Goal: Task Accomplishment & Management: Use online tool/utility

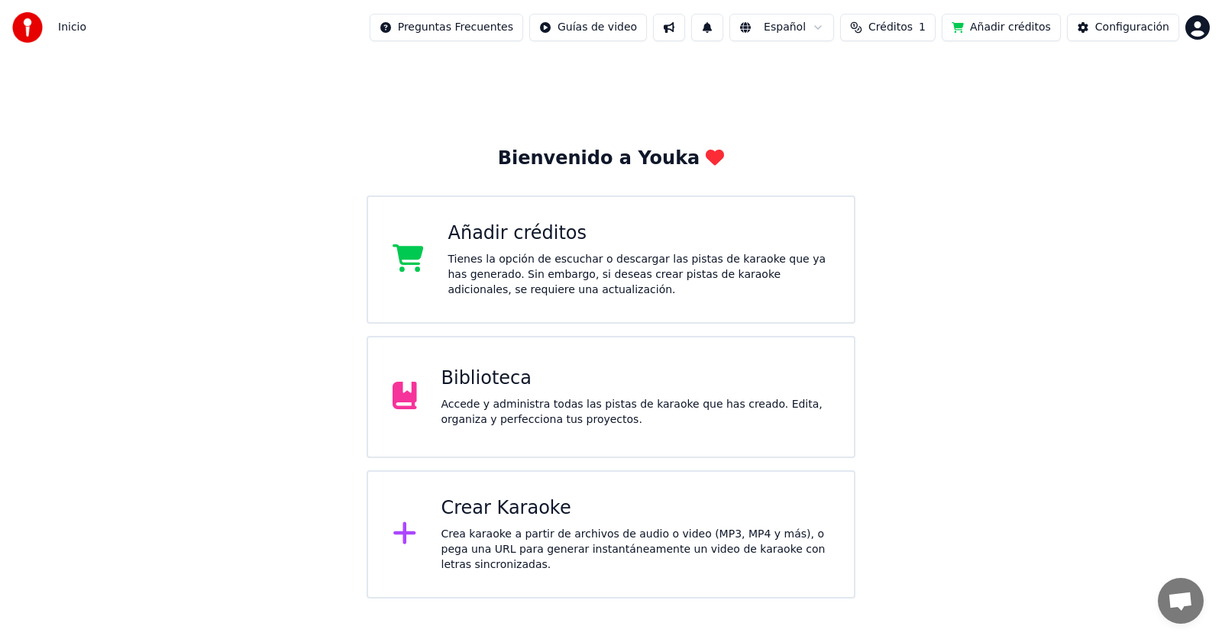
click at [604, 409] on div "Accede y administra todas las pistas de karaoke que has creado. Edita, organiza…" at bounding box center [635, 412] width 389 height 31
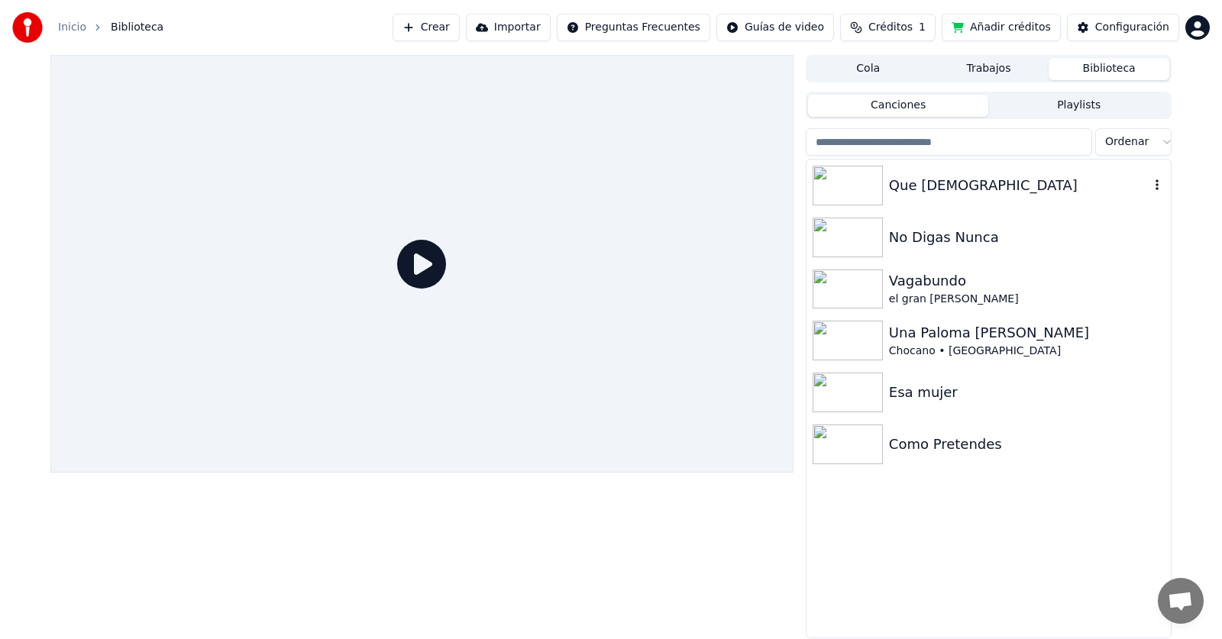
click at [916, 186] on div "Que [DEMOGRAPHIC_DATA]" at bounding box center [1019, 185] width 260 height 21
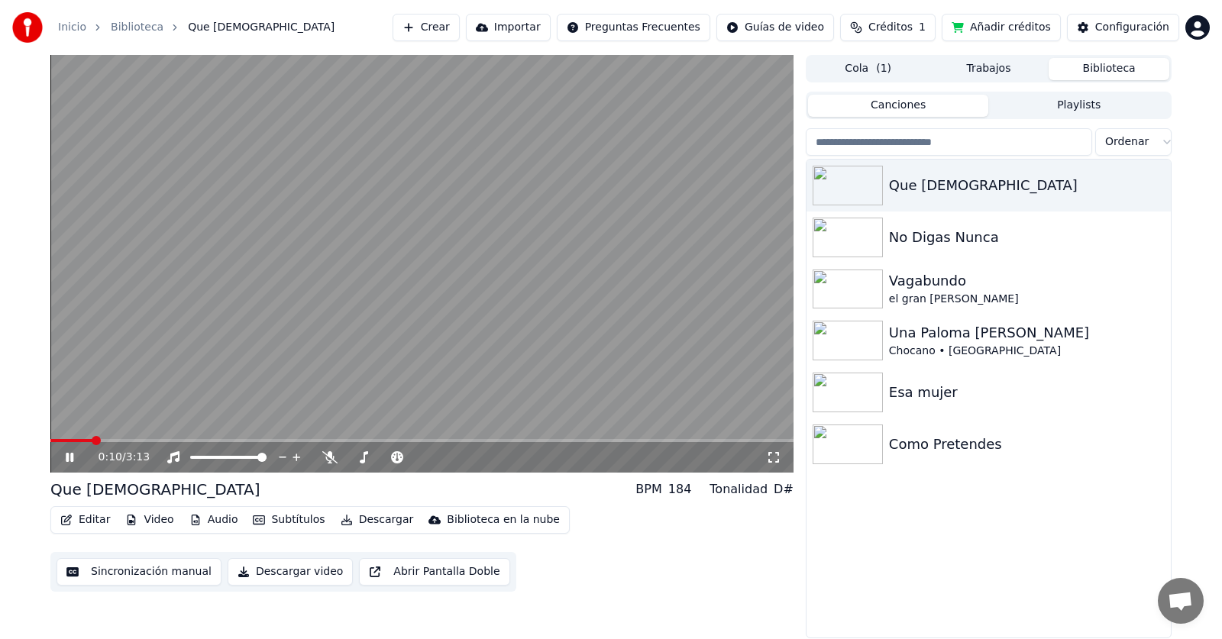
click at [123, 442] on span at bounding box center [421, 440] width 743 height 3
click at [151, 439] on span at bounding box center [421, 440] width 743 height 3
click at [916, 231] on div "No Digas Nunca" at bounding box center [1019, 237] width 260 height 21
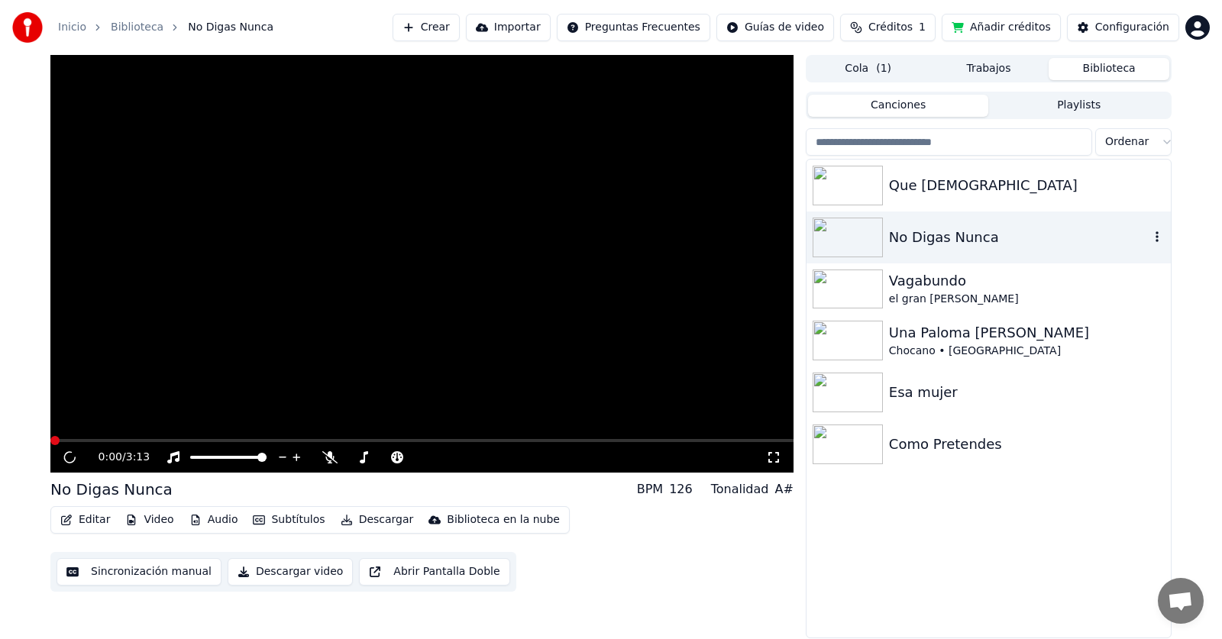
click at [916, 231] on div "No Digas Nunca" at bounding box center [1019, 237] width 260 height 21
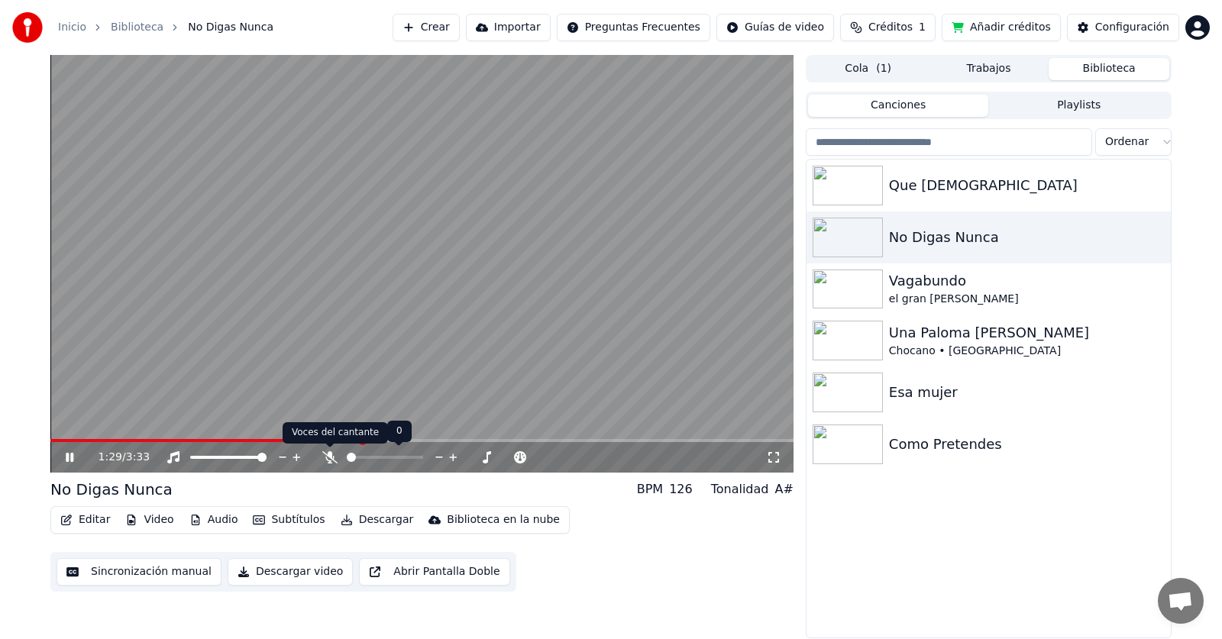
click at [327, 460] on icon at bounding box center [329, 457] width 15 height 12
click at [329, 460] on icon at bounding box center [329, 457] width 15 height 12
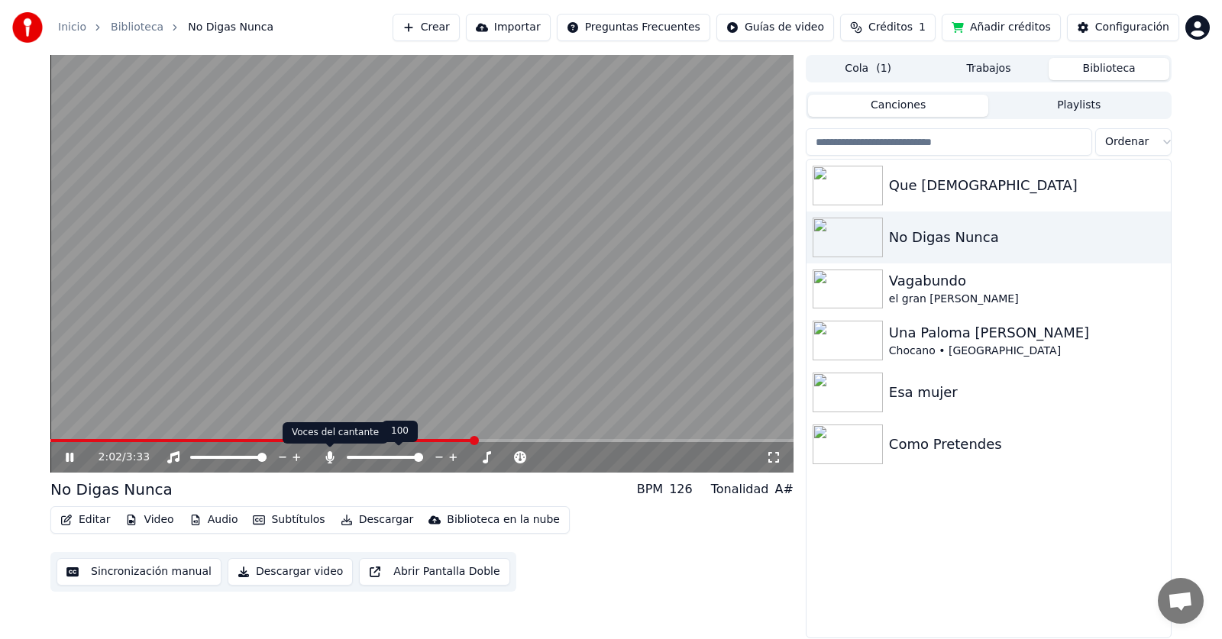
click at [331, 458] on icon at bounding box center [329, 457] width 8 height 12
click at [482, 441] on span at bounding box center [480, 440] width 9 height 9
click at [335, 458] on icon at bounding box center [329, 457] width 15 height 12
click at [324, 459] on icon at bounding box center [329, 457] width 15 height 12
click at [331, 461] on icon at bounding box center [329, 457] width 15 height 12
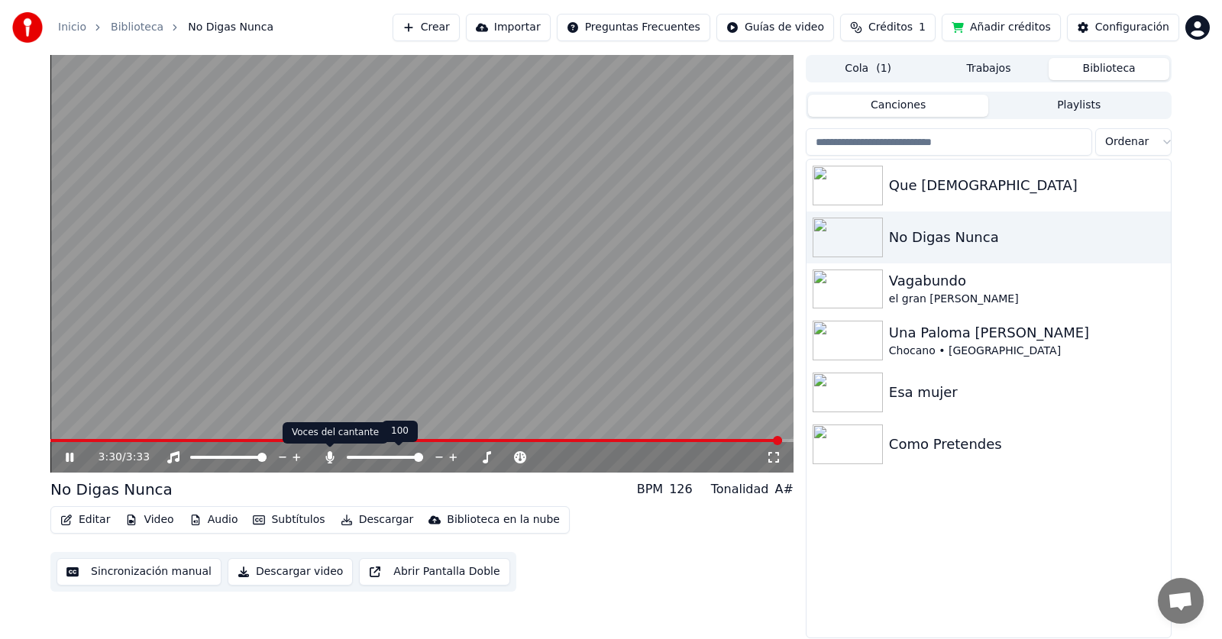
click at [334, 457] on icon at bounding box center [329, 457] width 8 height 12
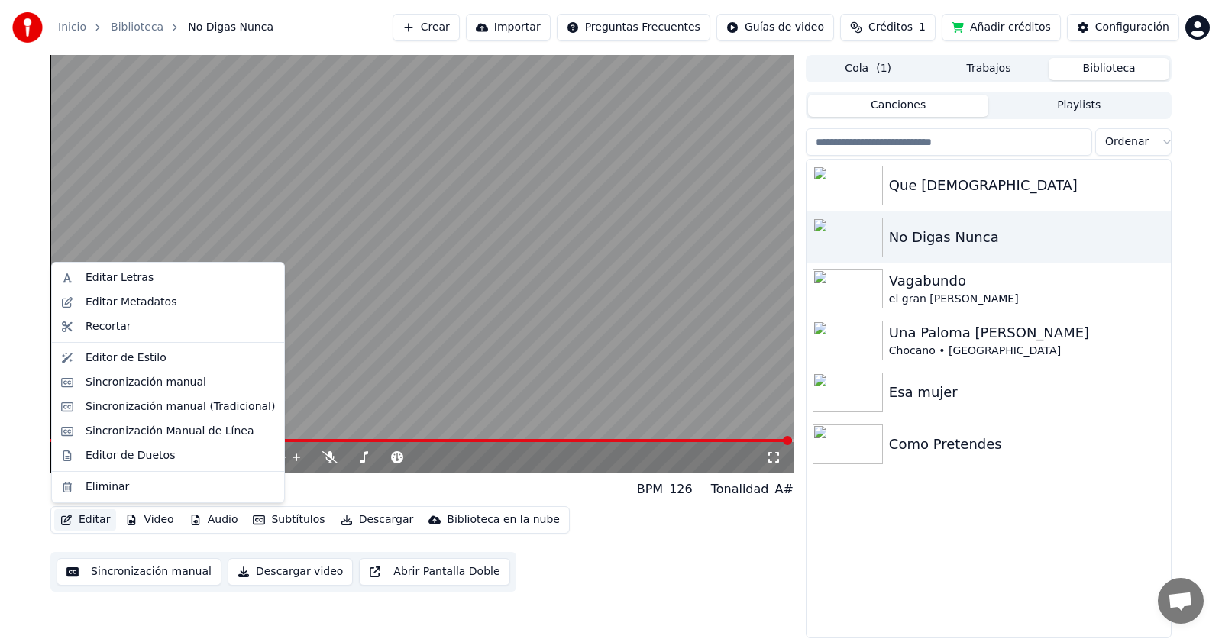
click at [91, 523] on button "Editar" at bounding box center [85, 519] width 62 height 21
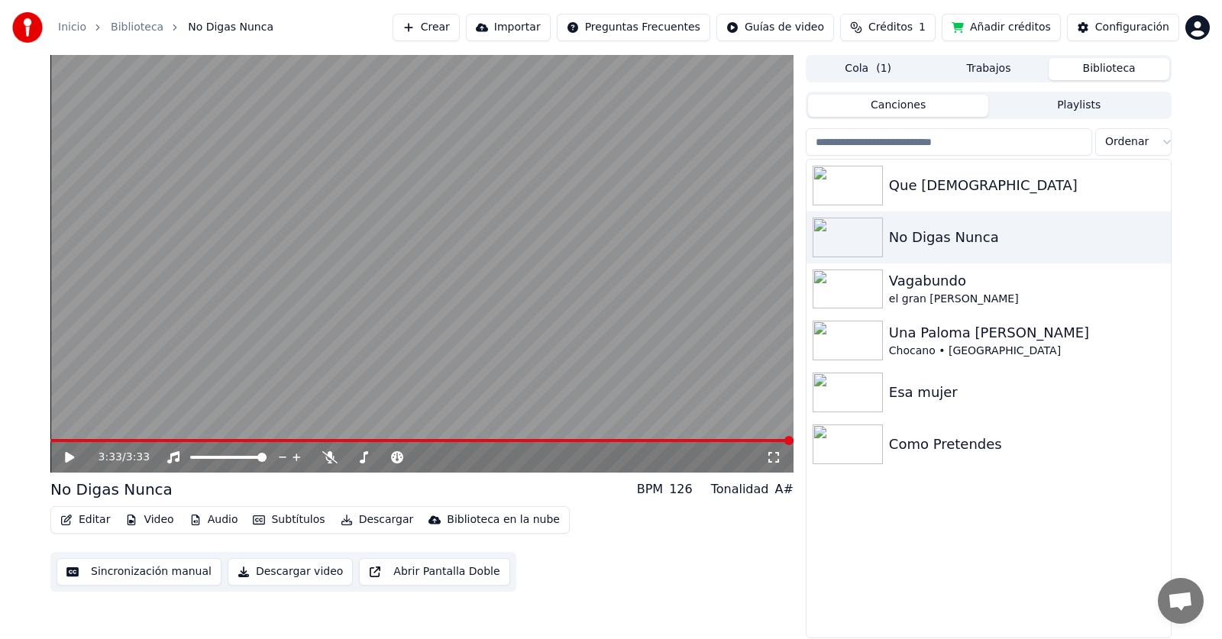
click at [105, 573] on button "Sincronización manual" at bounding box center [139, 571] width 165 height 27
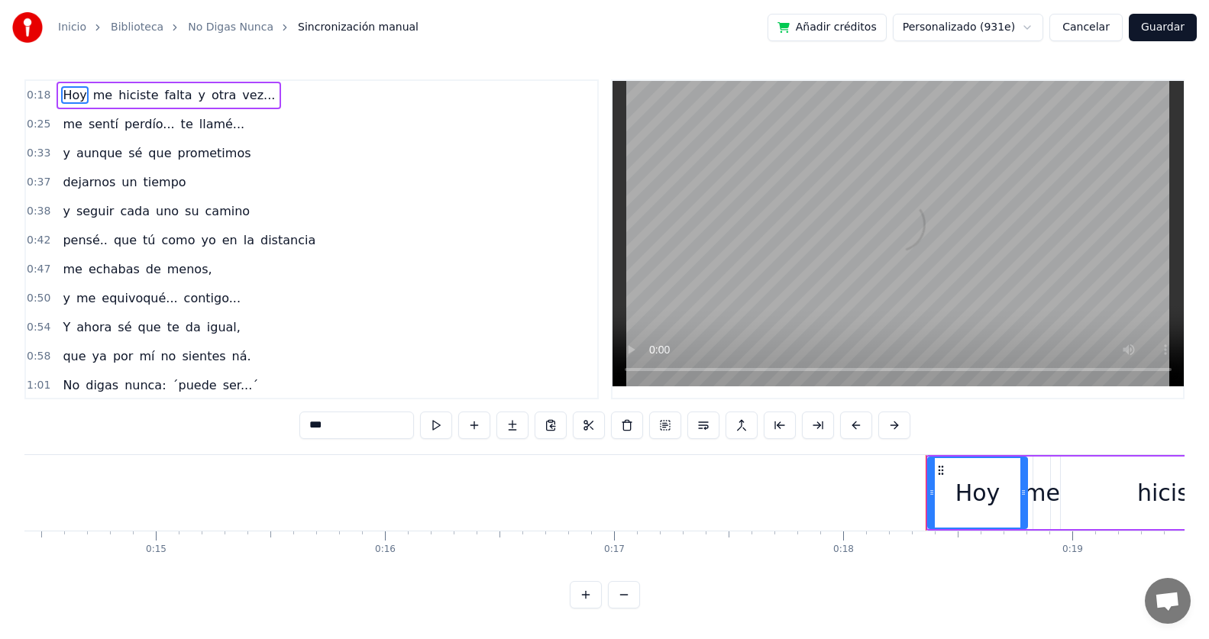
scroll to position [0, 4129]
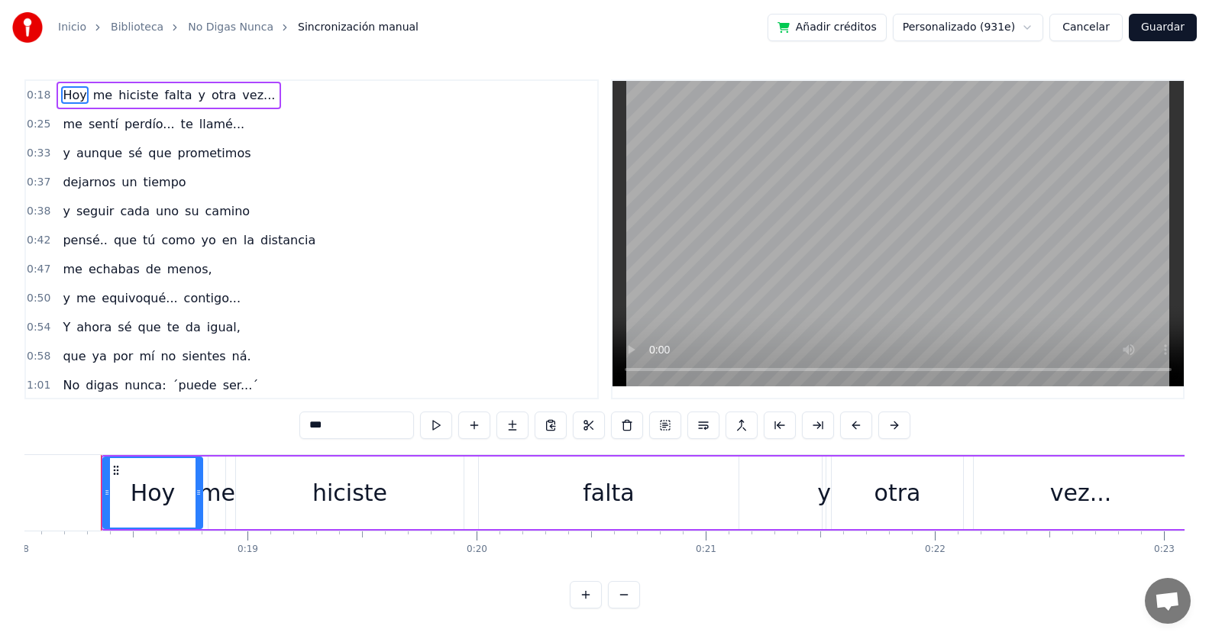
click at [1038, 27] on html "Inicio Biblioteca No Digas Nunca Sincronización manual Añadir créditos Personal…" at bounding box center [604, 316] width 1209 height 633
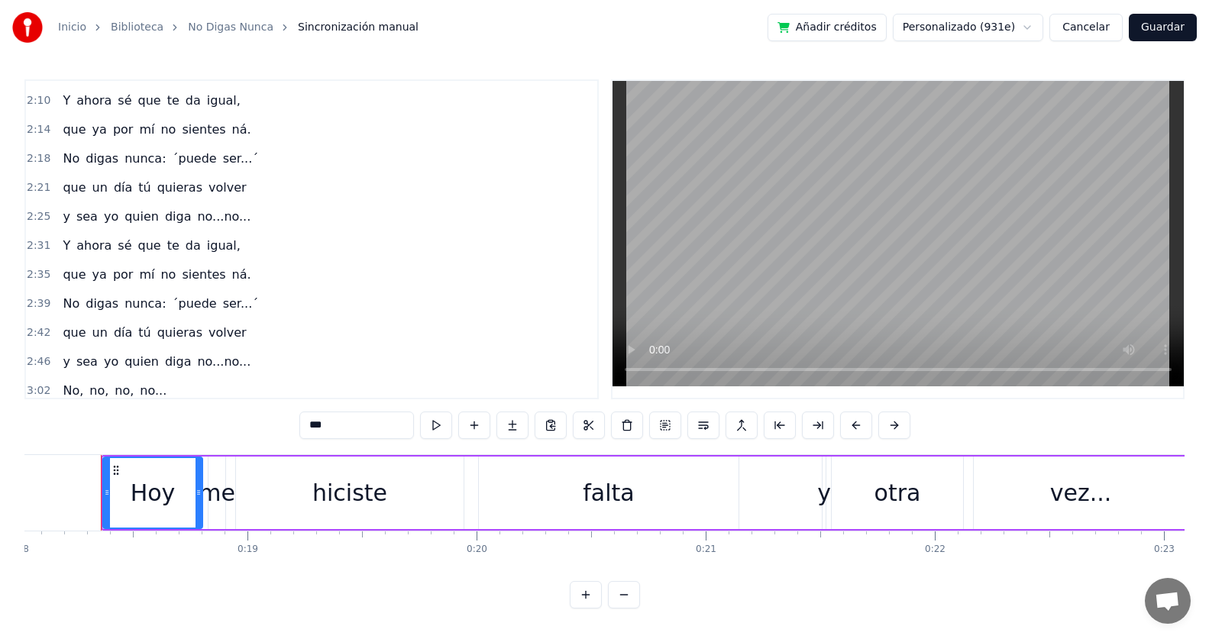
scroll to position [611, 0]
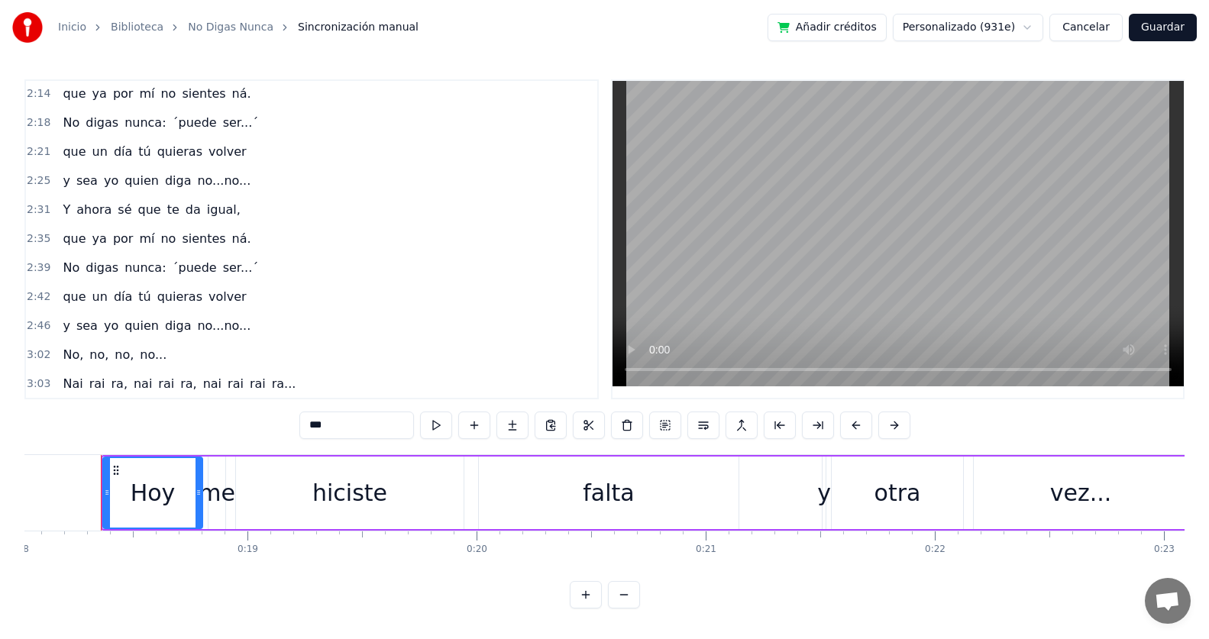
click at [190, 254] on div "No digas nunca: ´puede ser...´" at bounding box center [161, 267] width 208 height 27
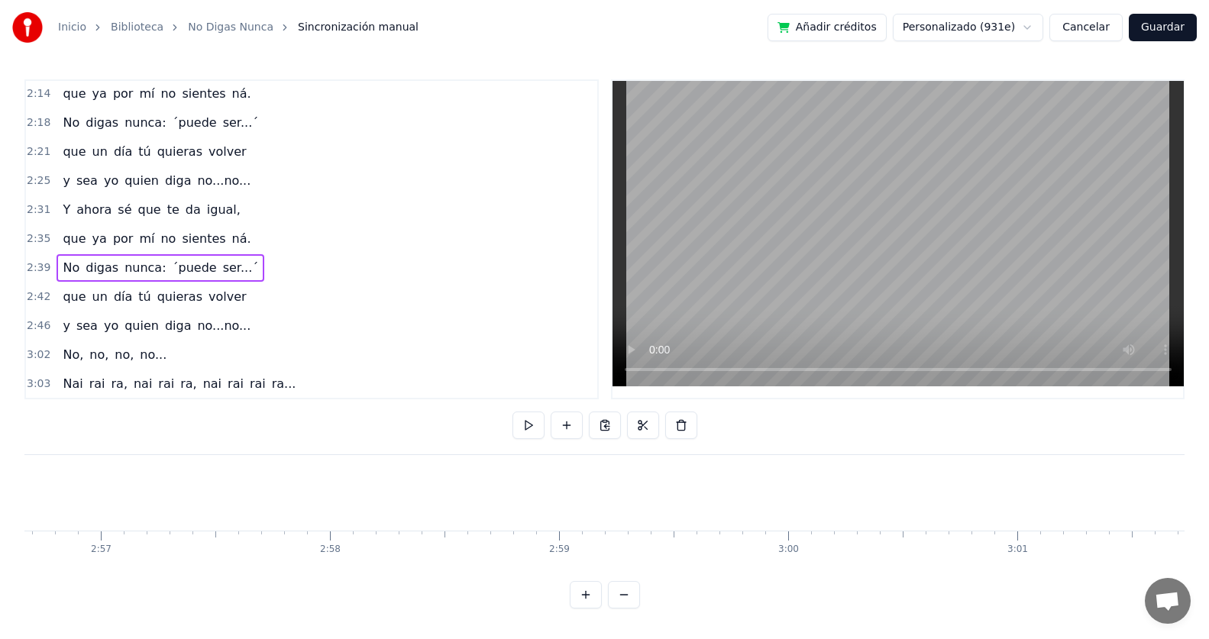
scroll to position [0, 40897]
click at [902, 496] on div "No," at bounding box center [916, 493] width 38 height 34
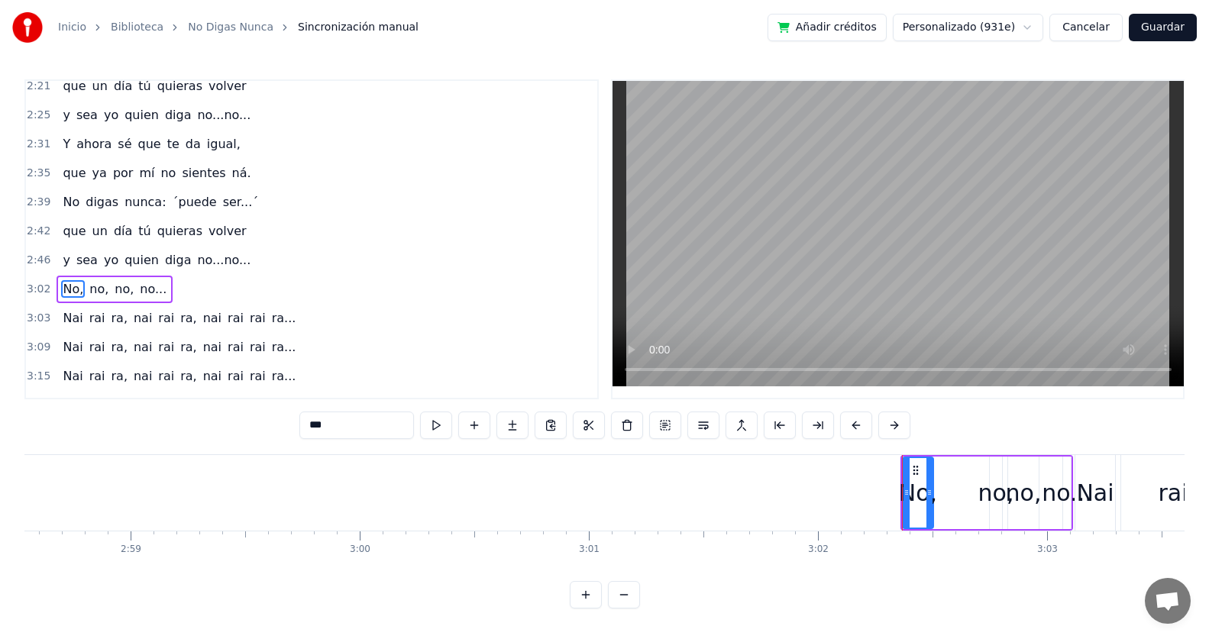
scroll to position [699, 0]
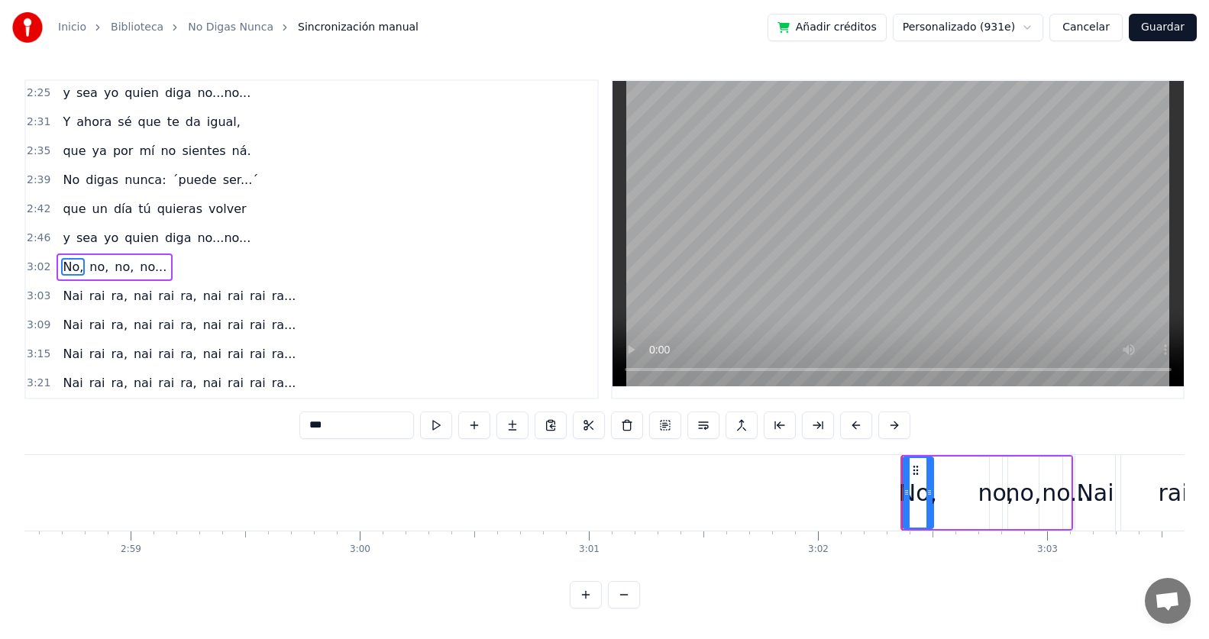
click at [1069, 457] on div "no..." at bounding box center [1066, 493] width 9 height 73
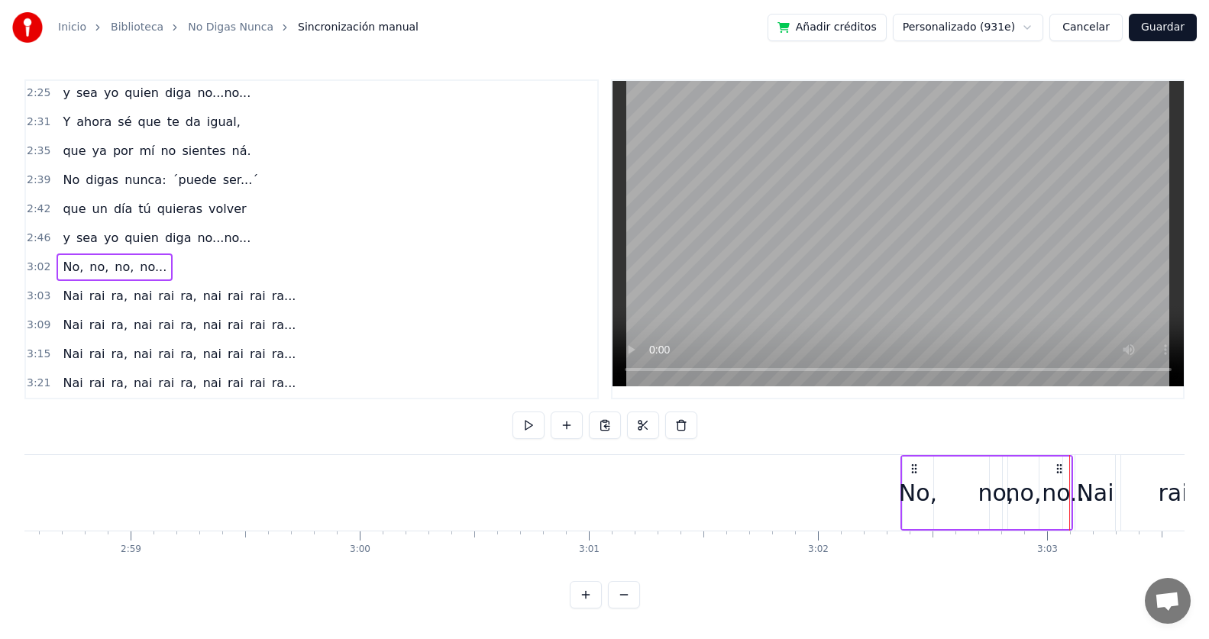
drag, startPoint x: 1069, startPoint y: 456, endPoint x: 1042, endPoint y: 456, distance: 26.7
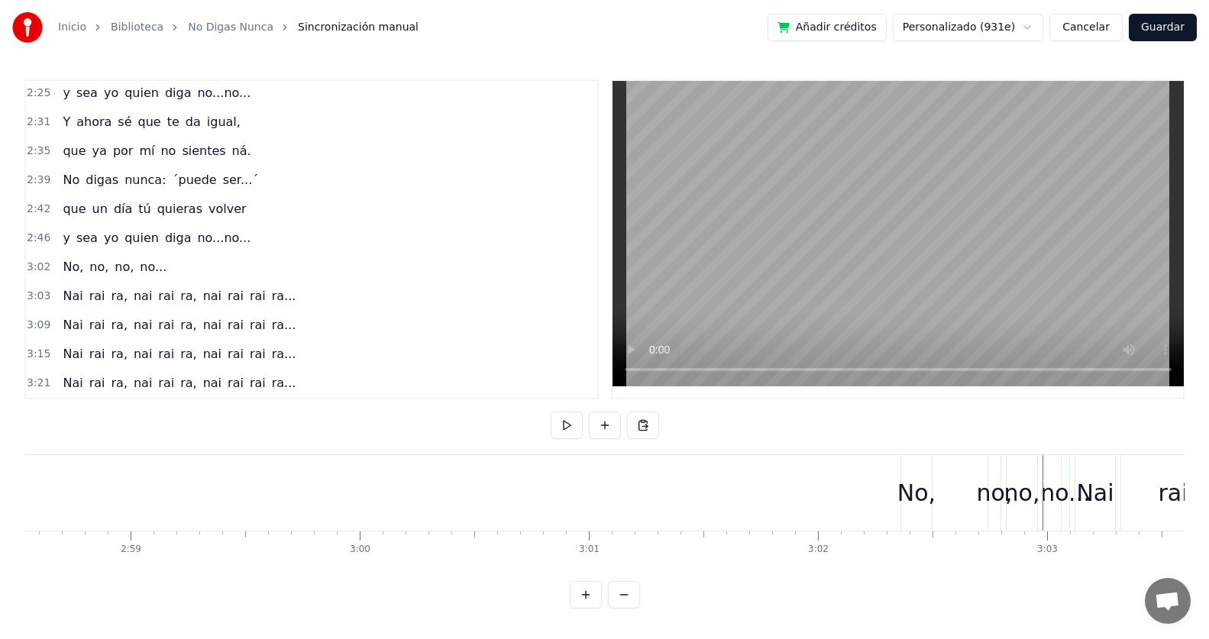
click at [902, 458] on div "No," at bounding box center [916, 493] width 31 height 76
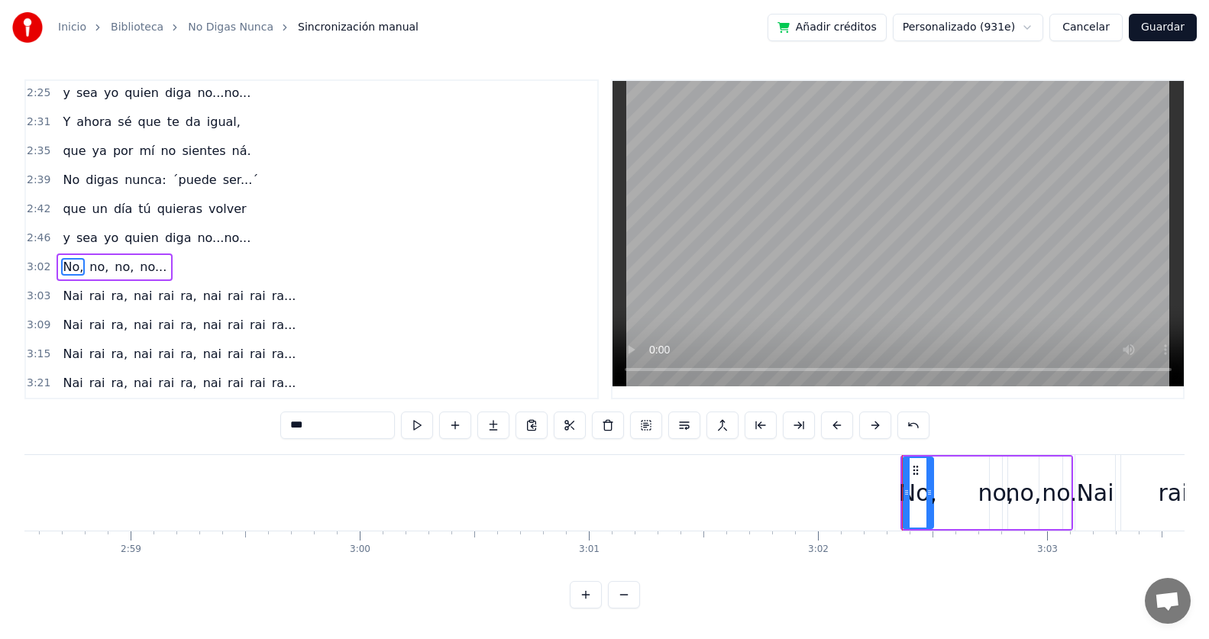
click at [909, 460] on html "Inicio Biblioteca No Digas Nunca Sincronización manual Añadir créditos Personal…" at bounding box center [604, 316] width 1209 height 633
click at [899, 460] on div at bounding box center [899, 492] width 6 height 69
click at [1065, 463] on div "no..." at bounding box center [1067, 493] width 8 height 73
type input "*****"
click at [1069, 459] on div at bounding box center [1067, 492] width 6 height 69
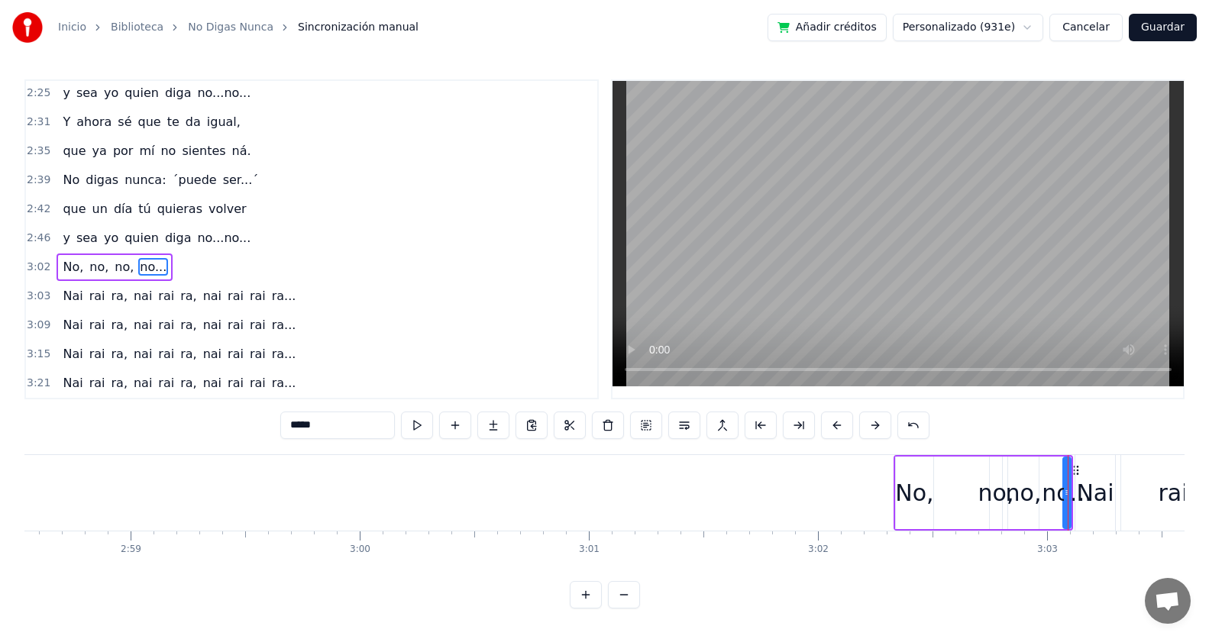
click at [1068, 461] on div at bounding box center [1067, 492] width 6 height 69
click at [1070, 461] on div at bounding box center [1068, 492] width 6 height 69
click at [1050, 463] on div "No, no, no, no..." at bounding box center [983, 493] width 181 height 76
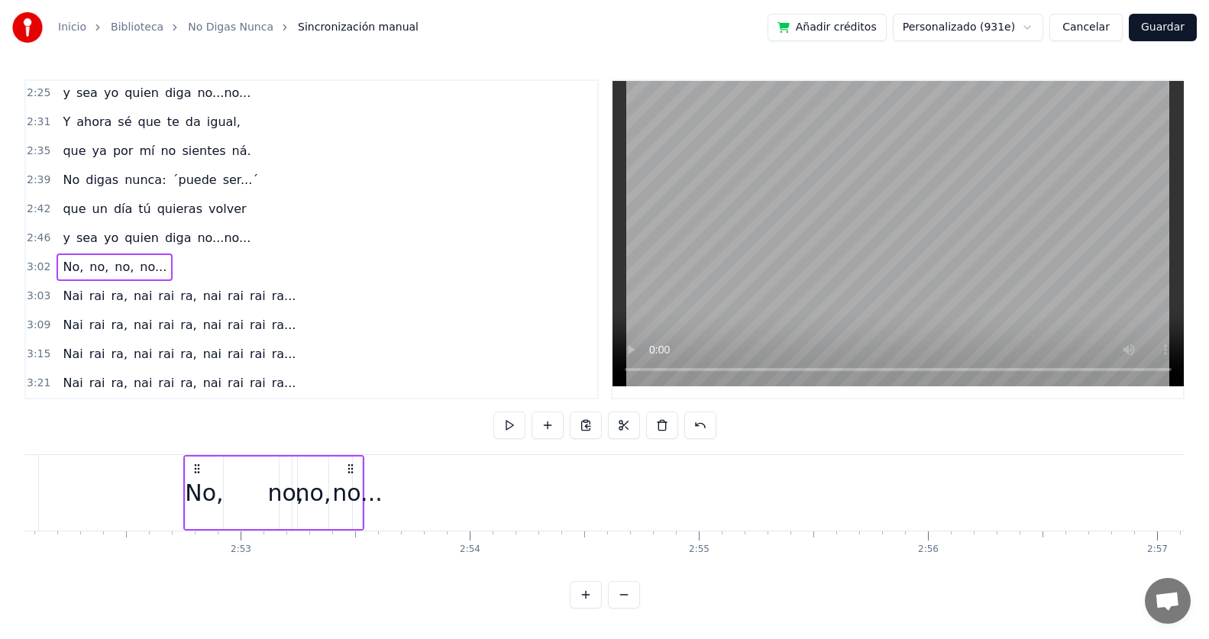
scroll to position [0, 39401]
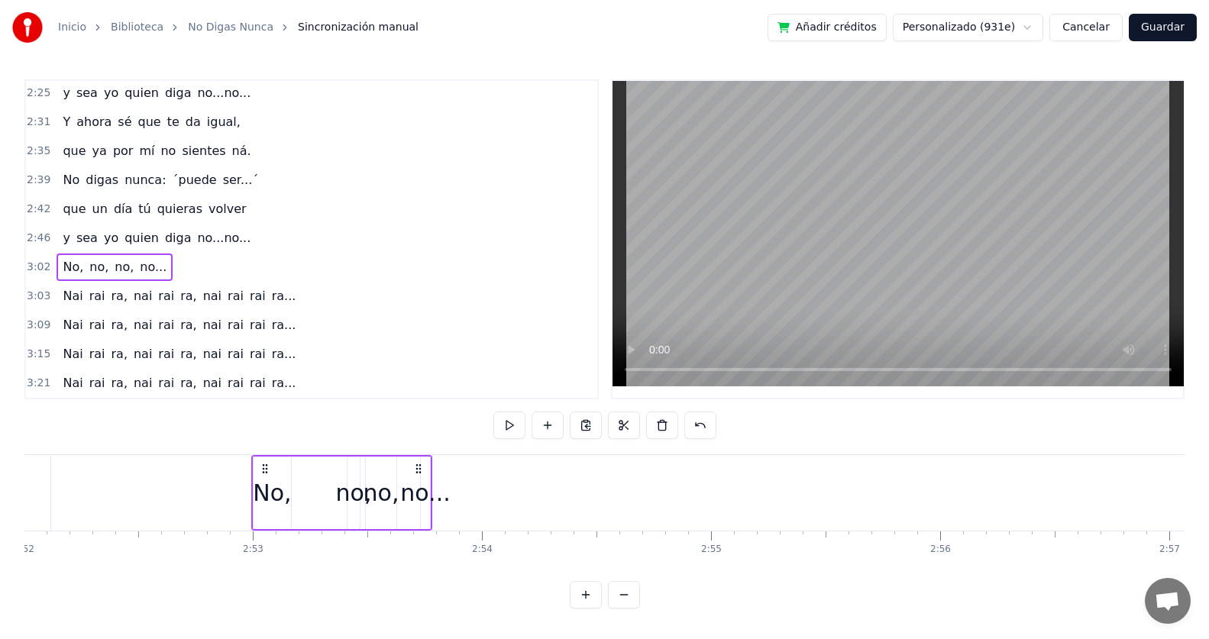
drag, startPoint x: 1063, startPoint y: 469, endPoint x: 306, endPoint y: 437, distance: 757.4
click at [306, 437] on div "0:18 Hoy me hiciste falta y otra vez... 0:25 me sentí perdío... te llamé... 0:3…" at bounding box center [604, 343] width 1160 height 529
click at [163, 237] on span "diga" at bounding box center [178, 238] width 30 height 18
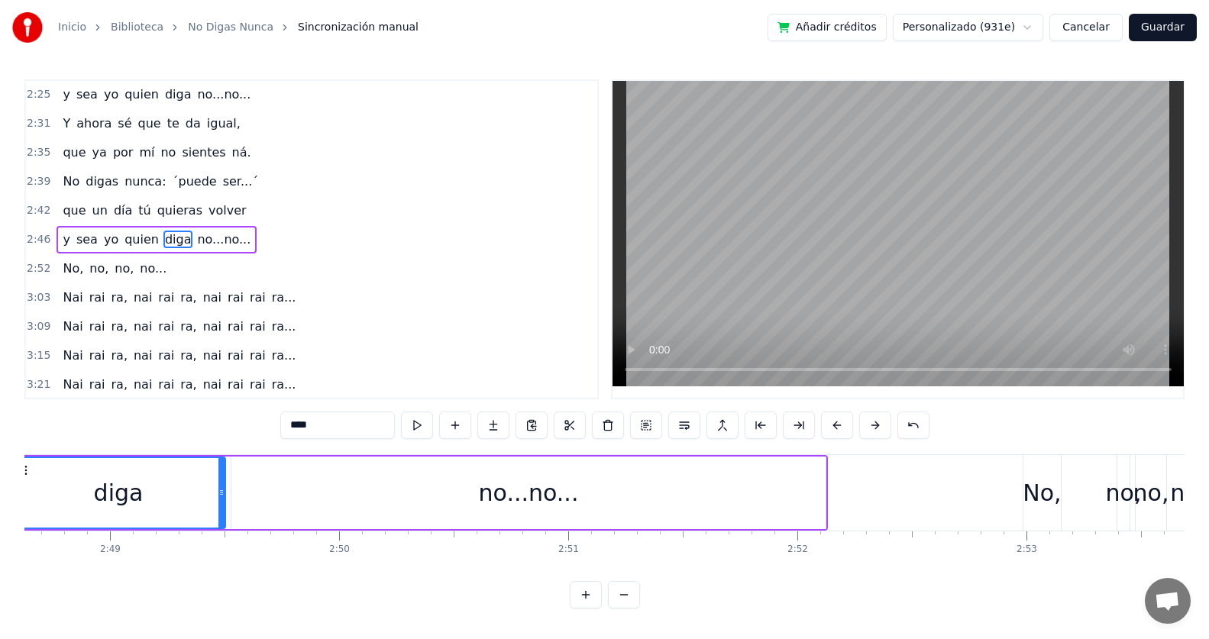
scroll to position [0, 38536]
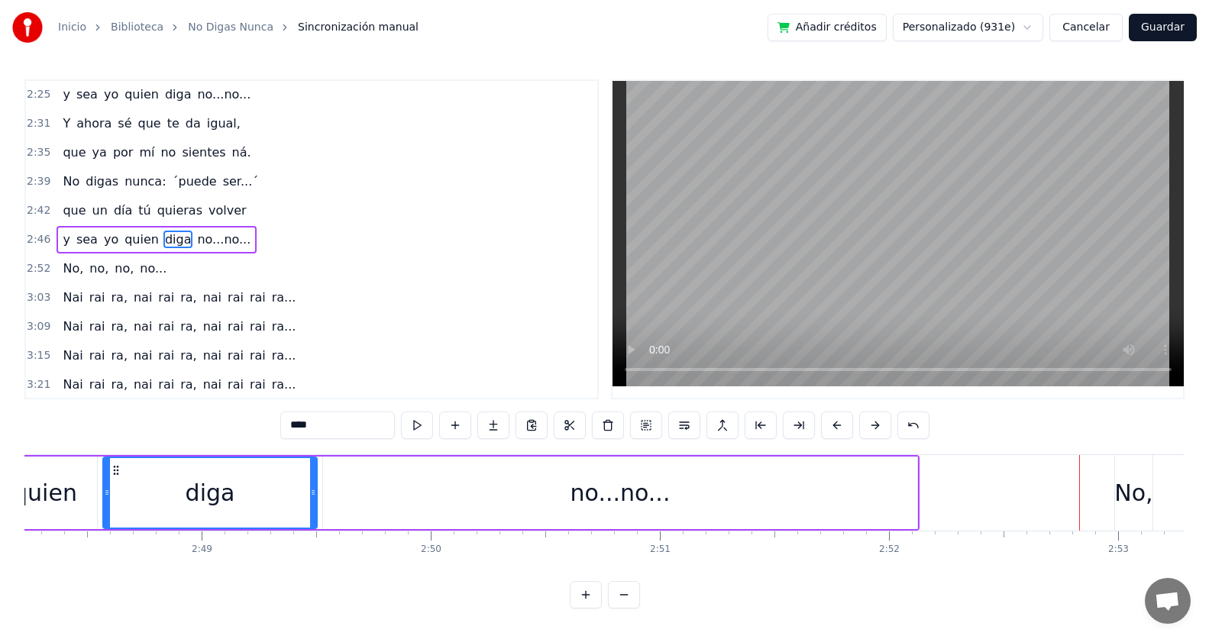
drag, startPoint x: 620, startPoint y: 497, endPoint x: 600, endPoint y: 497, distance: 19.9
click at [600, 497] on div "no...no..." at bounding box center [620, 493] width 100 height 34
type input "**********"
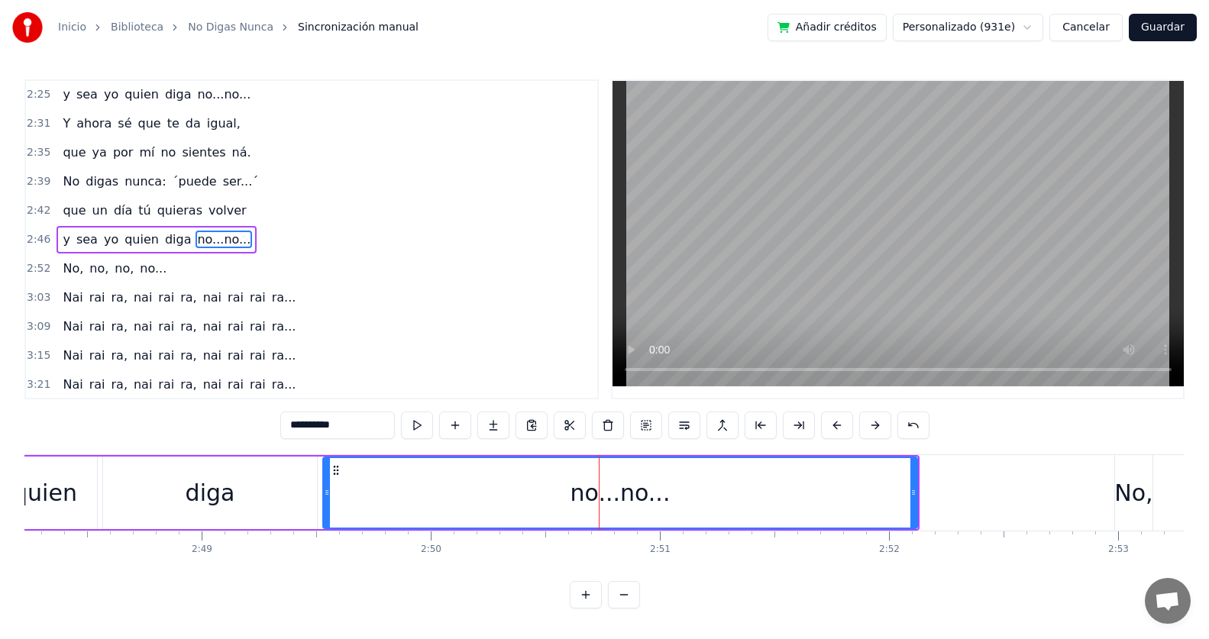
drag, startPoint x: 589, startPoint y: 497, endPoint x: 563, endPoint y: 496, distance: 26.8
click at [563, 496] on div "no...no..." at bounding box center [620, 492] width 593 height 69
drag, startPoint x: 909, startPoint y: 484, endPoint x: 893, endPoint y: 485, distance: 16.1
click at [893, 485] on div "no...no..." at bounding box center [620, 492] width 593 height 69
drag, startPoint x: 912, startPoint y: 460, endPoint x: 896, endPoint y: 465, distance: 16.9
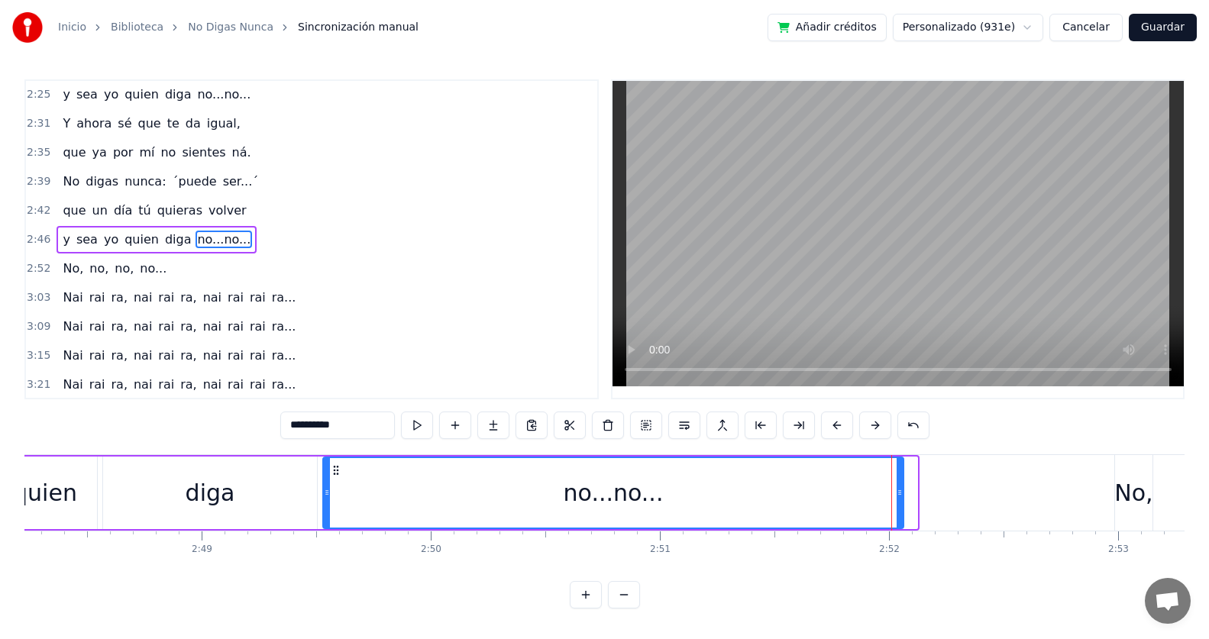
click at [896, 465] on div at bounding box center [899, 492] width 6 height 69
drag, startPoint x: 889, startPoint y: 460, endPoint x: 851, endPoint y: 466, distance: 38.7
click at [851, 466] on div "no...no..." at bounding box center [612, 492] width 576 height 69
click at [900, 457] on div "no...no..." at bounding box center [612, 493] width 580 height 73
click at [886, 464] on div "no...no..." at bounding box center [612, 492] width 576 height 69
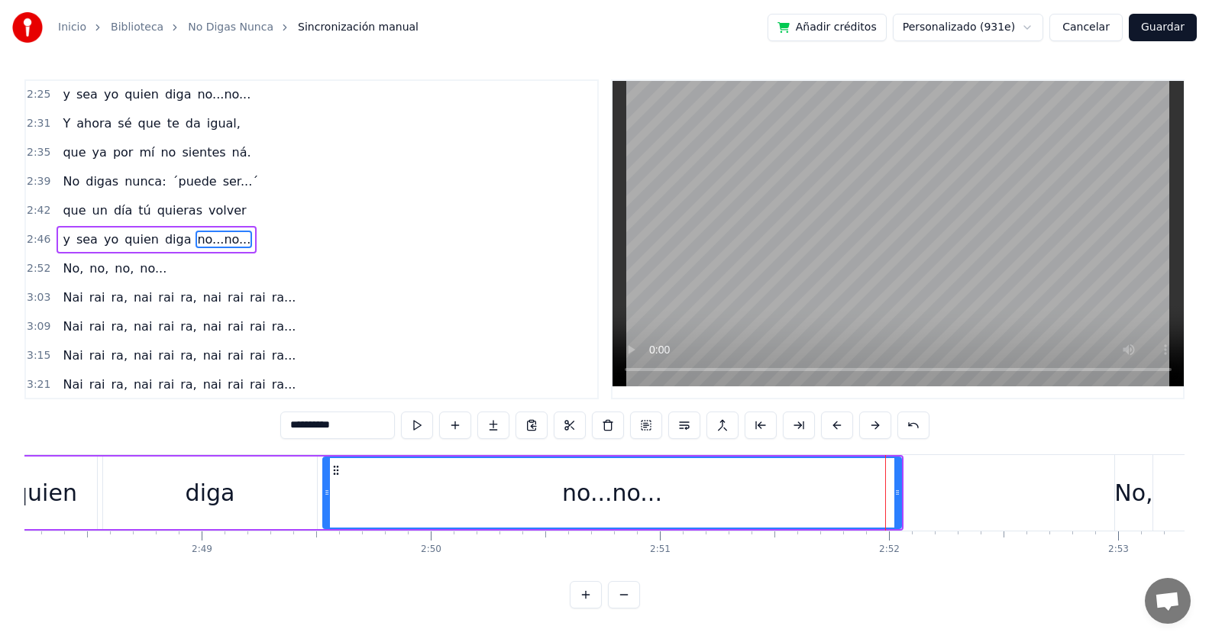
click at [852, 470] on div "no...no..." at bounding box center [612, 492] width 576 height 69
click at [890, 467] on div "no...no..." at bounding box center [612, 492] width 576 height 69
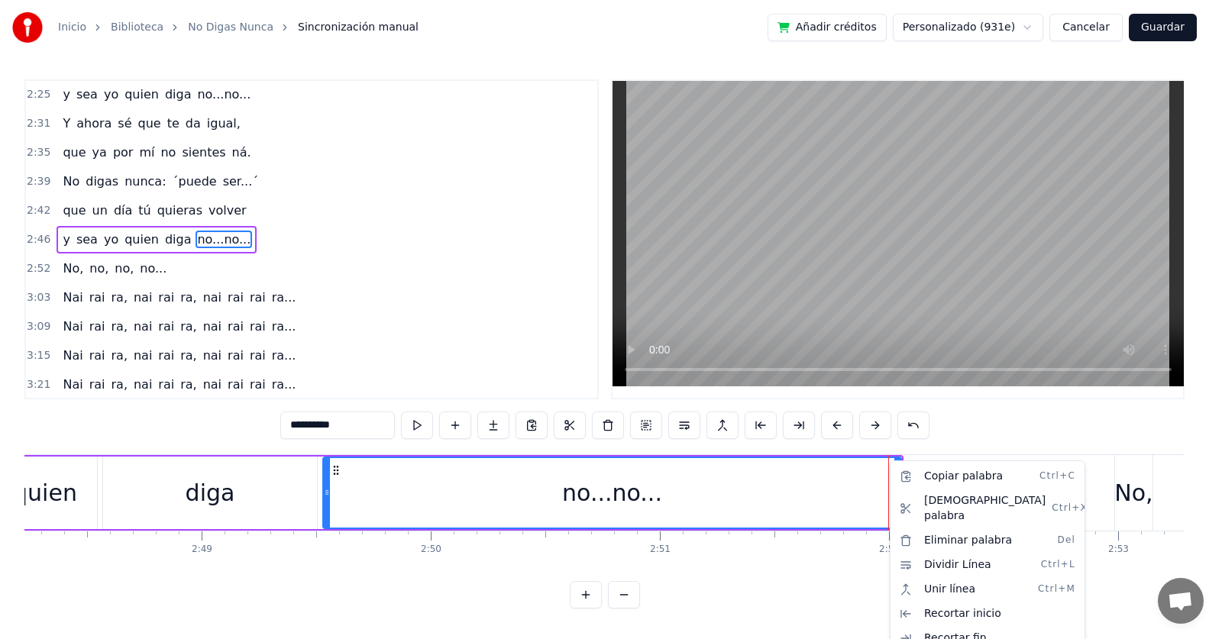
click at [861, 467] on html "Inicio Biblioteca No Digas Nunca Sincronización manual Añadir créditos Personal…" at bounding box center [611, 316] width 1222 height 633
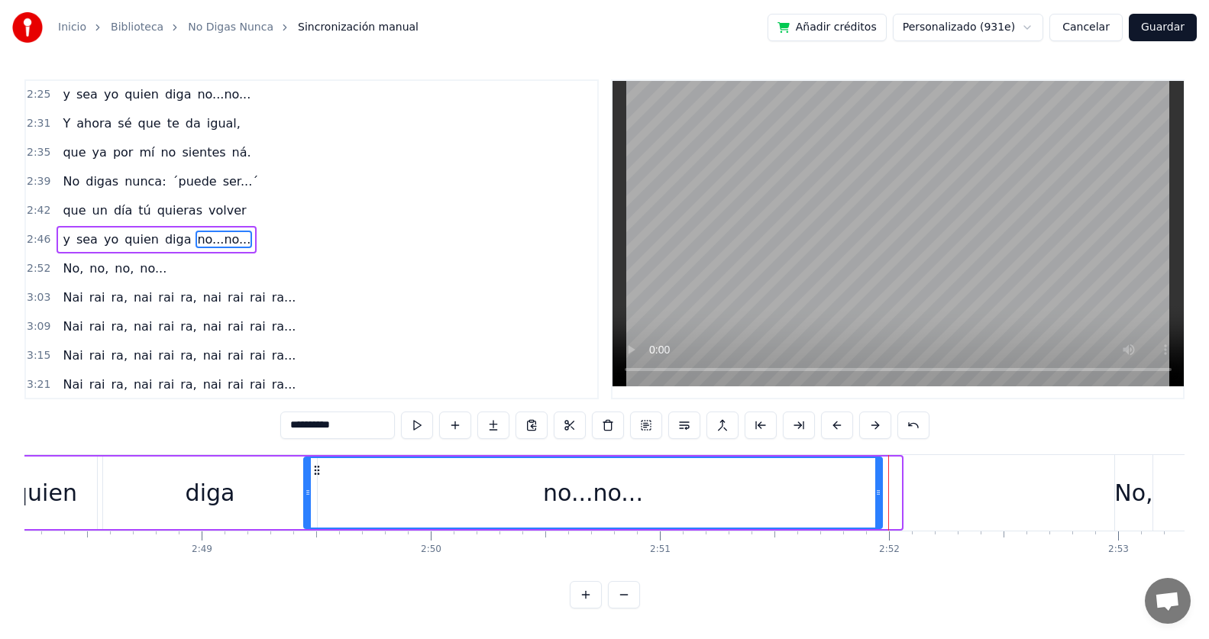
drag, startPoint x: 339, startPoint y: 469, endPoint x: 320, endPoint y: 469, distance: 19.1
click at [320, 469] on icon at bounding box center [317, 470] width 12 height 12
click at [124, 195] on div "2:39 No digas nunca: ´puede ser...´" at bounding box center [311, 181] width 571 height 29
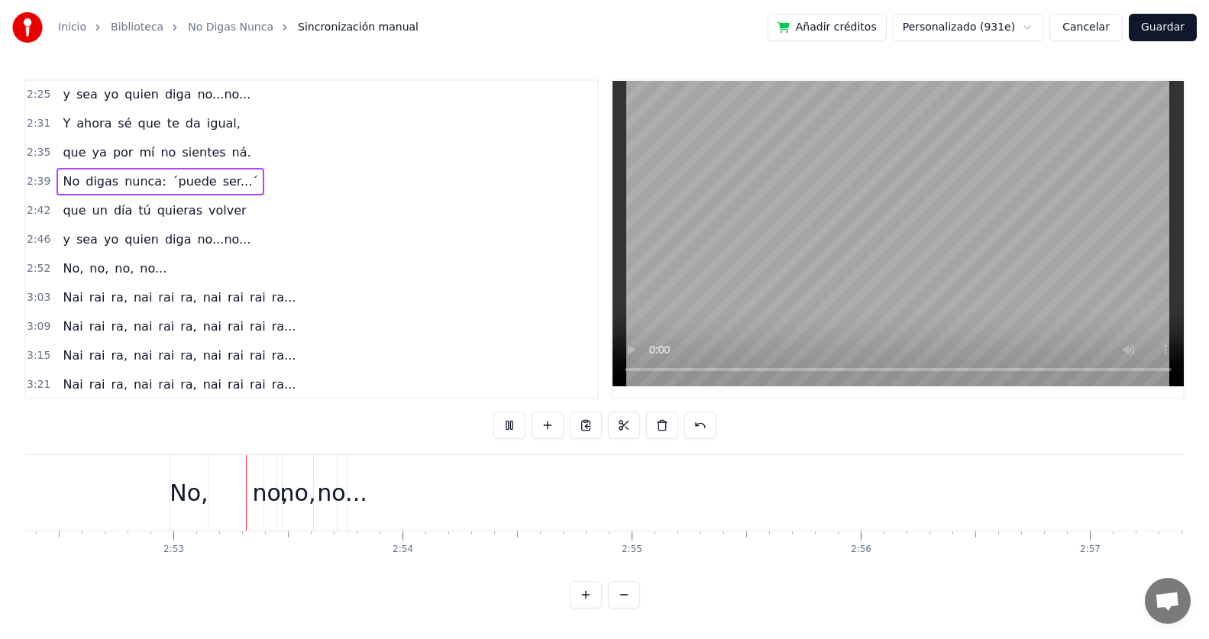
scroll to position [0, 39486]
click at [334, 491] on div "no..." at bounding box center [337, 493] width 50 height 34
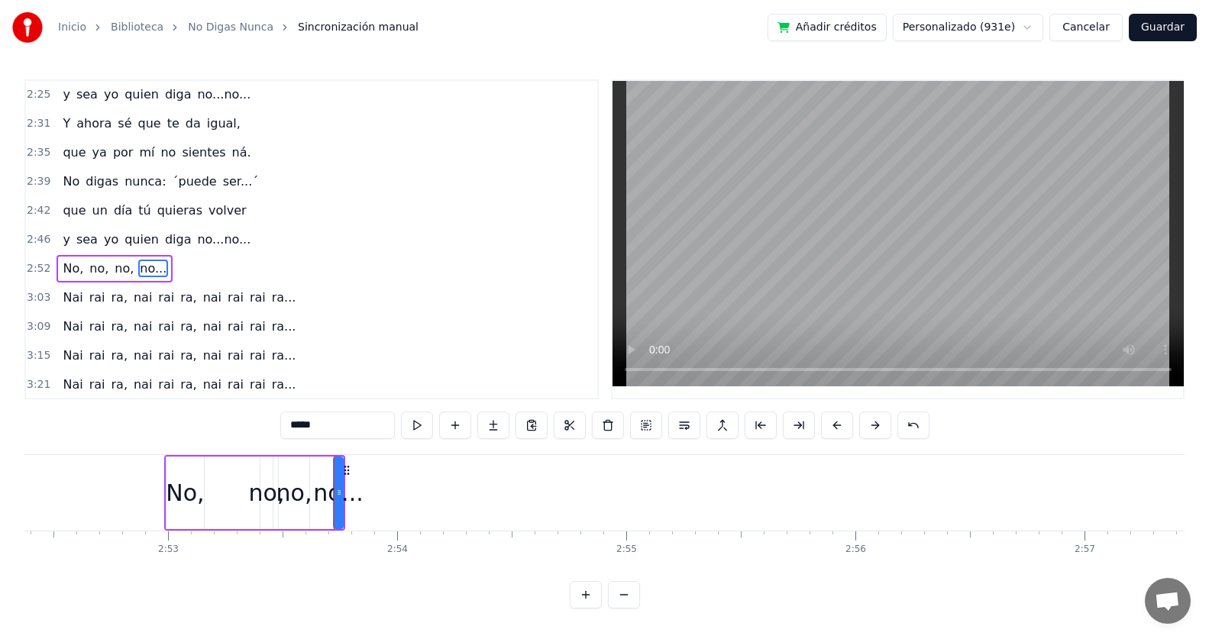
scroll to position [699, 0]
click at [344, 499] on div "no..." at bounding box center [338, 493] width 50 height 34
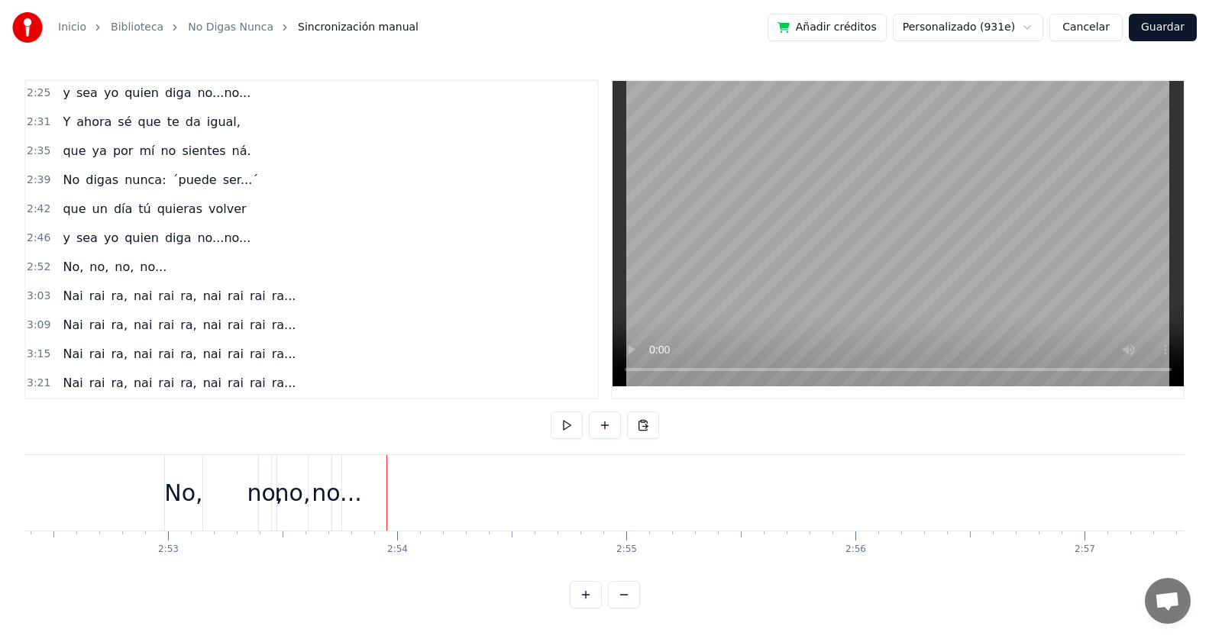
click at [337, 489] on div "no..." at bounding box center [337, 493] width 50 height 34
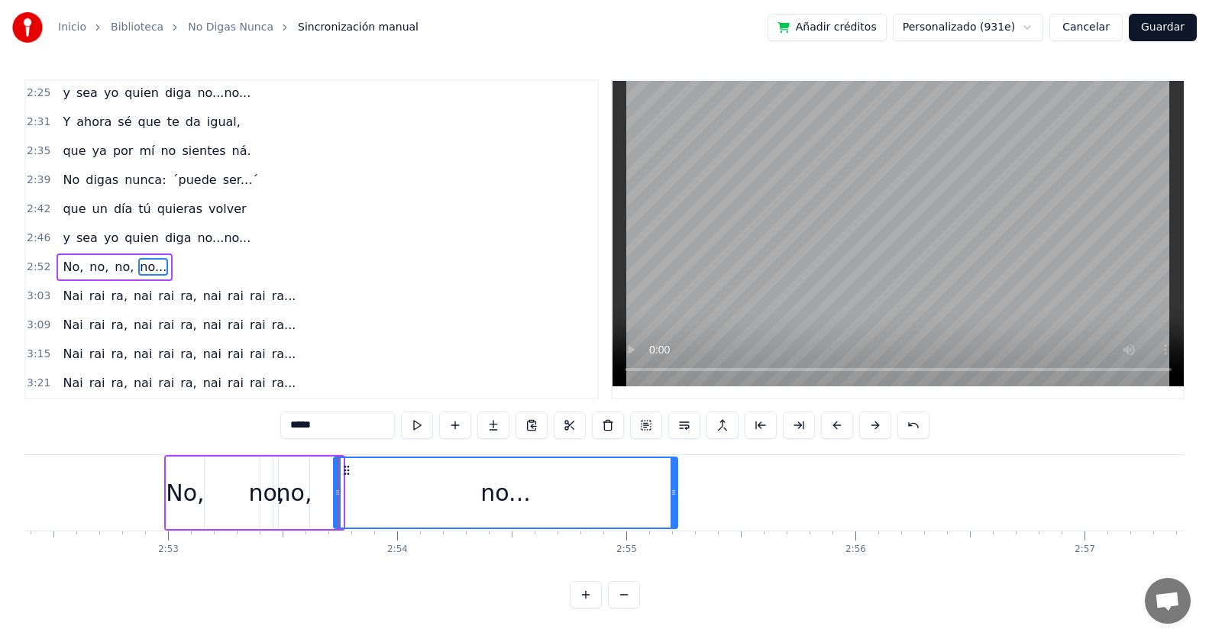
drag, startPoint x: 337, startPoint y: 481, endPoint x: 671, endPoint y: 501, distance: 335.0
click at [671, 501] on div at bounding box center [673, 492] width 6 height 69
click at [302, 483] on div "no," at bounding box center [294, 493] width 36 height 34
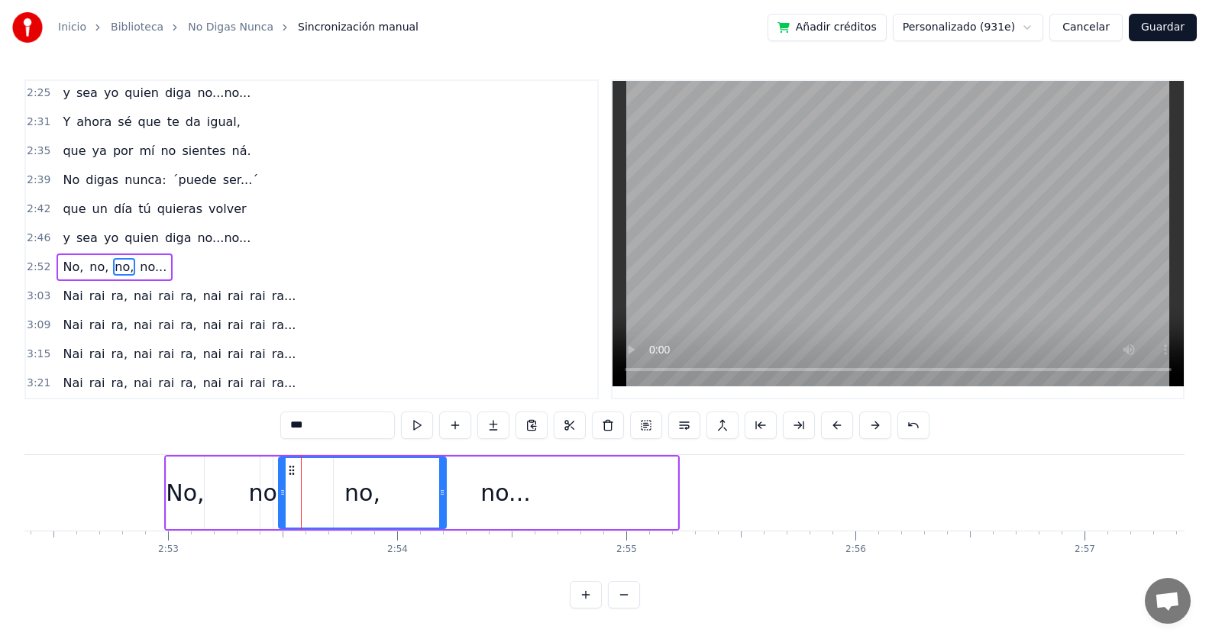
drag, startPoint x: 306, startPoint y: 483, endPoint x: 443, endPoint y: 486, distance: 136.7
click at [443, 486] on div at bounding box center [442, 492] width 6 height 69
drag, startPoint x: 283, startPoint y: 490, endPoint x: 322, endPoint y: 491, distance: 39.7
click at [322, 491] on icon at bounding box center [322, 492] width 6 height 12
click at [123, 229] on span "quien" at bounding box center [141, 238] width 37 height 18
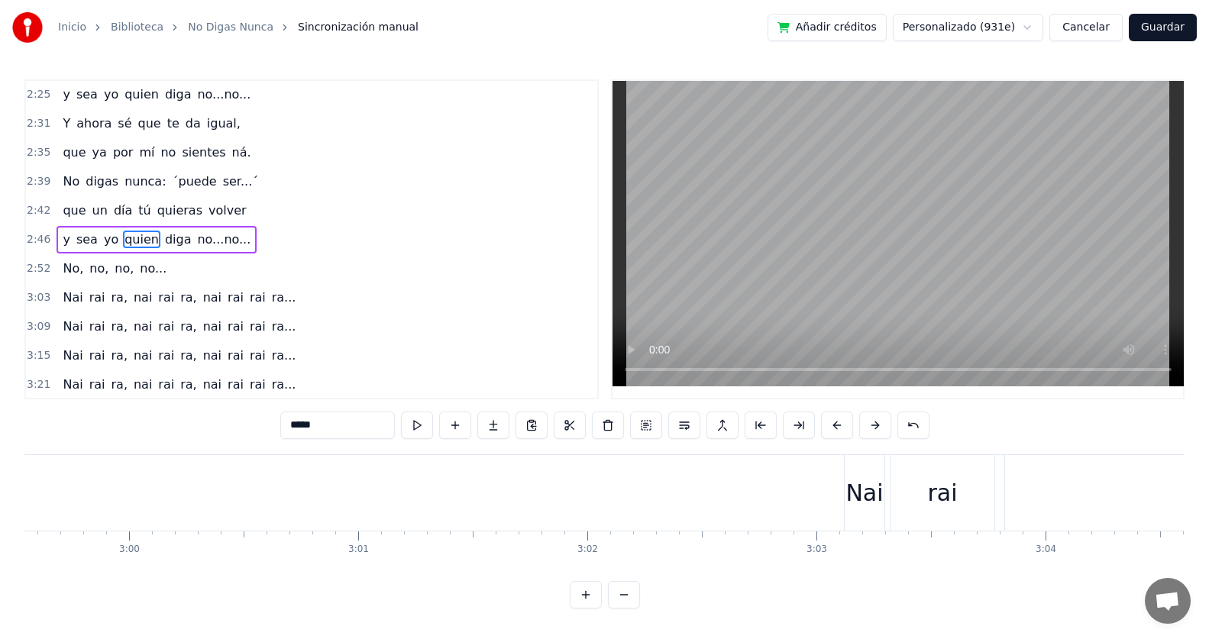
scroll to position [0, 41292]
click at [693, 500] on div "Nai" at bounding box center [699, 493] width 37 height 34
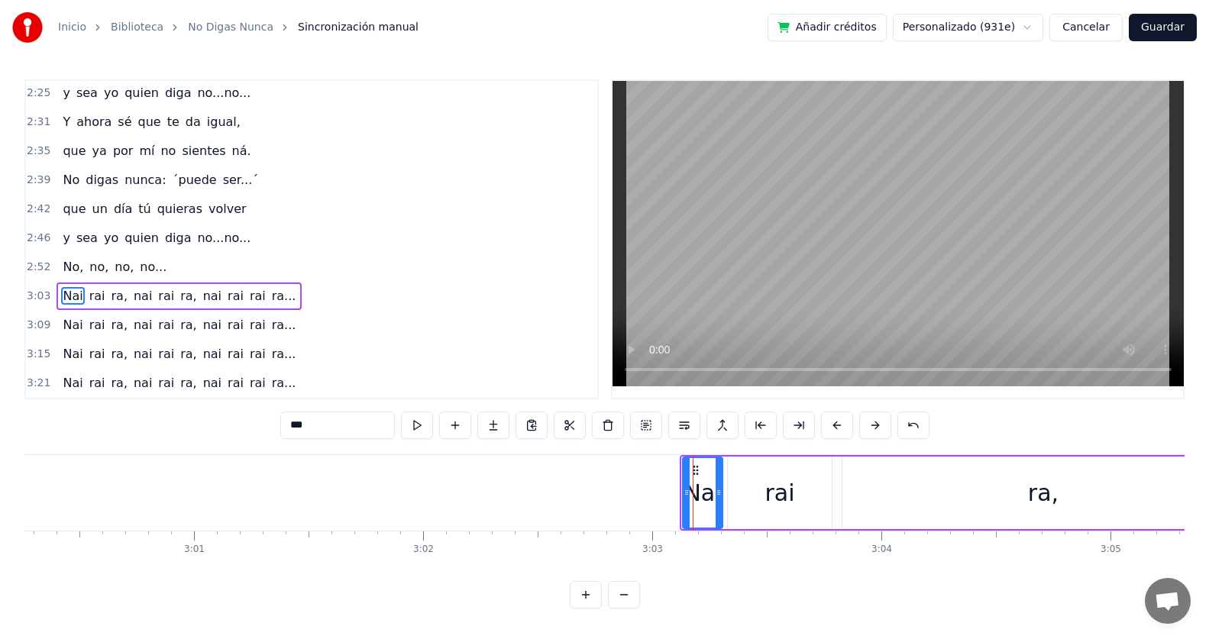
drag, startPoint x: 693, startPoint y: 473, endPoint x: 694, endPoint y: 483, distance: 9.2
click at [694, 483] on div "Nai" at bounding box center [702, 492] width 38 height 69
click at [1074, 495] on div "ra," at bounding box center [1043, 493] width 402 height 73
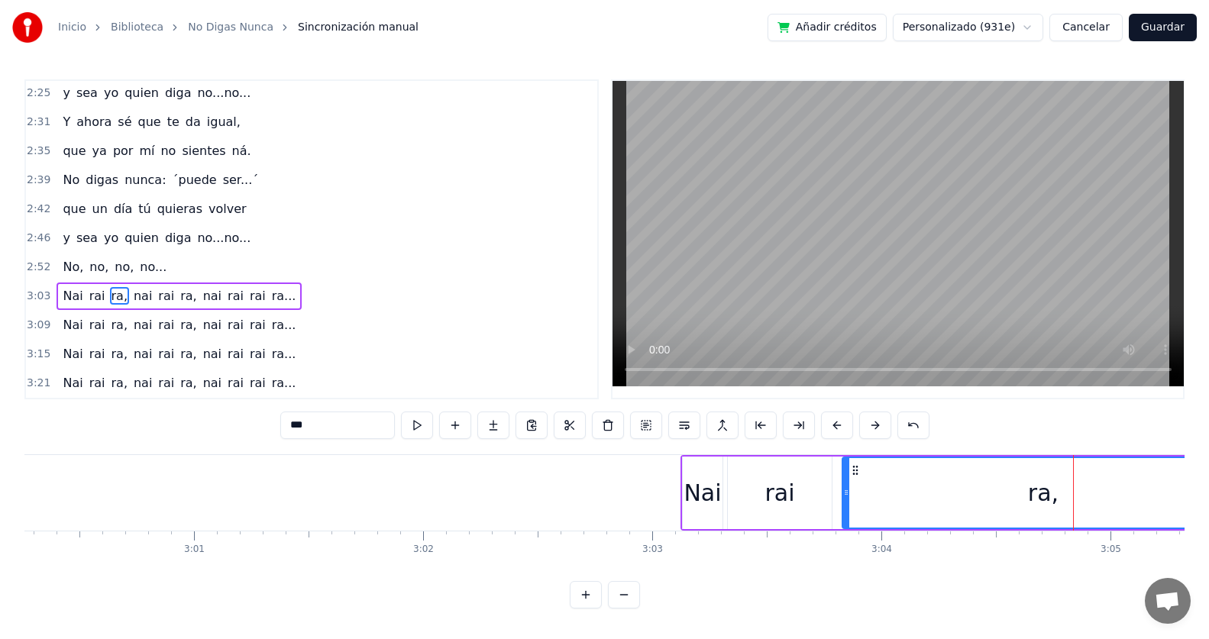
click at [847, 480] on div at bounding box center [846, 492] width 6 height 69
click at [803, 482] on div "rai" at bounding box center [780, 493] width 104 height 73
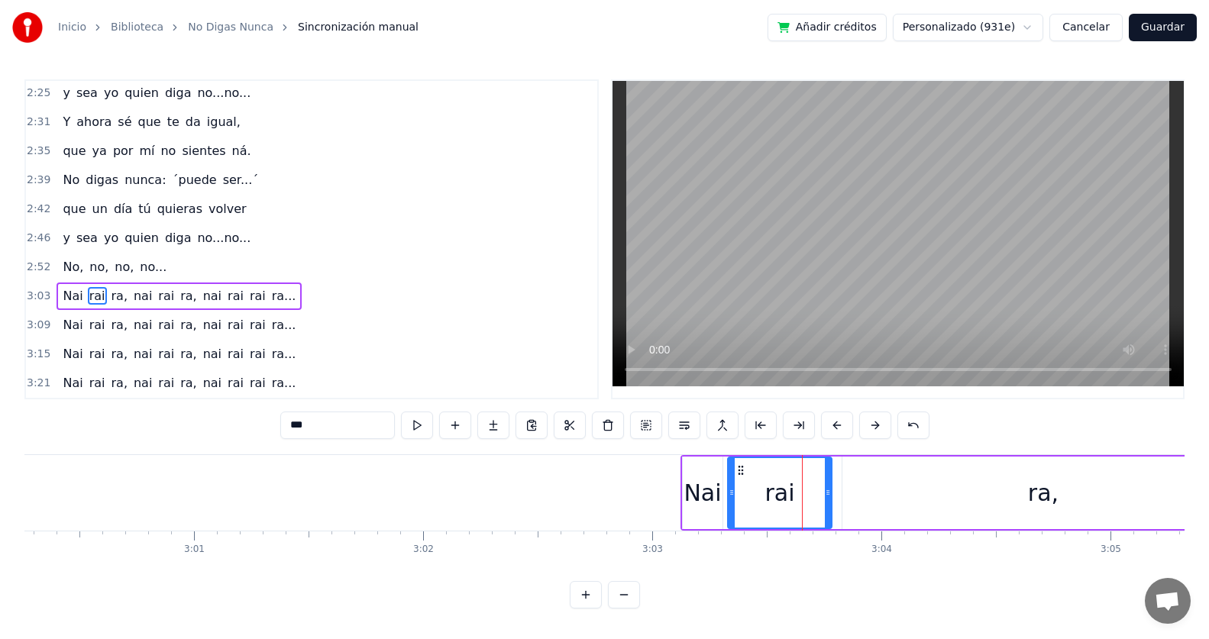
click at [702, 476] on div "Nai" at bounding box center [701, 493] width 37 height 34
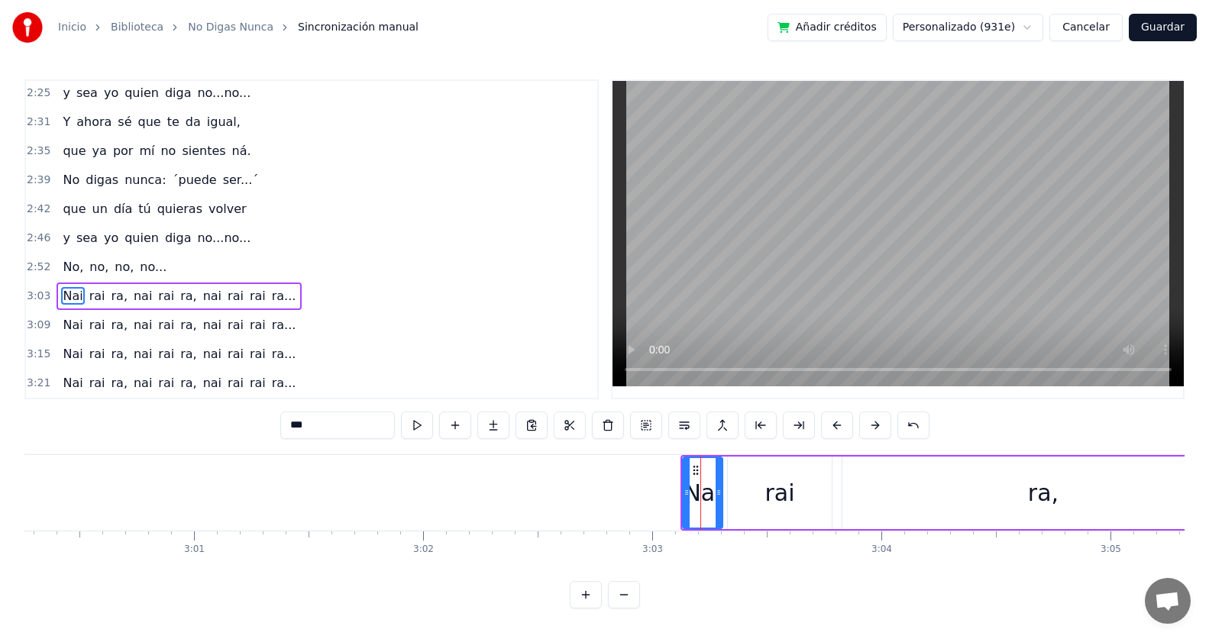
click at [876, 486] on div "ra," at bounding box center [1043, 493] width 402 height 73
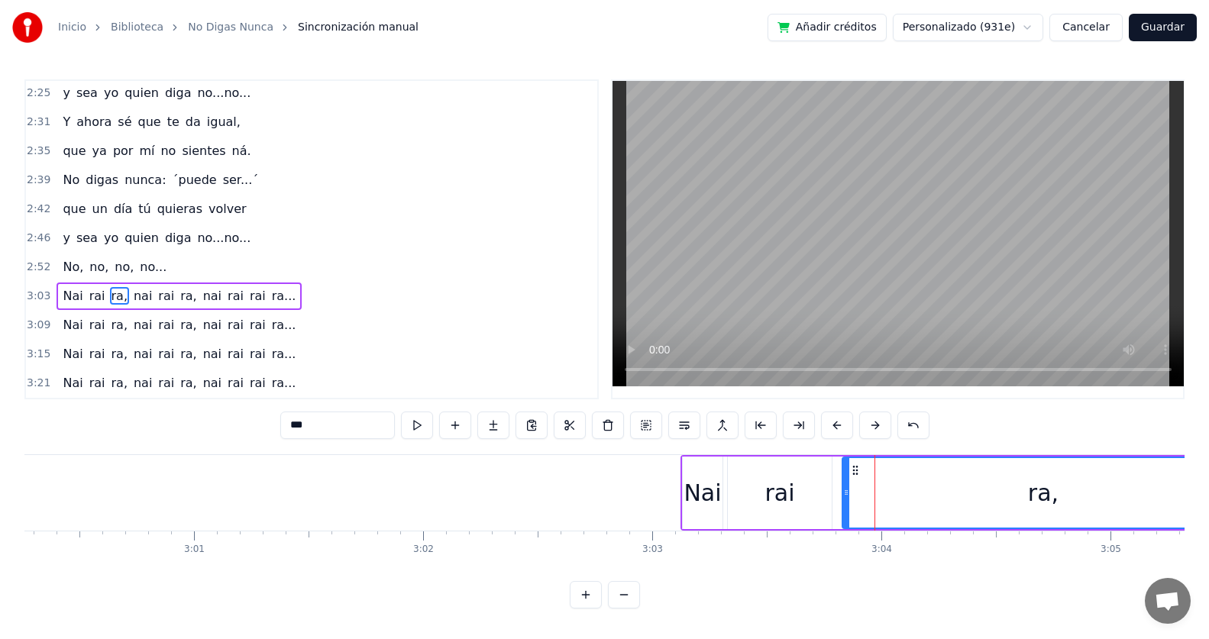
click at [946, 492] on div "ra," at bounding box center [1043, 492] width 400 height 69
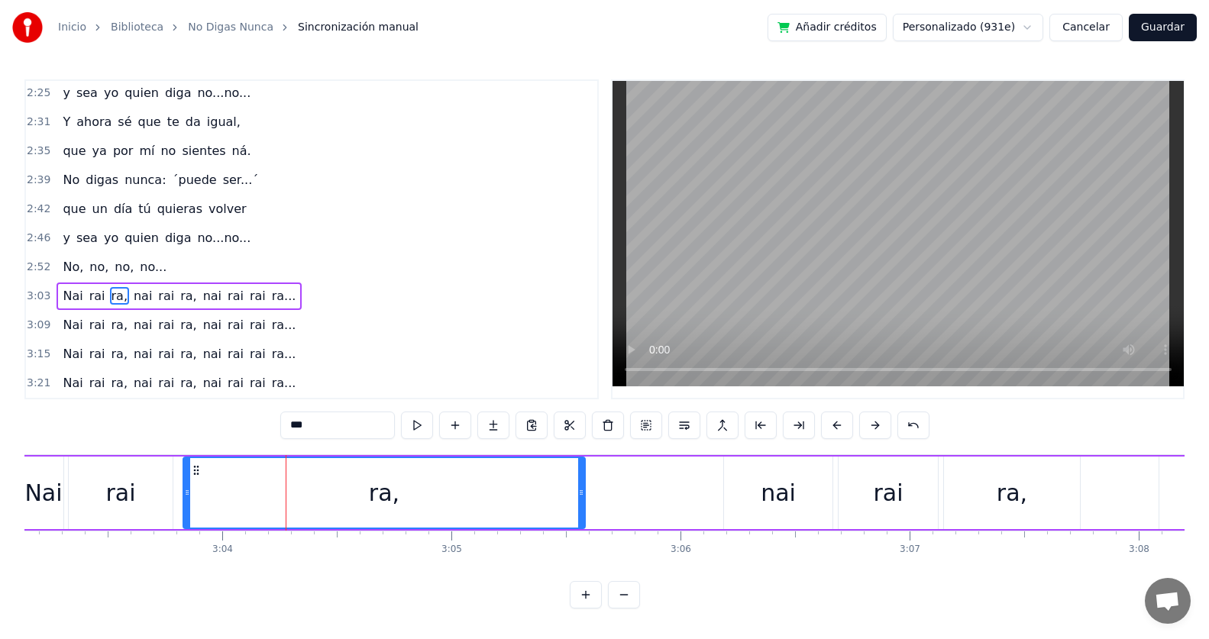
scroll to position [0, 41820]
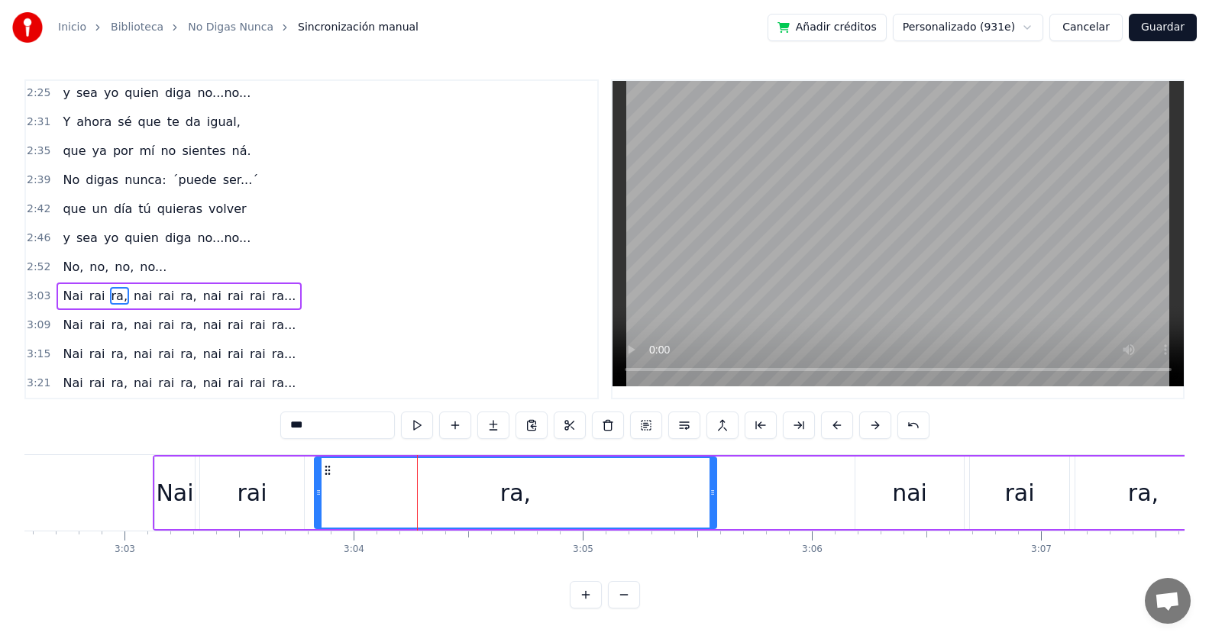
click at [692, 473] on div "ra," at bounding box center [515, 492] width 400 height 69
click at [709, 461] on div "ra," at bounding box center [515, 492] width 400 height 69
click at [698, 471] on div "ra," at bounding box center [515, 492] width 400 height 69
click at [333, 471] on icon at bounding box center [330, 470] width 12 height 12
click at [185, 466] on div "Nai" at bounding box center [175, 493] width 40 height 73
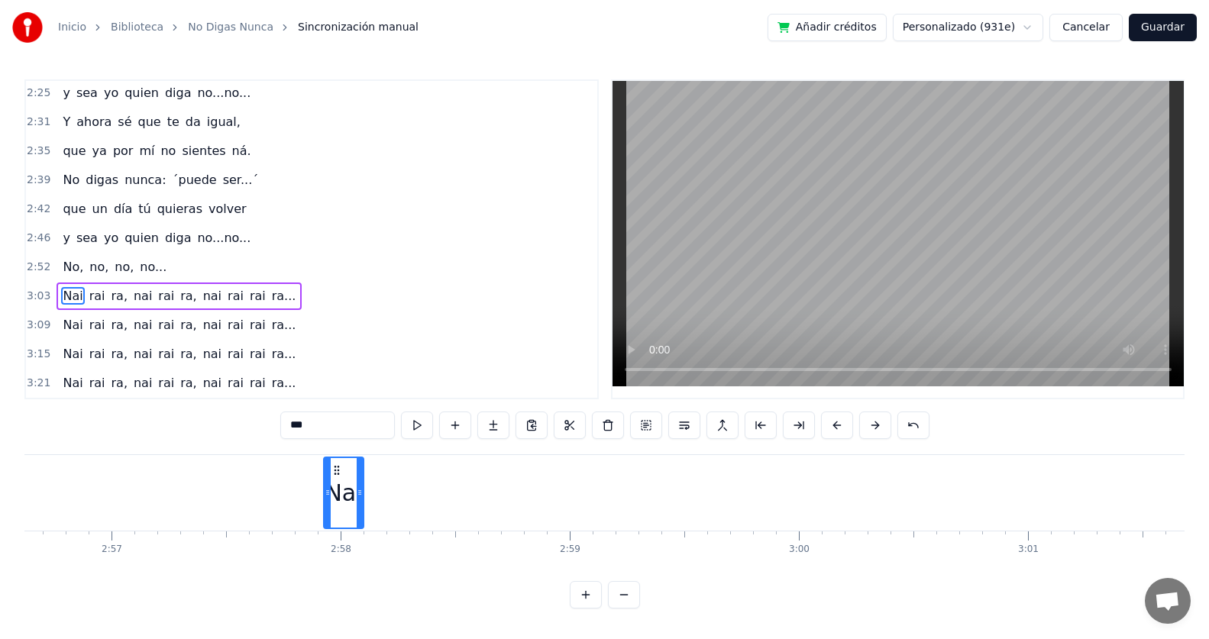
scroll to position [7, 0]
drag, startPoint x: 166, startPoint y: 473, endPoint x: 578, endPoint y: 492, distance: 412.0
click at [578, 492] on div "Nai" at bounding box center [586, 499] width 38 height 69
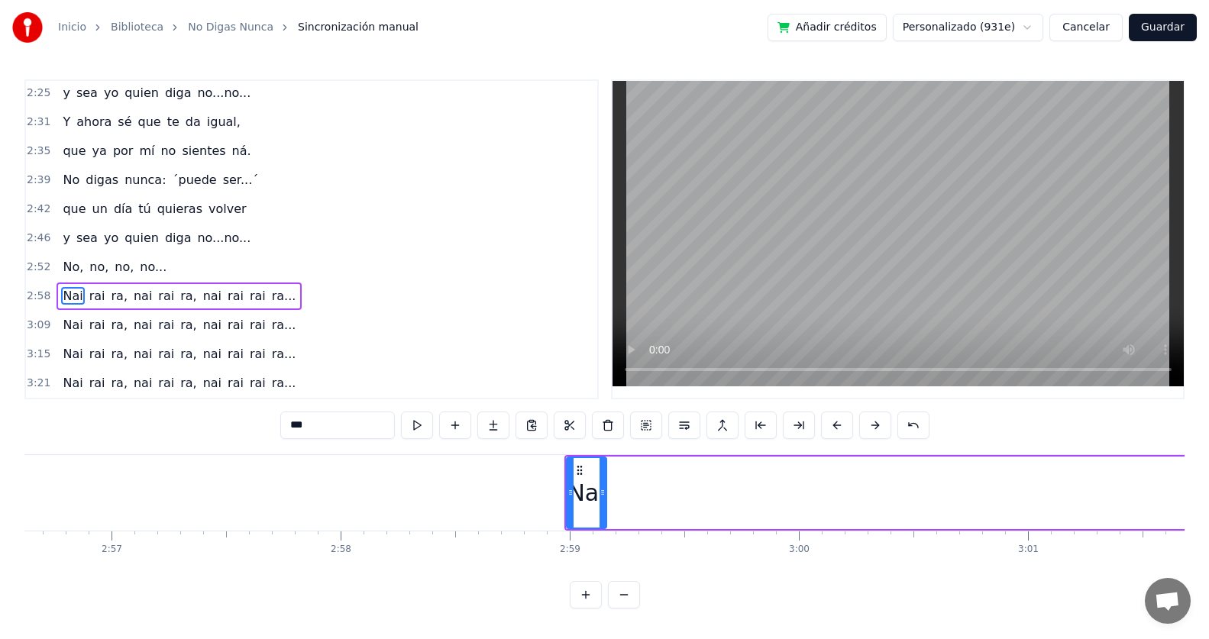
click at [106, 236] on span "yo" at bounding box center [111, 238] width 18 height 18
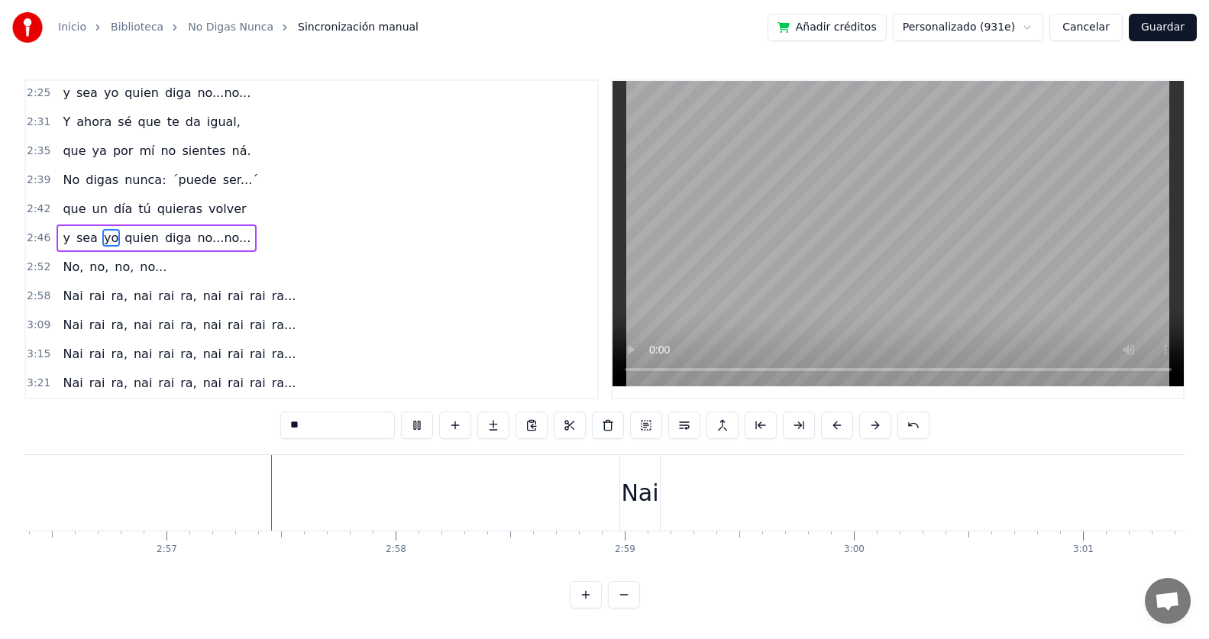
scroll to position [0, 40416]
click at [614, 462] on div "Nai" at bounding box center [628, 493] width 40 height 76
type input "***"
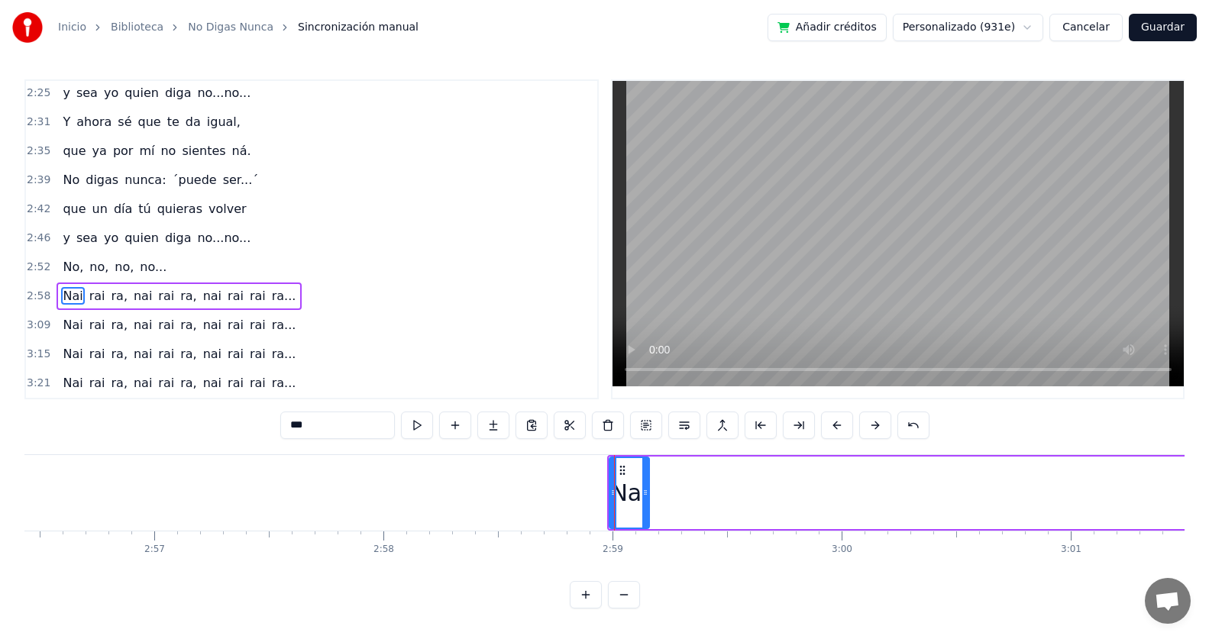
scroll to position [0, 0]
drag, startPoint x: 622, startPoint y: 470, endPoint x: 518, endPoint y: 472, distance: 103.9
click at [518, 472] on icon at bounding box center [518, 470] width 12 height 12
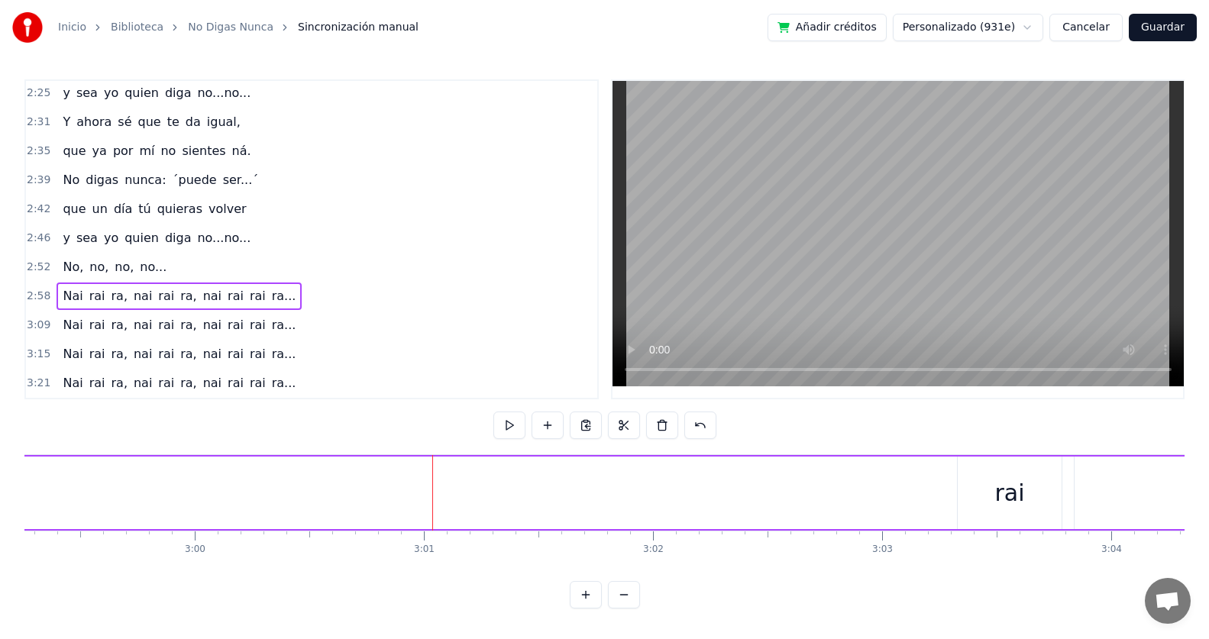
scroll to position [0, 41391]
drag, startPoint x: 691, startPoint y: 492, endPoint x: 428, endPoint y: 478, distance: 263.1
click at [428, 478] on div "[PERSON_NAME], [PERSON_NAME], [PERSON_NAME] [PERSON_NAME]..." at bounding box center [792, 493] width 2531 height 76
drag, startPoint x: 679, startPoint y: 497, endPoint x: 605, endPoint y: 488, distance: 74.6
click at [554, 489] on div "[PERSON_NAME], [PERSON_NAME], [PERSON_NAME] [PERSON_NAME]..." at bounding box center [792, 493] width 2531 height 76
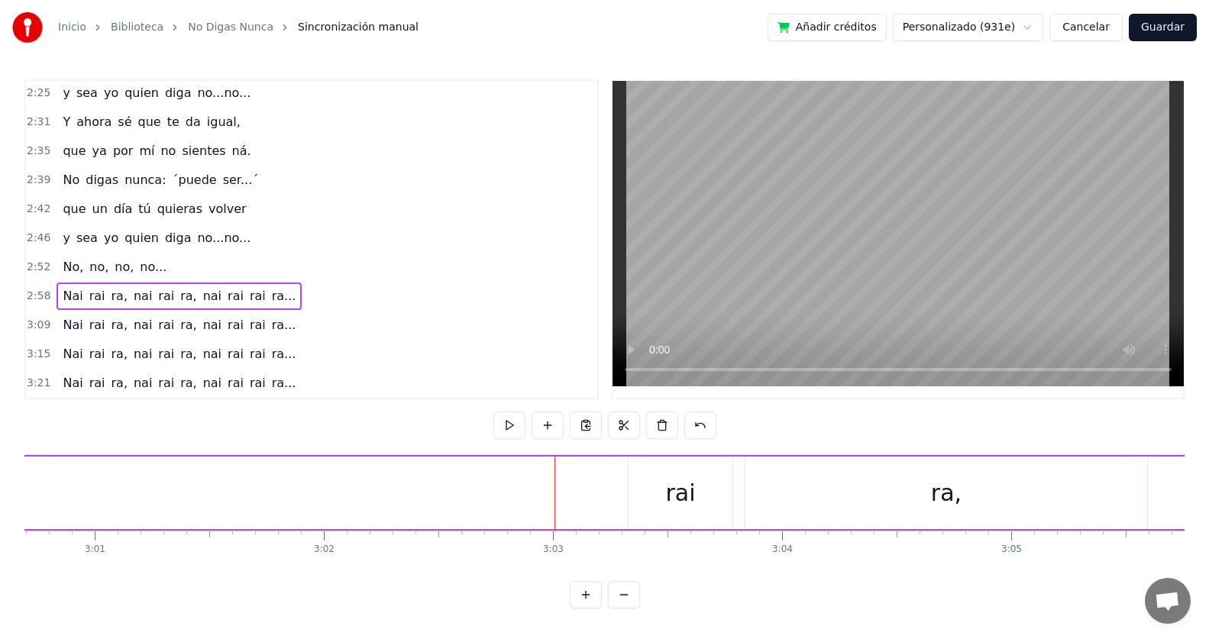
click at [692, 486] on div "rai" at bounding box center [680, 493] width 30 height 34
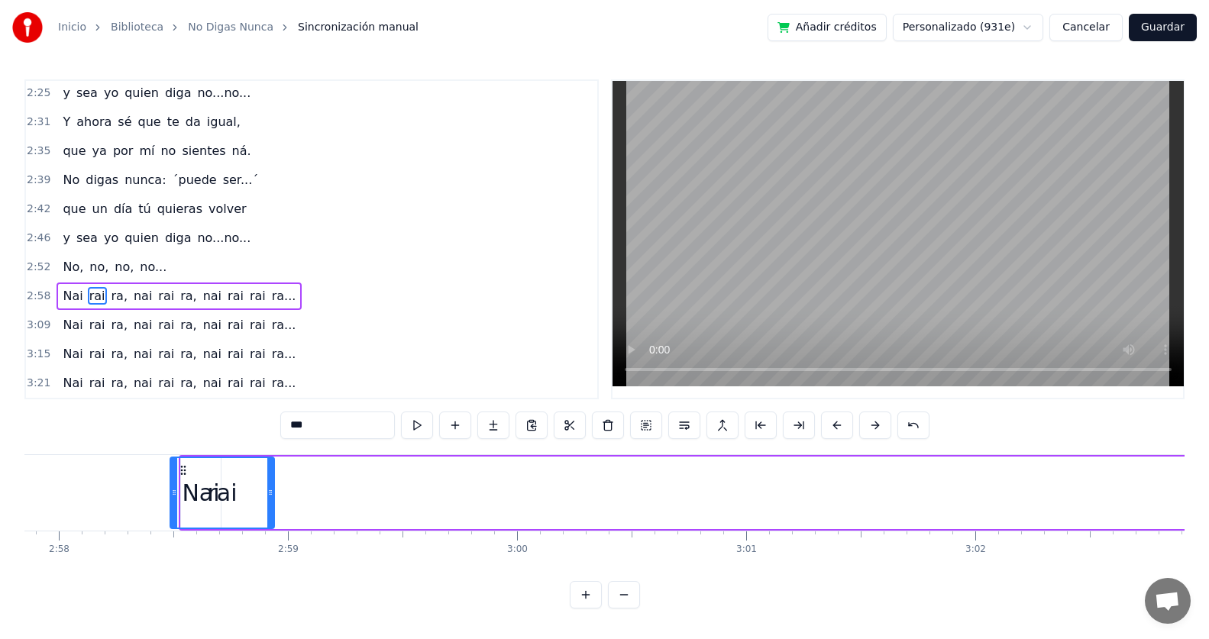
scroll to position [0, 40658]
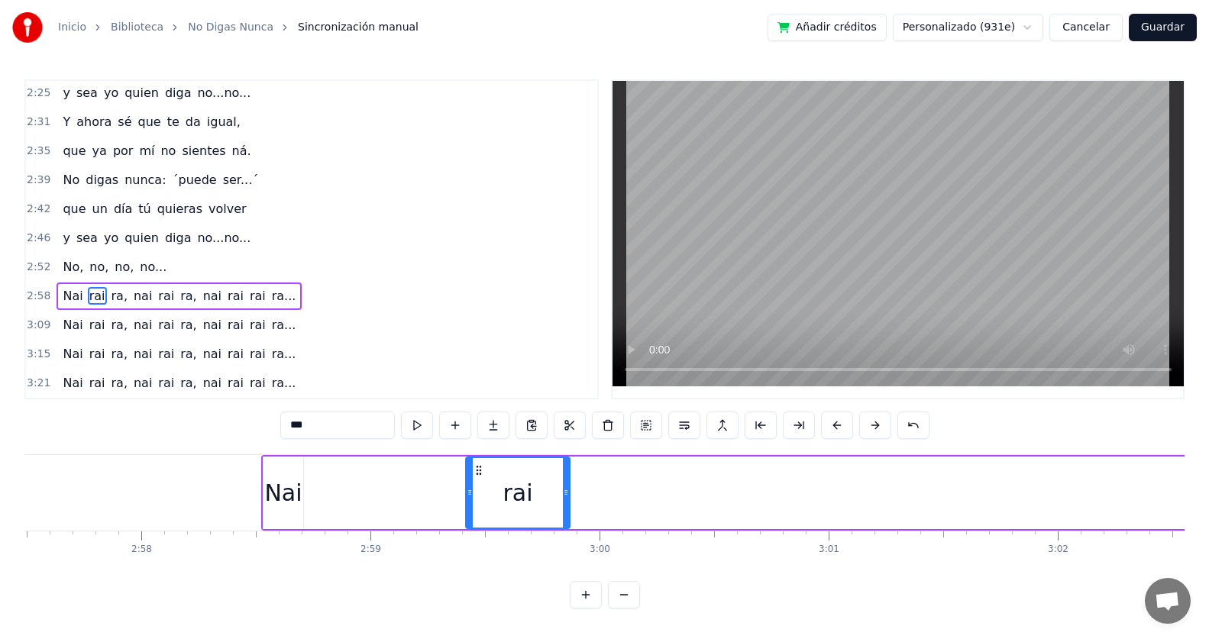
drag, startPoint x: 638, startPoint y: 472, endPoint x: 476, endPoint y: 502, distance: 165.3
click at [476, 502] on div "rai" at bounding box center [518, 492] width 102 height 69
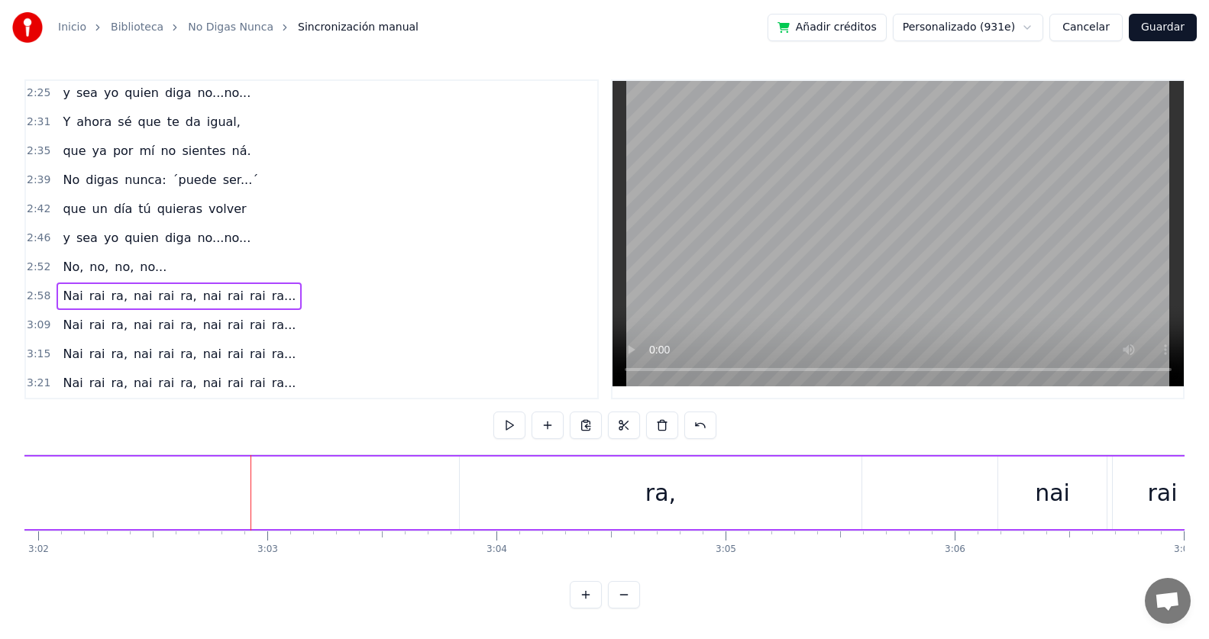
scroll to position [0, 41681]
click at [113, 271] on span "no," at bounding box center [124, 267] width 22 height 18
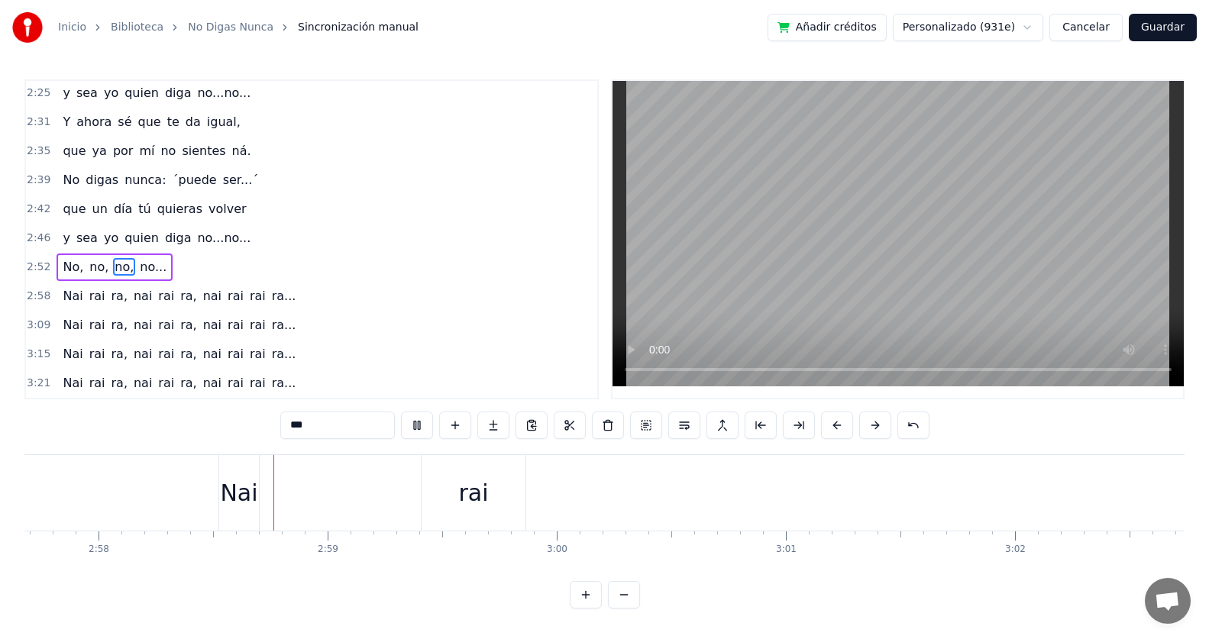
scroll to position [0, 40719]
drag, startPoint x: 457, startPoint y: 500, endPoint x: 445, endPoint y: 499, distance: 12.3
click at [445, 499] on div "rai" at bounding box center [455, 493] width 30 height 34
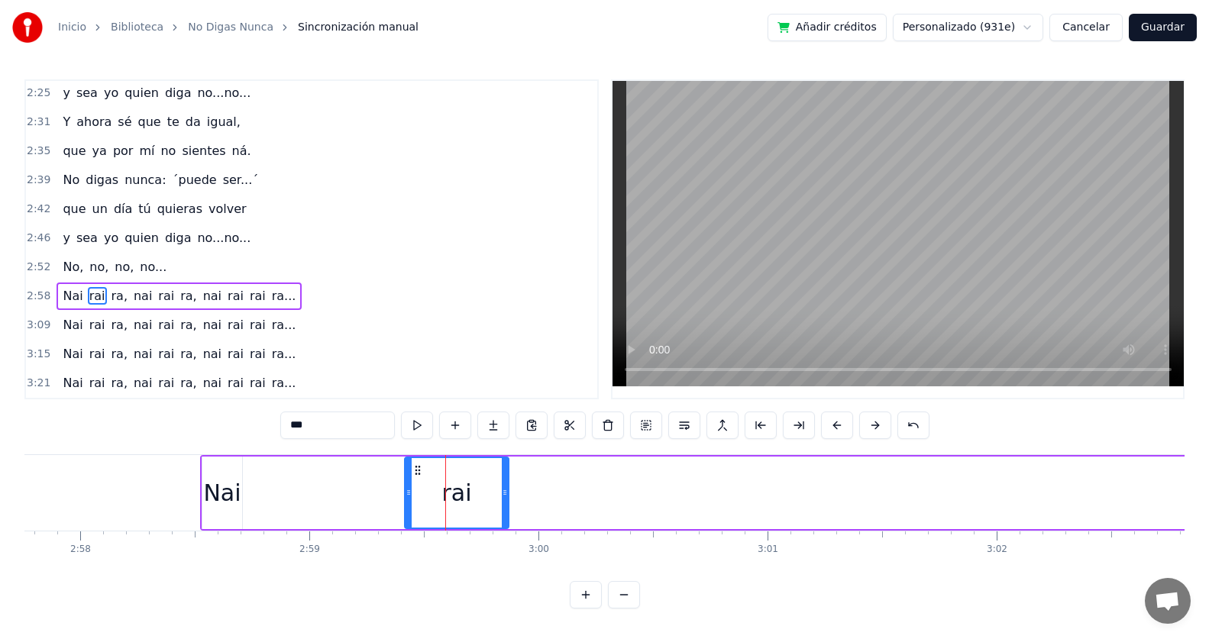
click at [505, 467] on div at bounding box center [505, 492] width 6 height 69
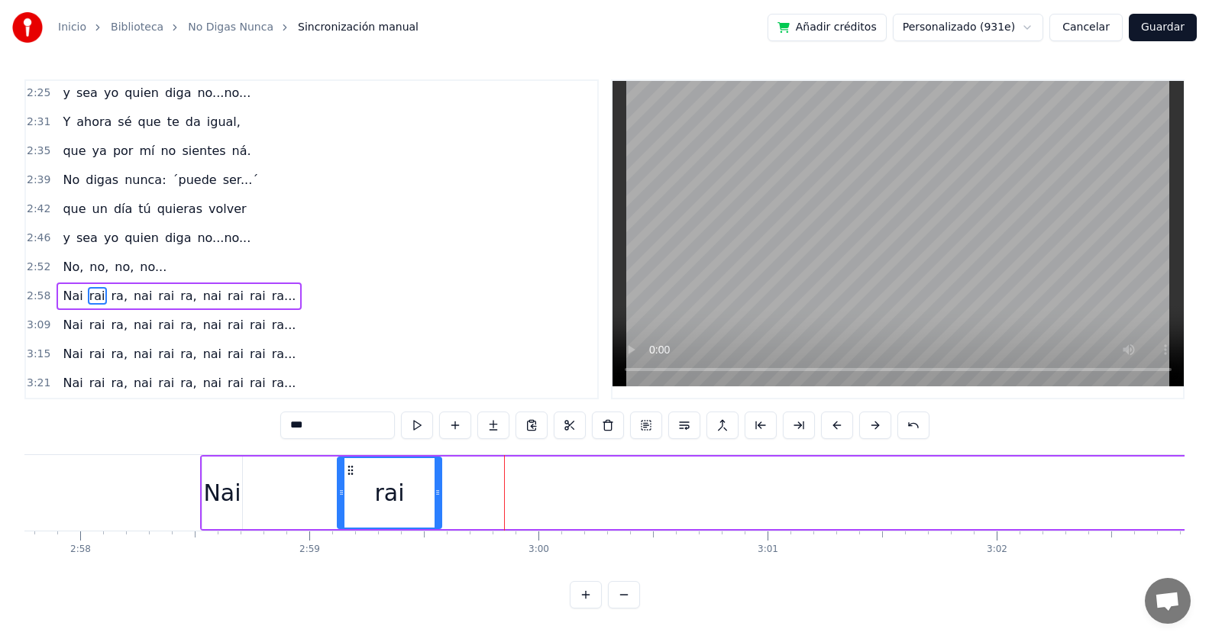
drag, startPoint x: 417, startPoint y: 470, endPoint x: 350, endPoint y: 470, distance: 67.2
click at [349, 470] on circle at bounding box center [348, 470] width 1 height 1
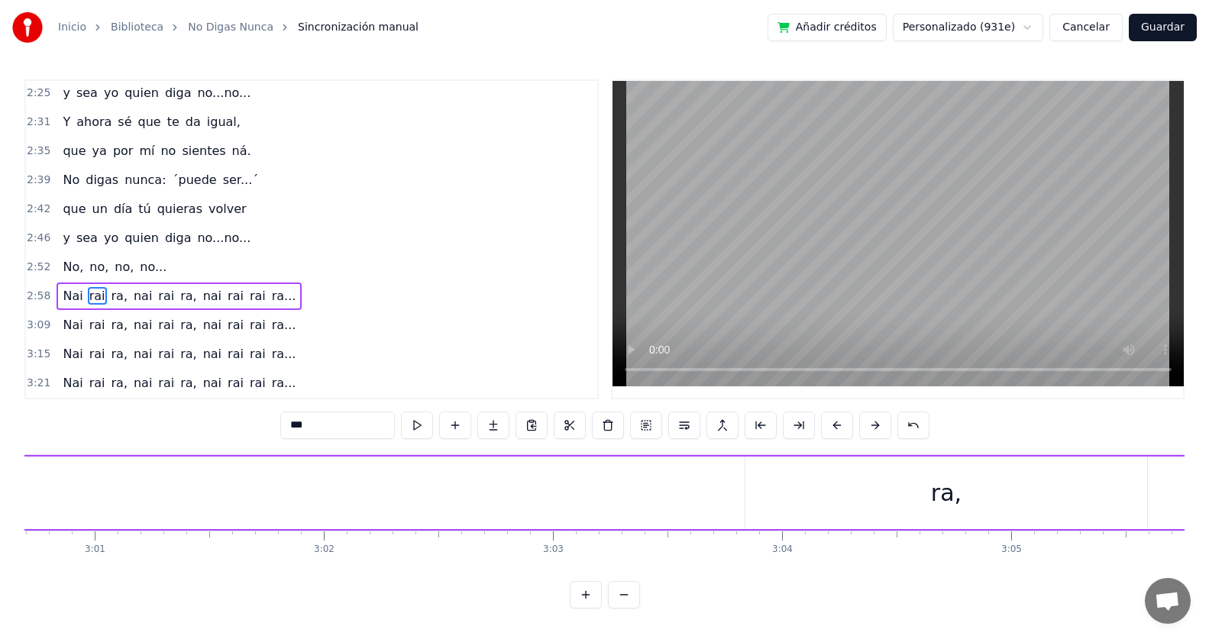
scroll to position [0, 41523]
click at [846, 499] on div "ra," at bounding box center [814, 493] width 402 height 73
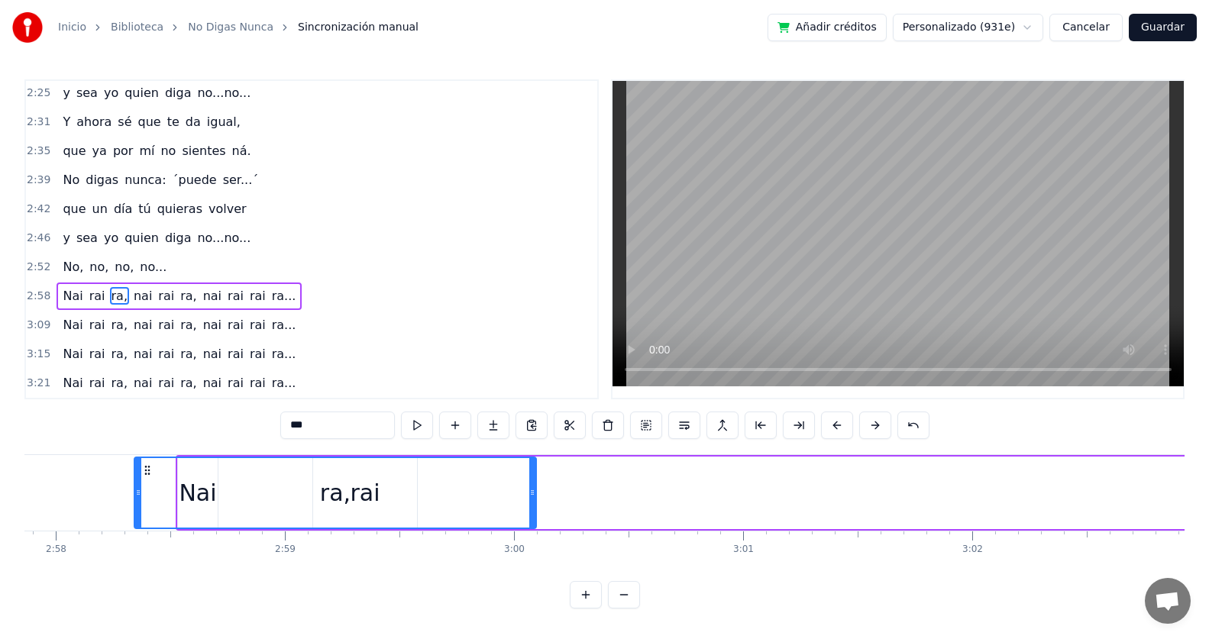
scroll to position [0, 40710]
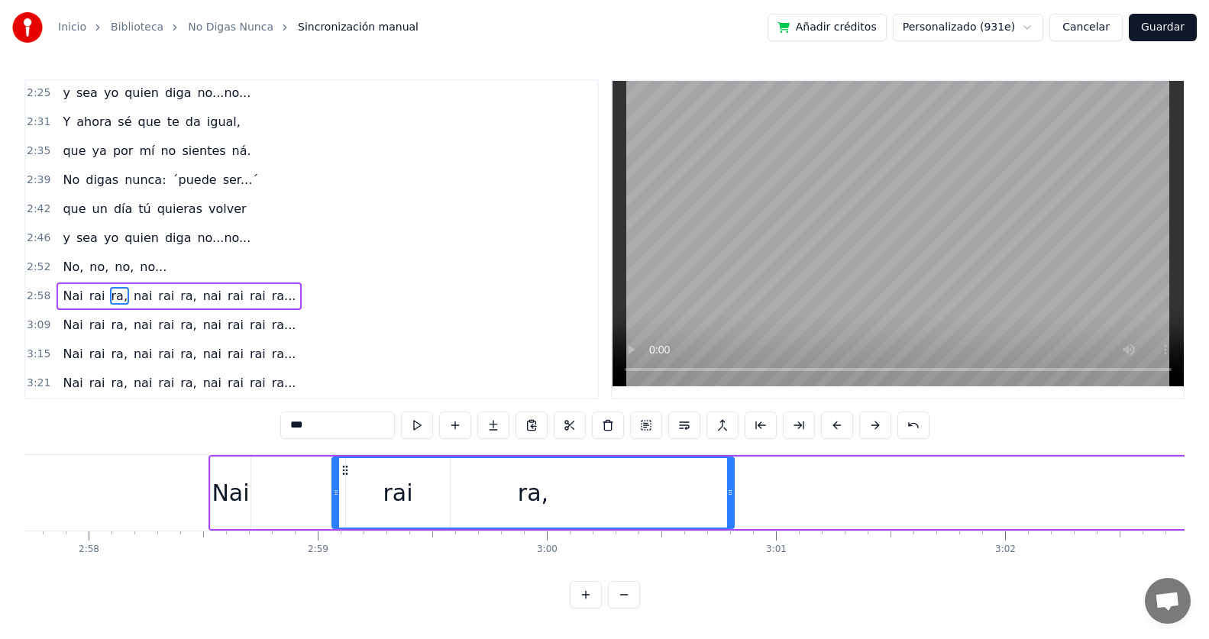
drag, startPoint x: 627, startPoint y: 470, endPoint x: 346, endPoint y: 509, distance: 283.7
click at [346, 509] on div "ra," at bounding box center [533, 492] width 400 height 69
click at [69, 270] on span "No," at bounding box center [73, 267] width 24 height 18
type input "***"
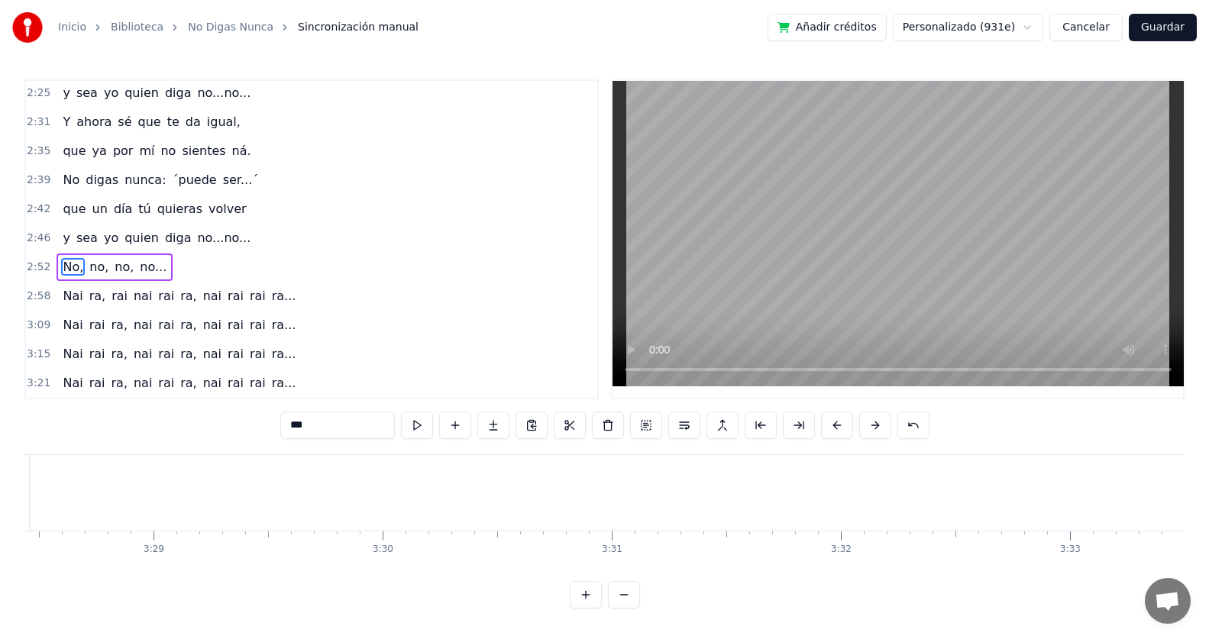
scroll to position [0, 47748]
click at [516, 336] on div "3:09 [PERSON_NAME], [PERSON_NAME], [PERSON_NAME] [PERSON_NAME]..." at bounding box center [311, 325] width 571 height 29
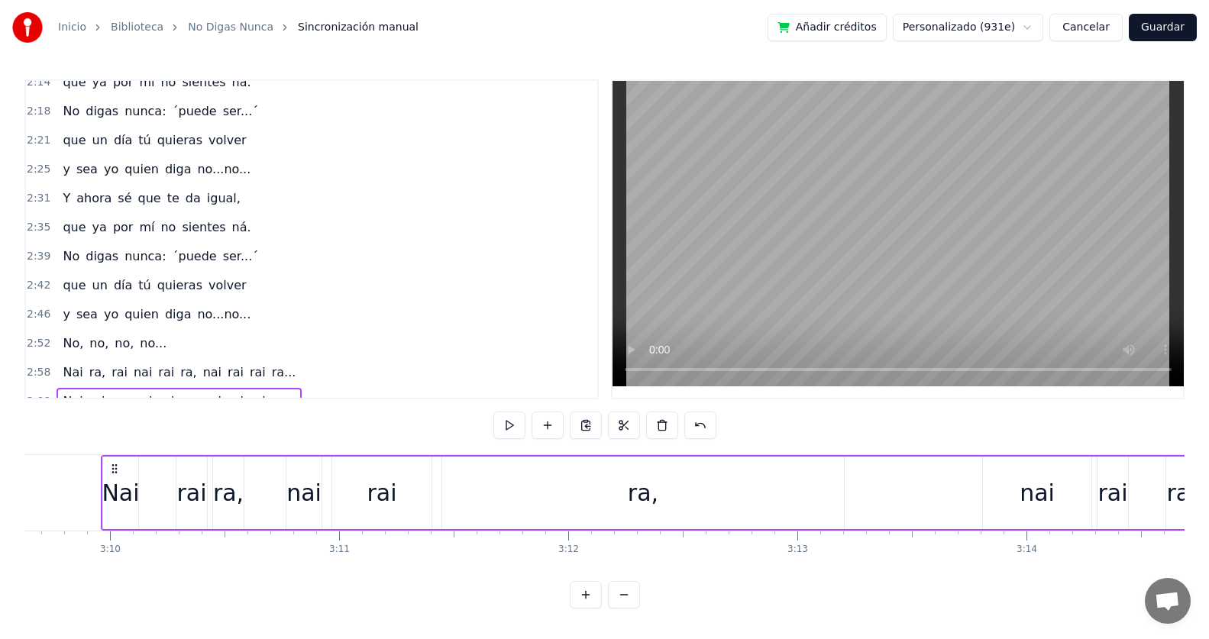
scroll to position [699, 0]
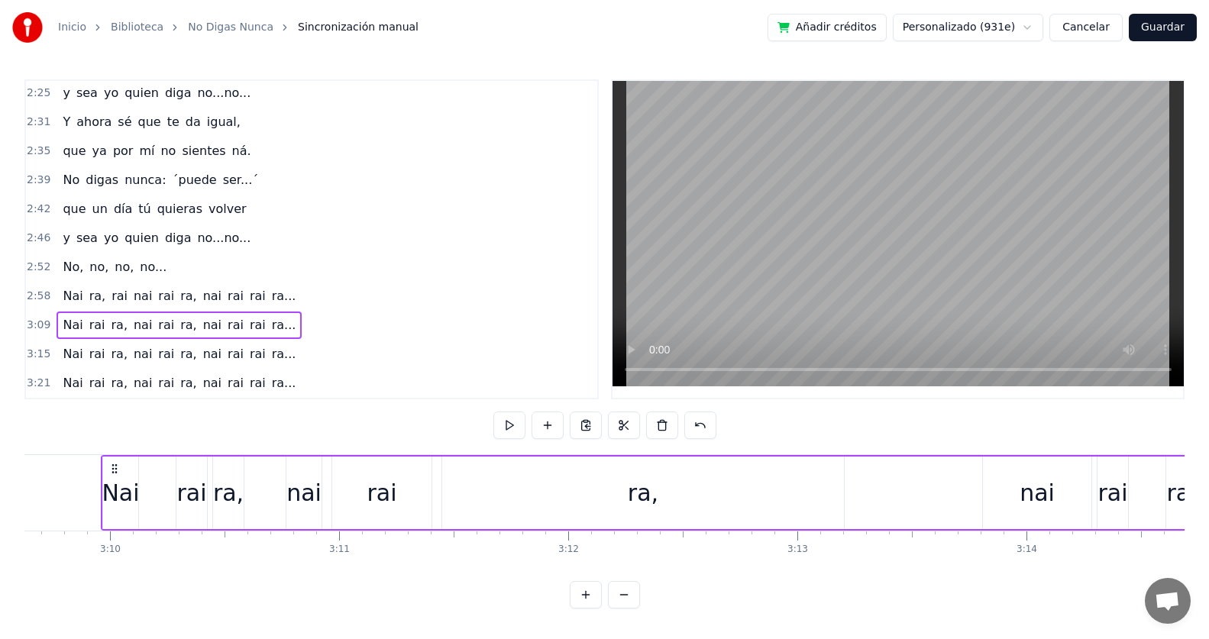
click at [110, 290] on span "rai" at bounding box center [119, 296] width 19 height 18
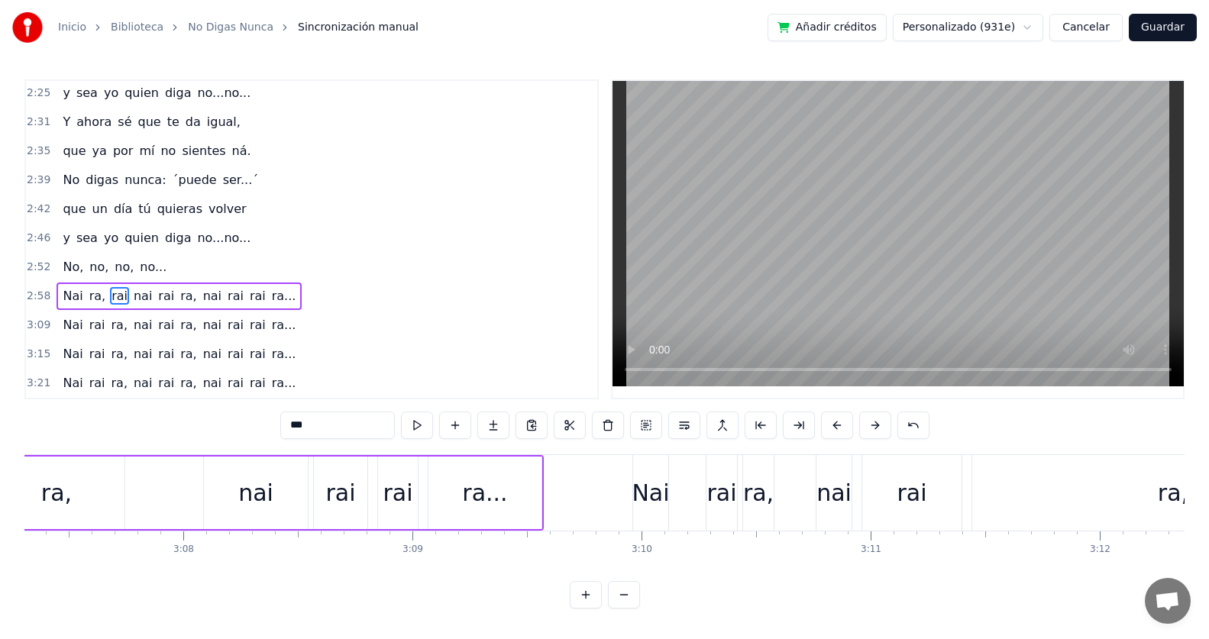
scroll to position [0, 42412]
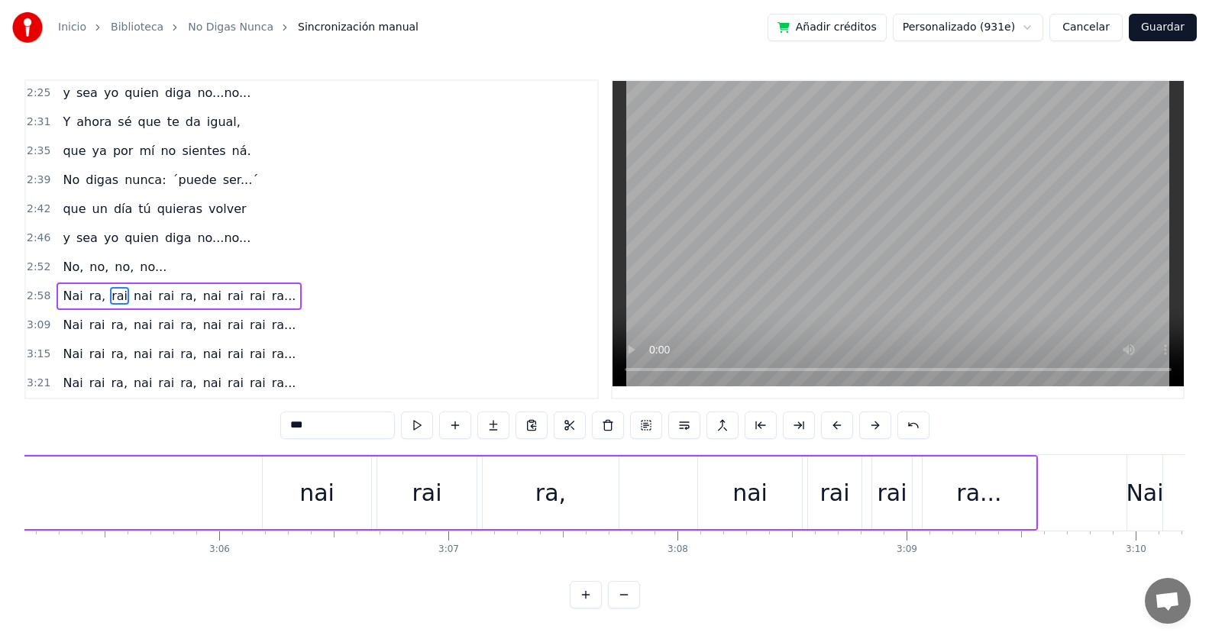
click at [745, 500] on div "nai" at bounding box center [749, 493] width 35 height 34
click at [834, 505] on div "rai" at bounding box center [834, 493] width 30 height 34
click at [893, 503] on div "rai" at bounding box center [892, 493] width 30 height 34
click at [982, 496] on div "ra..." at bounding box center [978, 493] width 45 height 34
type input "*****"
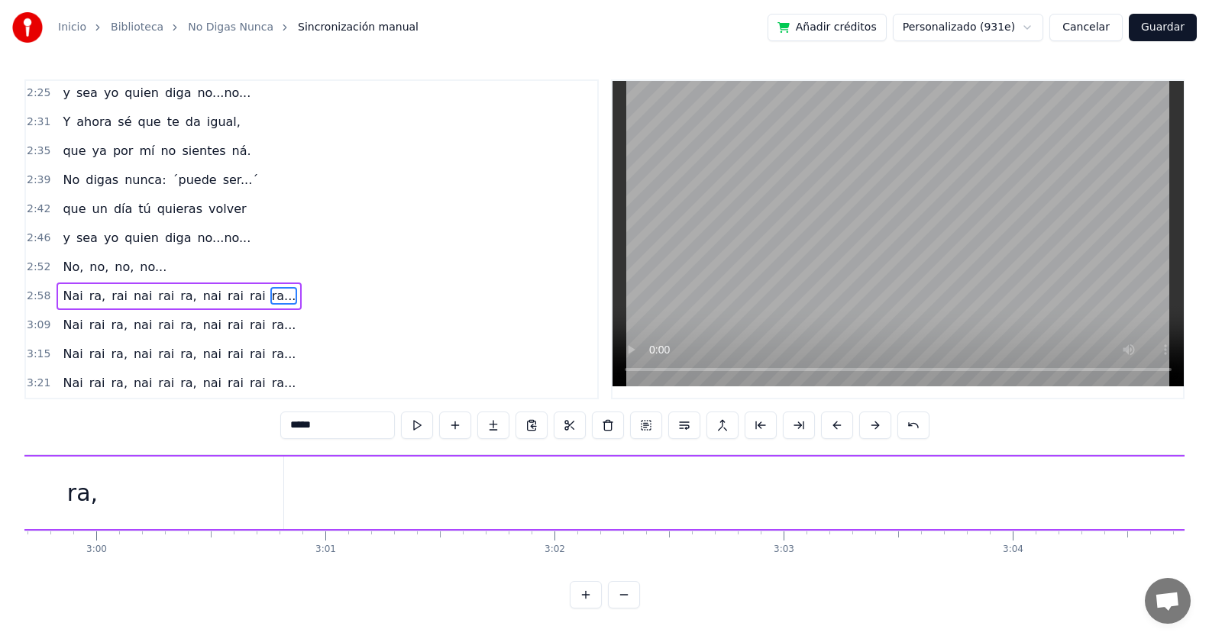
scroll to position [0, 40272]
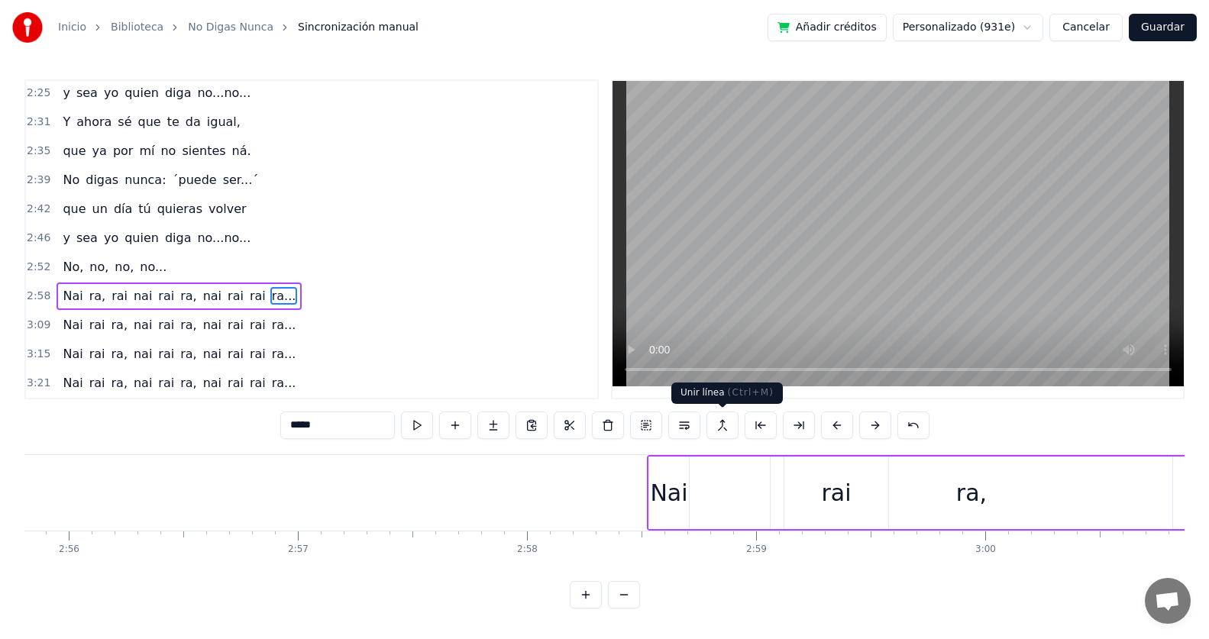
click at [726, 429] on button at bounding box center [722, 425] width 32 height 27
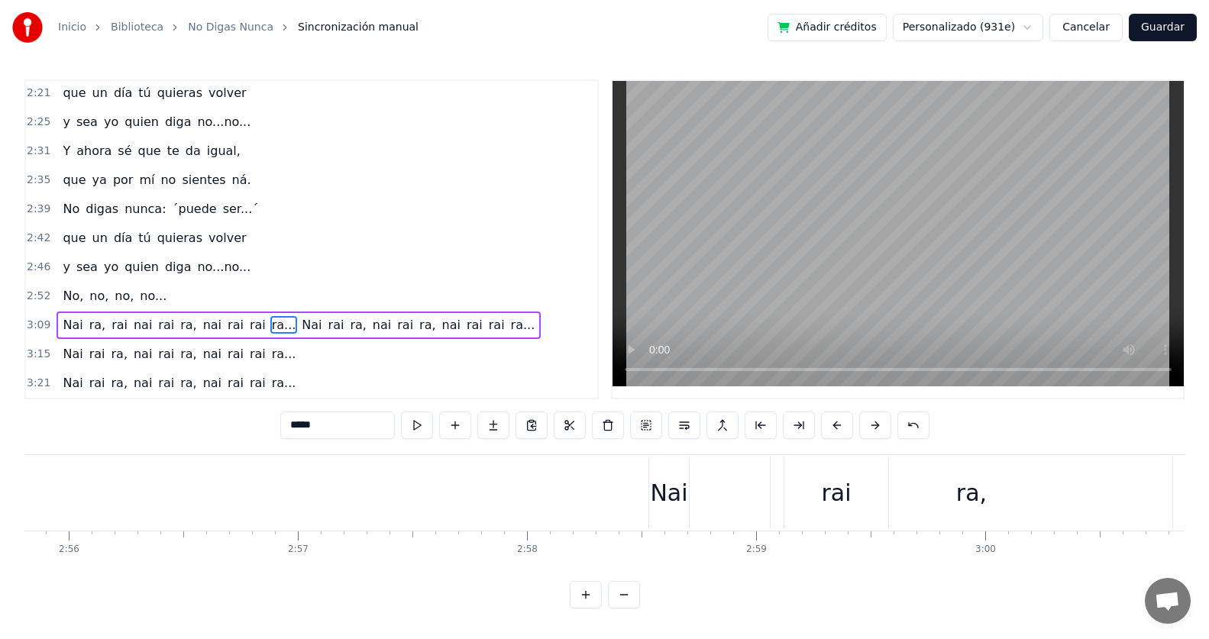
click at [726, 429] on button at bounding box center [722, 425] width 32 height 27
click at [57, 297] on div "No, no, no, no..." at bounding box center [115, 296] width 116 height 27
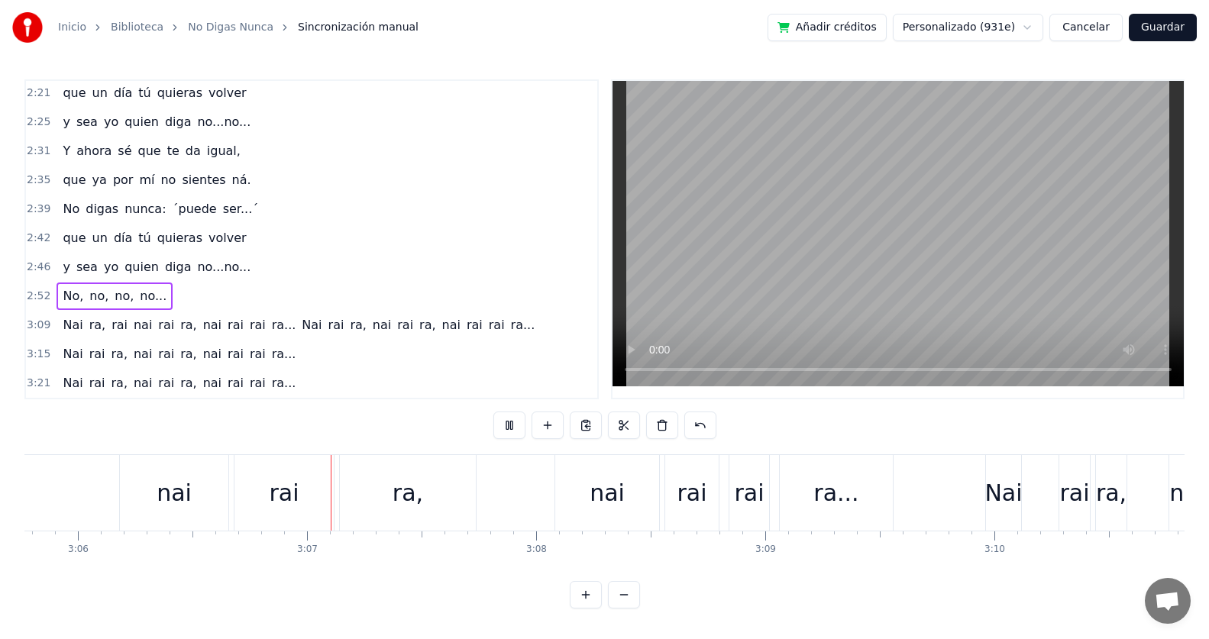
scroll to position [0, 42676]
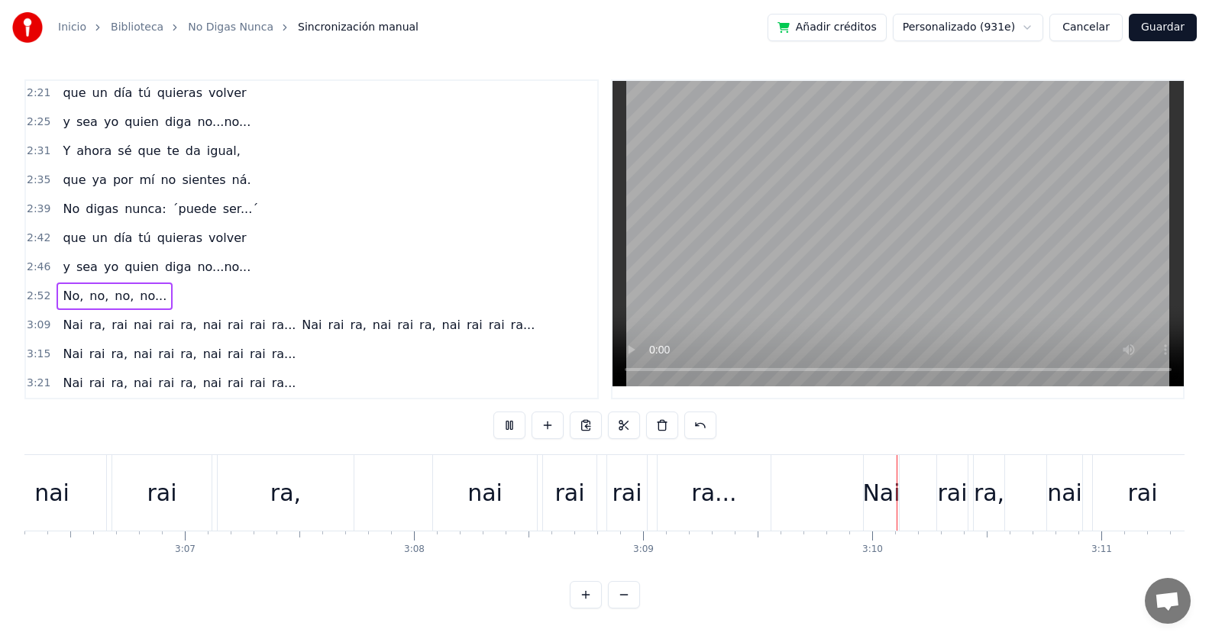
click at [300, 321] on span "Nai" at bounding box center [311, 325] width 23 height 18
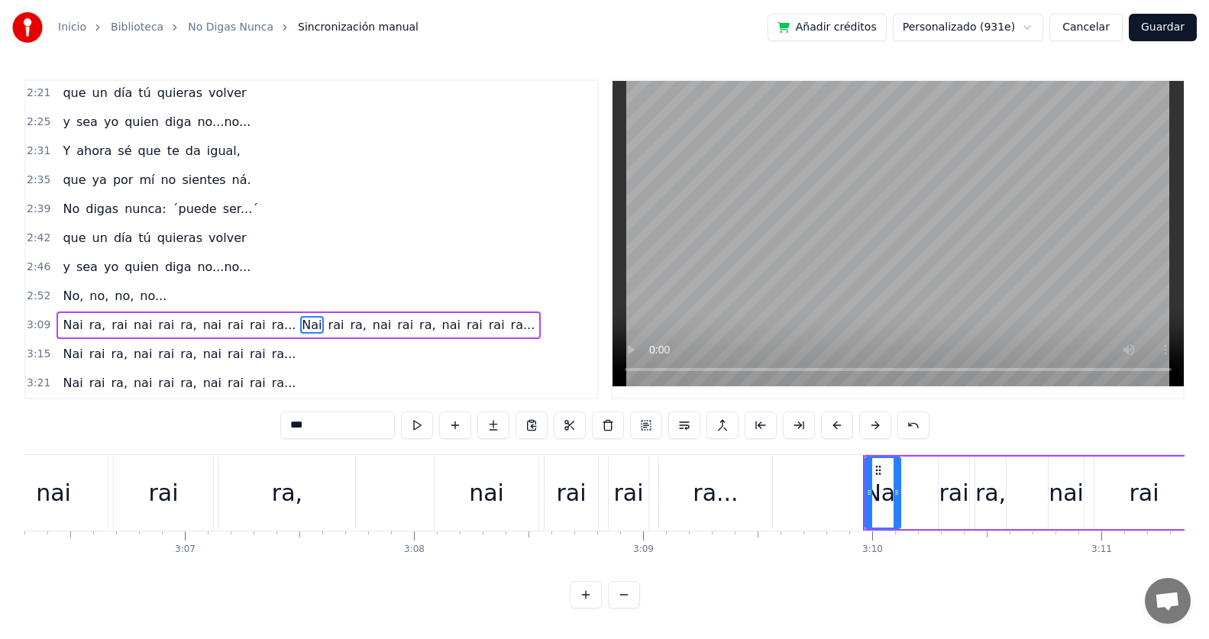
scroll to position [5, 0]
click at [266, 312] on div "[PERSON_NAME], [PERSON_NAME] [PERSON_NAME], [PERSON_NAME] [PERSON_NAME]... Nai …" at bounding box center [299, 325] width 484 height 27
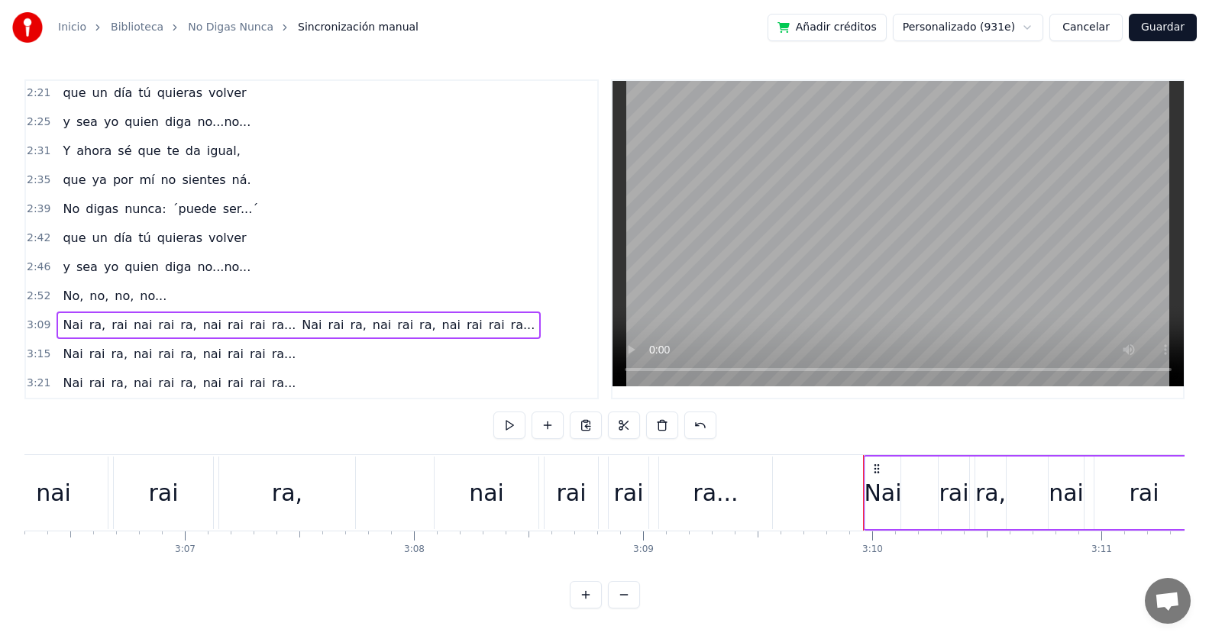
click at [266, 312] on div "[PERSON_NAME], [PERSON_NAME] [PERSON_NAME], [PERSON_NAME] [PERSON_NAME]... Nai …" at bounding box center [299, 325] width 484 height 27
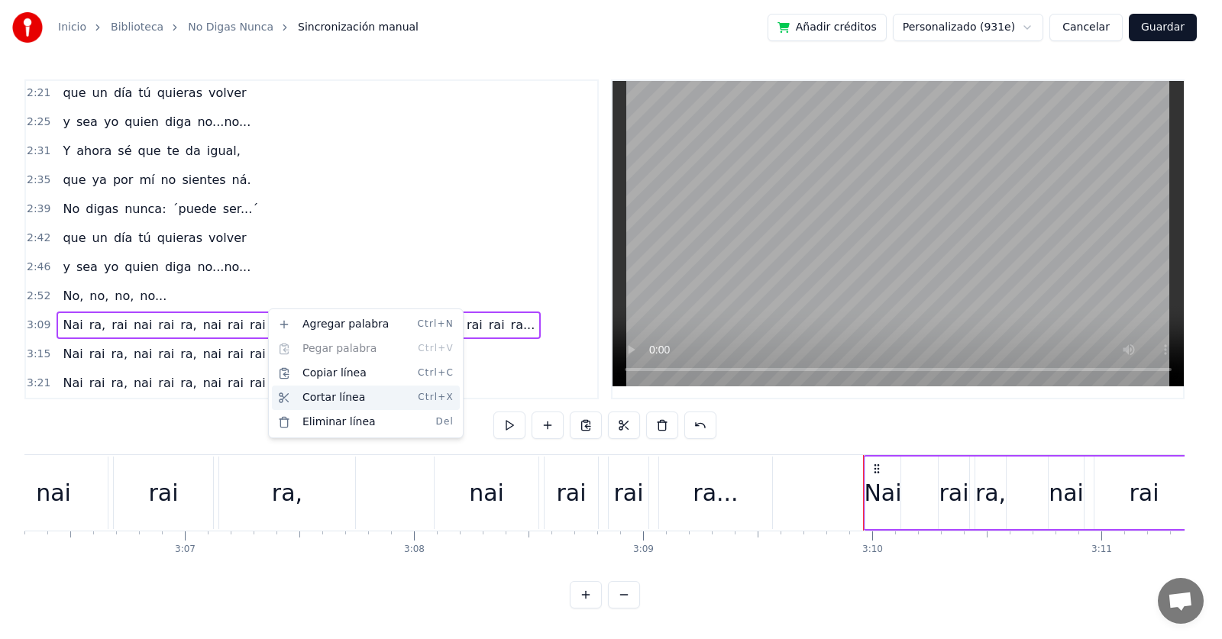
click at [302, 394] on div "Cortar línea Ctrl+X" at bounding box center [366, 398] width 188 height 24
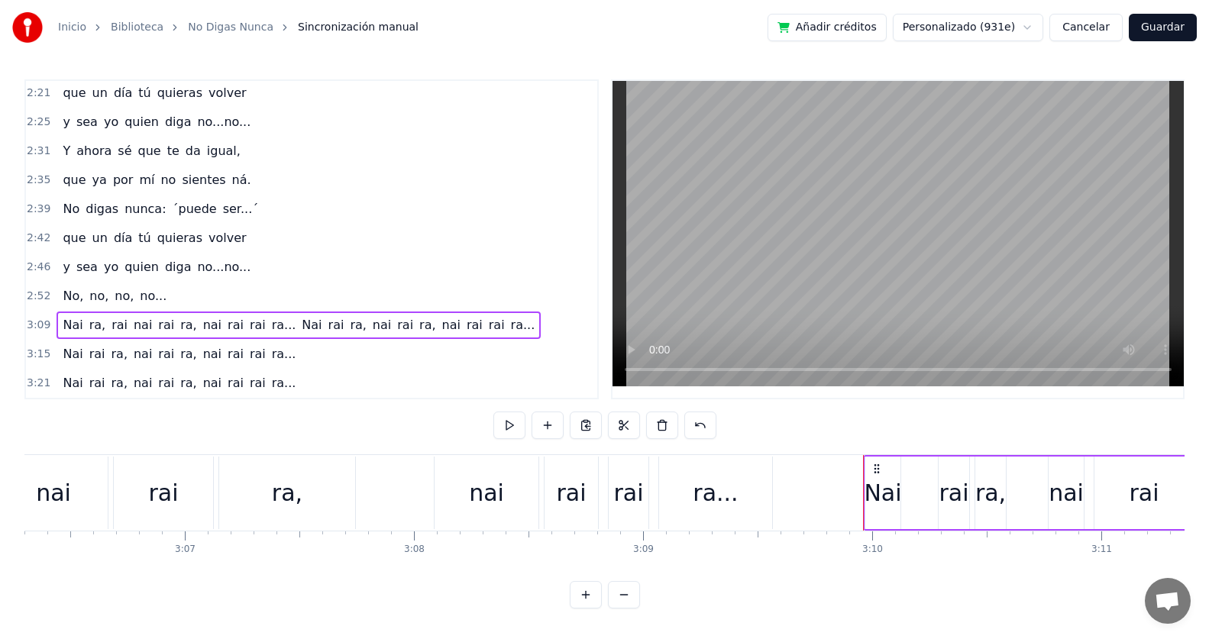
click at [260, 333] on div "[PERSON_NAME], [PERSON_NAME] [PERSON_NAME], [PERSON_NAME] [PERSON_NAME]... Nai …" at bounding box center [299, 325] width 484 height 27
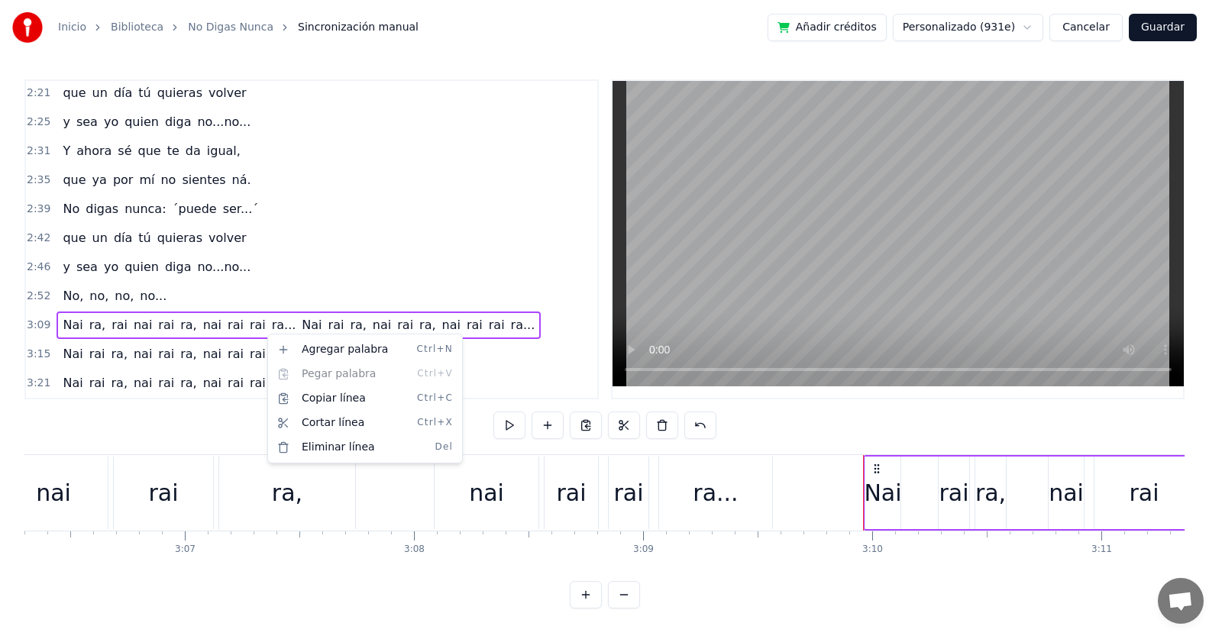
click at [224, 321] on html "Inicio Biblioteca No Digas Nunca Sincronización manual Añadir créditos Personal…" at bounding box center [611, 316] width 1222 height 633
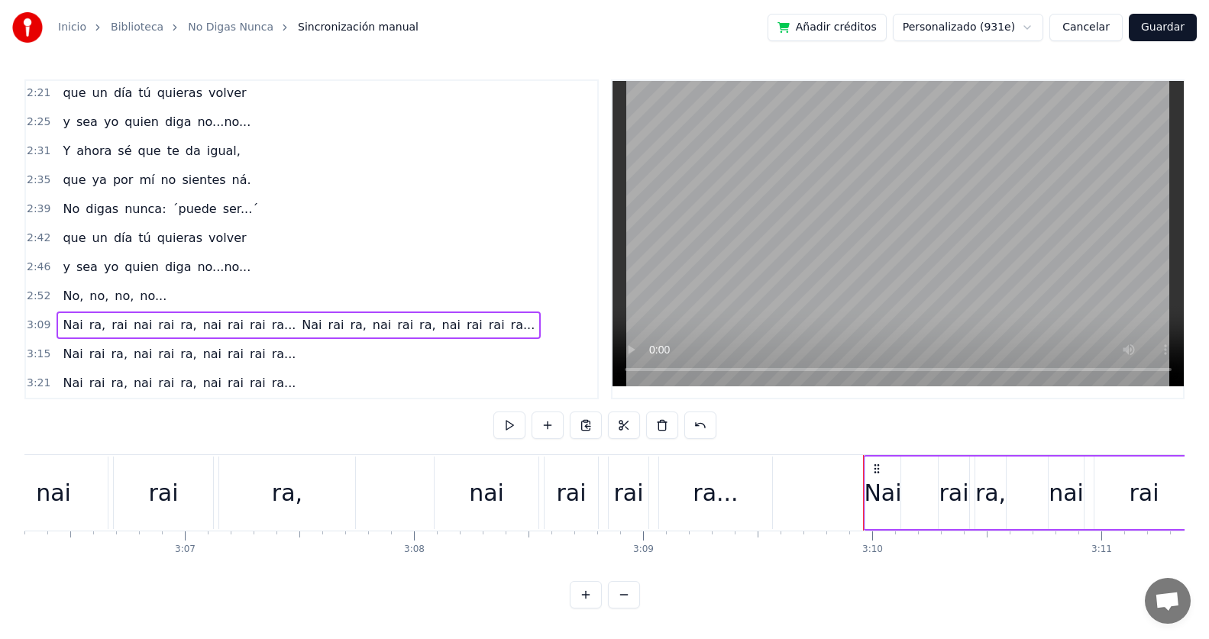
click at [158, 326] on span "rai" at bounding box center [166, 325] width 19 height 18
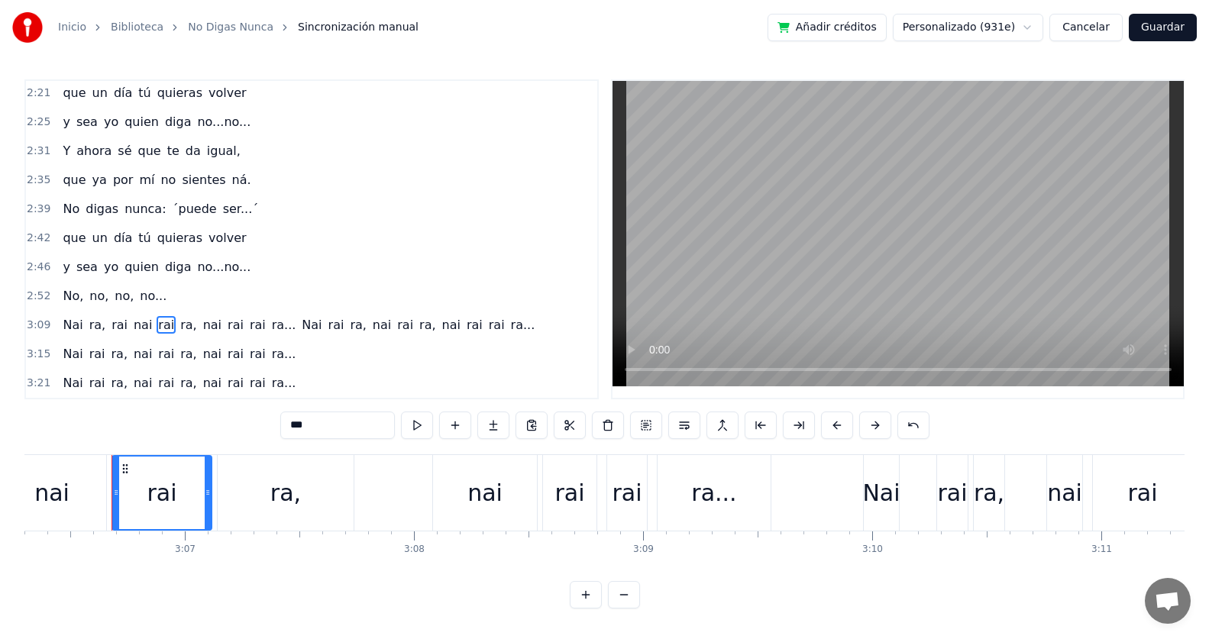
click at [202, 326] on span "nai" at bounding box center [212, 325] width 21 height 18
type input "***"
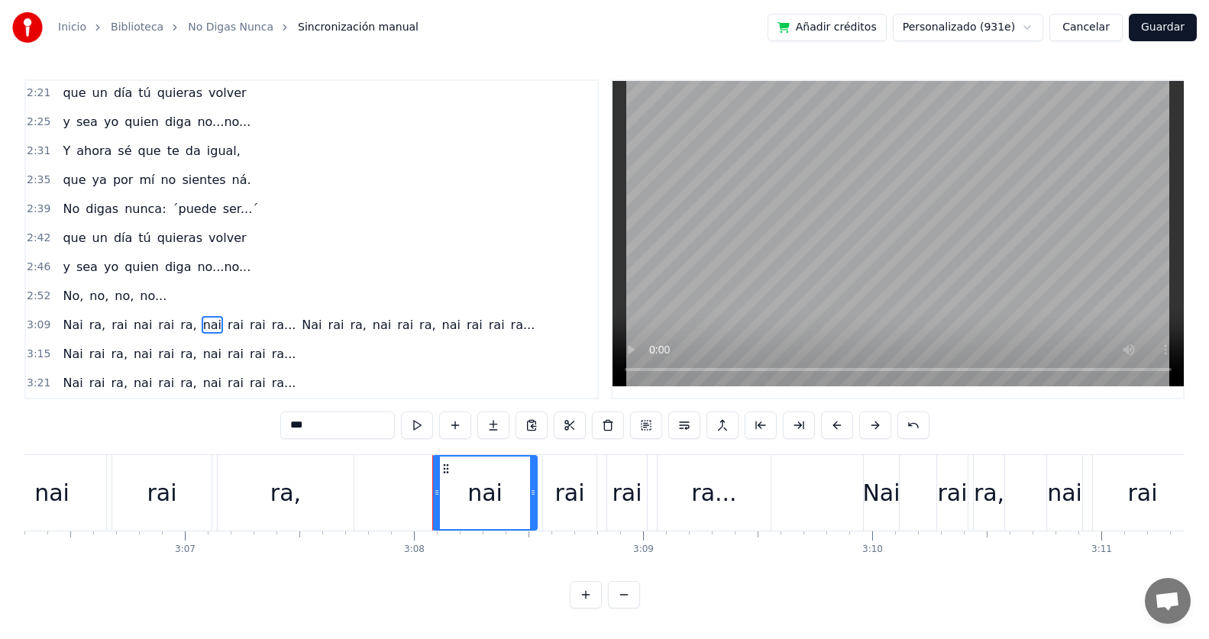
click at [265, 323] on div "[PERSON_NAME], [PERSON_NAME] [PERSON_NAME], [PERSON_NAME] [PERSON_NAME]... Nai …" at bounding box center [299, 325] width 484 height 27
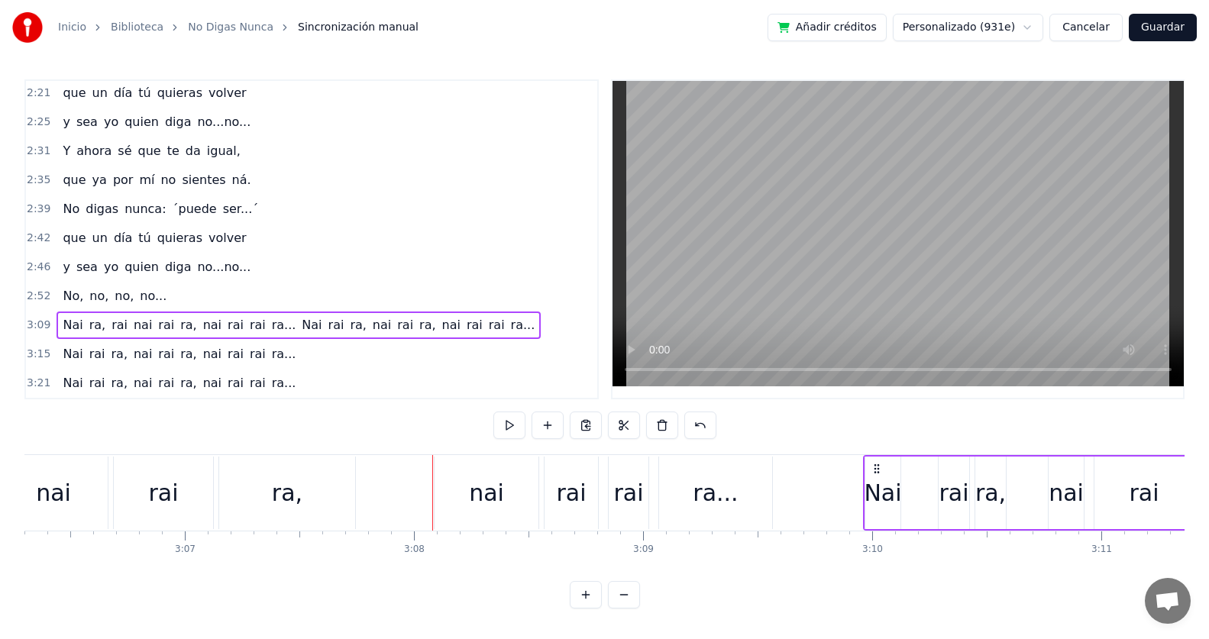
click at [881, 463] on icon at bounding box center [876, 469] width 12 height 12
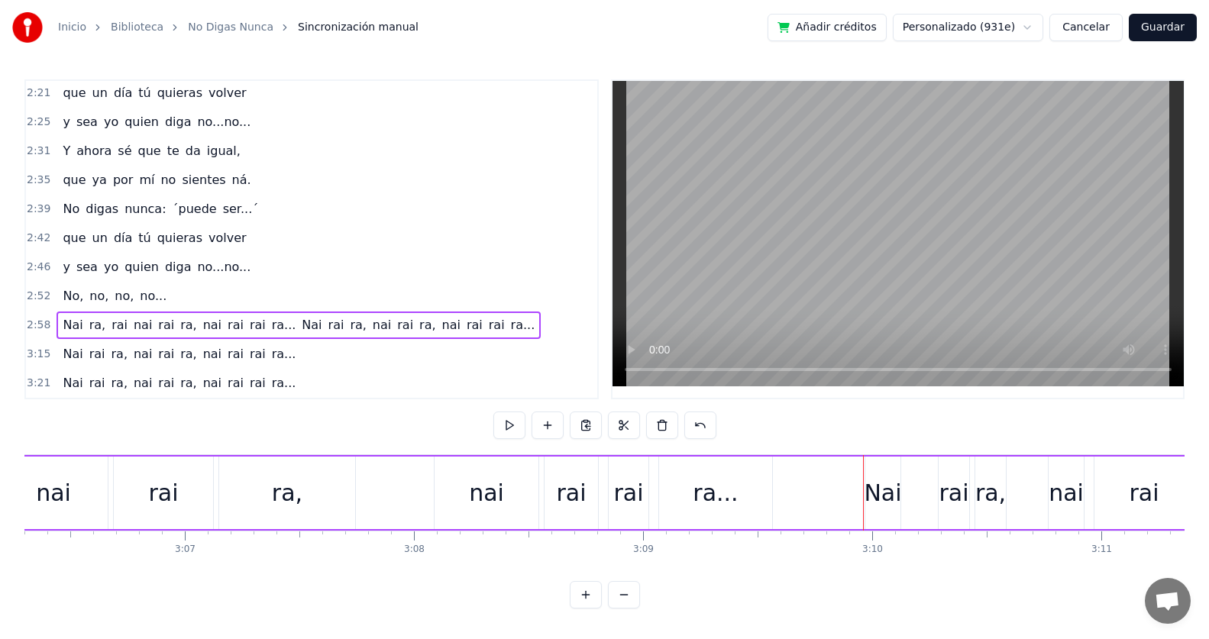
click at [864, 455] on div "[PERSON_NAME], [PERSON_NAME] [PERSON_NAME], [PERSON_NAME] [PERSON_NAME]... Nai …" at bounding box center [170, 493] width 3855 height 76
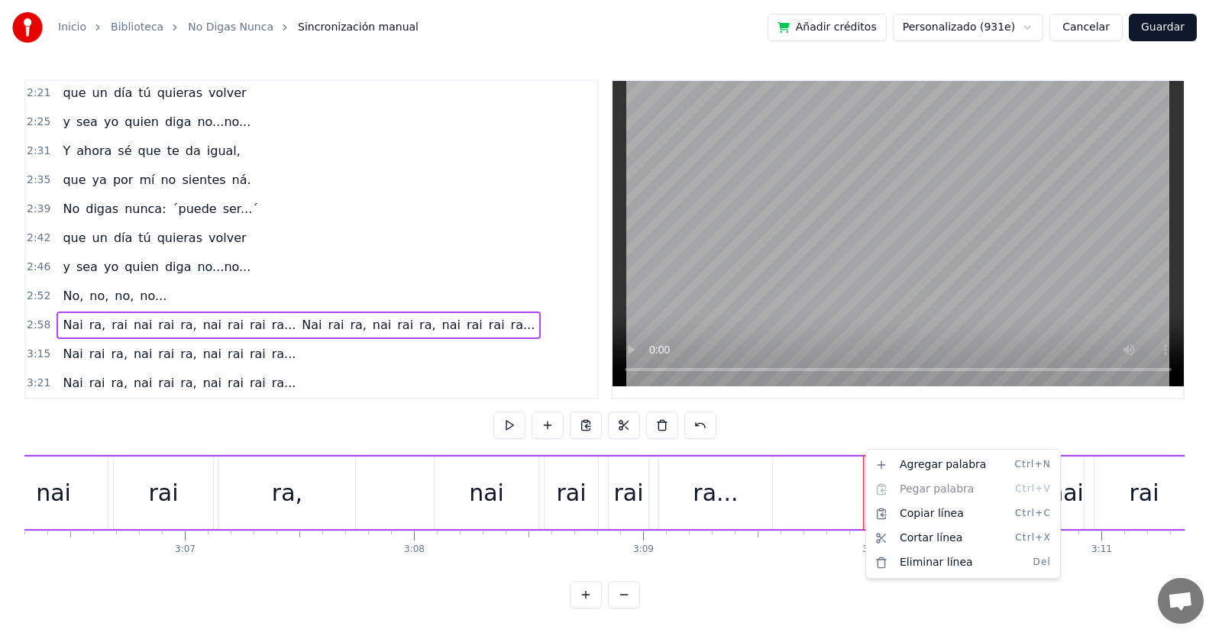
click at [252, 323] on html "Inicio Biblioteca No Digas Nunca Sincronización manual Añadir créditos Personal…" at bounding box center [611, 316] width 1222 height 633
click at [897, 538] on div "Cortar línea Ctrl+X" at bounding box center [964, 543] width 188 height 24
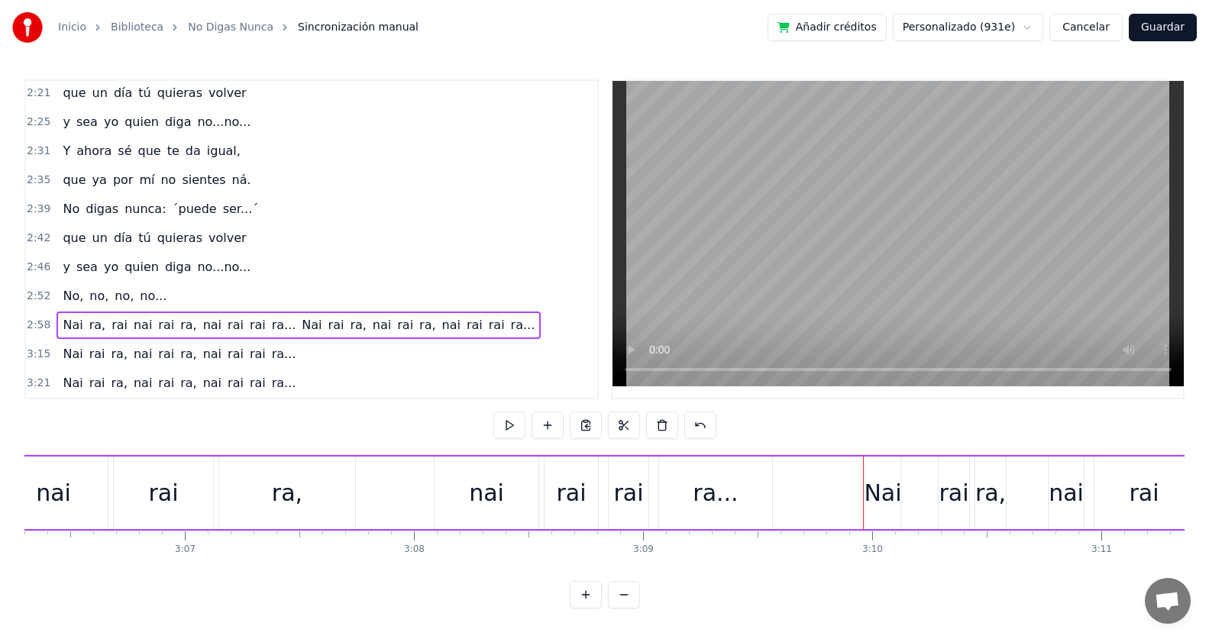
click at [864, 520] on div "[PERSON_NAME], [PERSON_NAME] [PERSON_NAME], [PERSON_NAME] [PERSON_NAME]... Nai …" at bounding box center [170, 493] width 3855 height 76
click at [864, 512] on div "[PERSON_NAME], [PERSON_NAME] [PERSON_NAME], [PERSON_NAME] [PERSON_NAME]... Nai …" at bounding box center [170, 493] width 3855 height 76
click at [857, 455] on div "[PERSON_NAME], [PERSON_NAME] [PERSON_NAME], [PERSON_NAME] [PERSON_NAME]... Nai …" at bounding box center [170, 493] width 3855 height 76
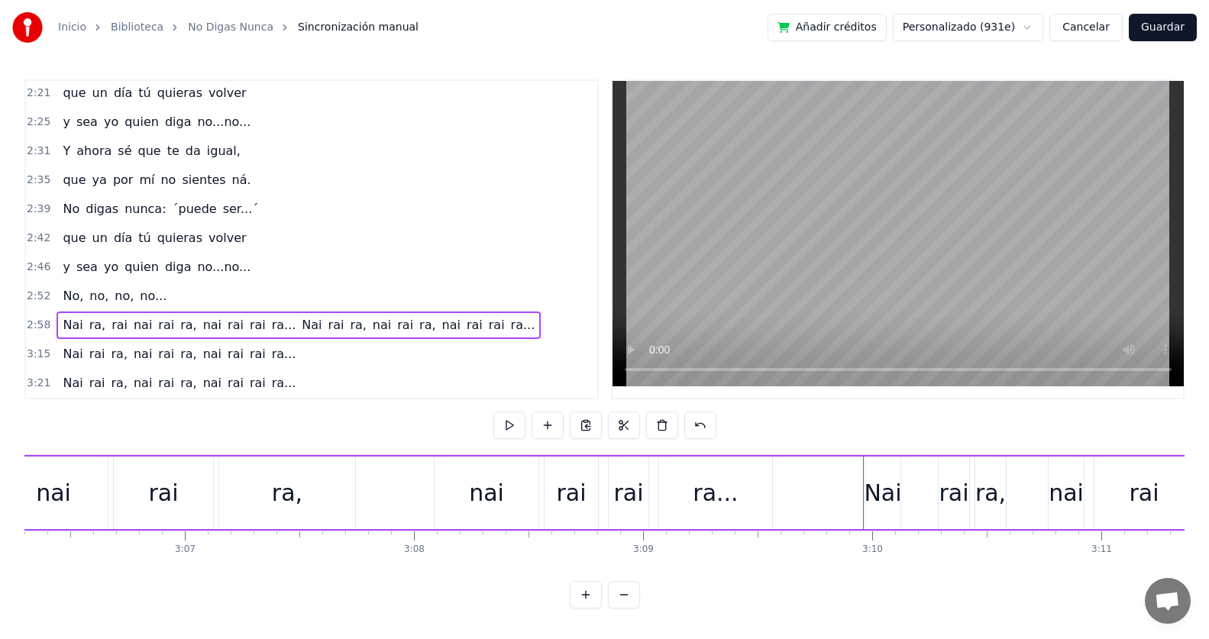
click at [857, 455] on div "[PERSON_NAME], [PERSON_NAME] [PERSON_NAME], [PERSON_NAME] [PERSON_NAME]... Nai …" at bounding box center [170, 493] width 3855 height 76
click at [880, 463] on div "Nai" at bounding box center [882, 493] width 35 height 73
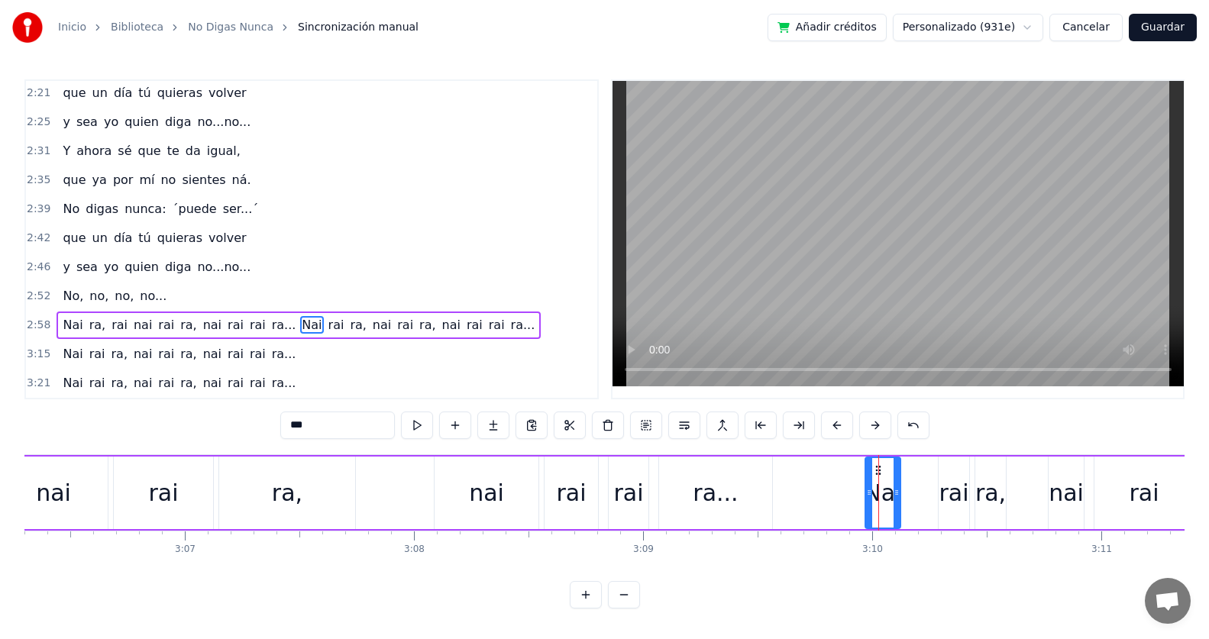
click at [483, 509] on div "nai" at bounding box center [486, 493] width 104 height 73
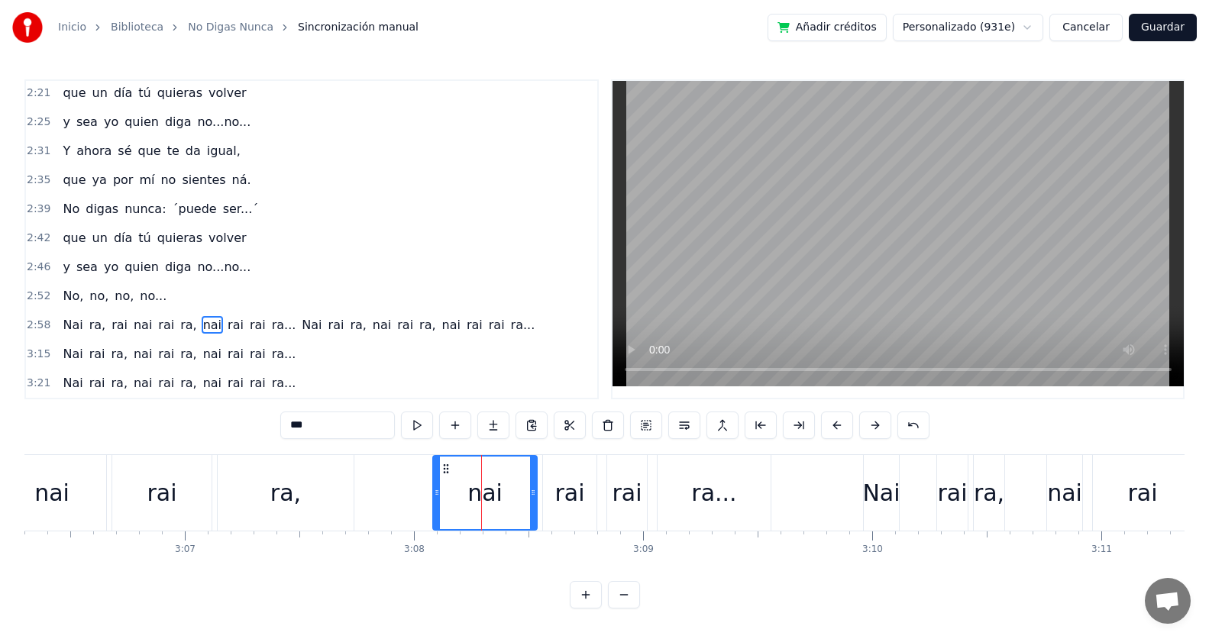
click at [583, 501] on div "rai" at bounding box center [569, 493] width 53 height 76
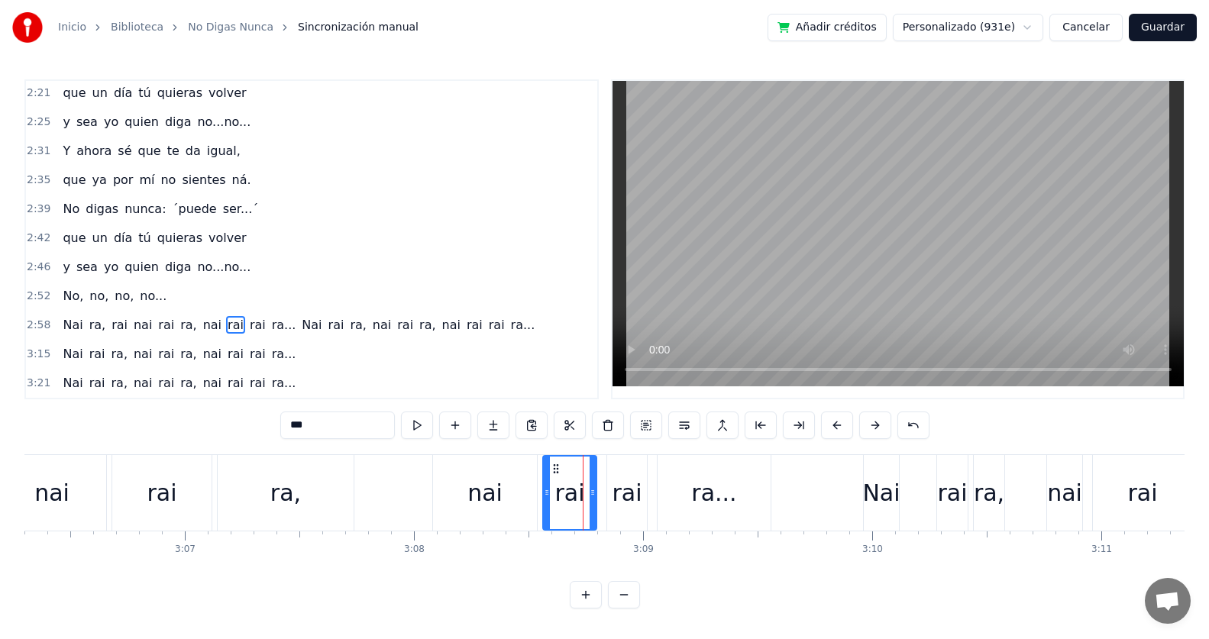
click at [445, 458] on div "nai" at bounding box center [485, 493] width 104 height 76
click at [565, 469] on div "rai" at bounding box center [569, 493] width 53 height 76
type input "***"
drag, startPoint x: 467, startPoint y: 465, endPoint x: 652, endPoint y: 477, distance: 185.9
click at [652, 477] on div "[PERSON_NAME], [PERSON_NAME] [PERSON_NAME], [PERSON_NAME] [PERSON_NAME]... Nai …" at bounding box center [170, 493] width 3855 height 76
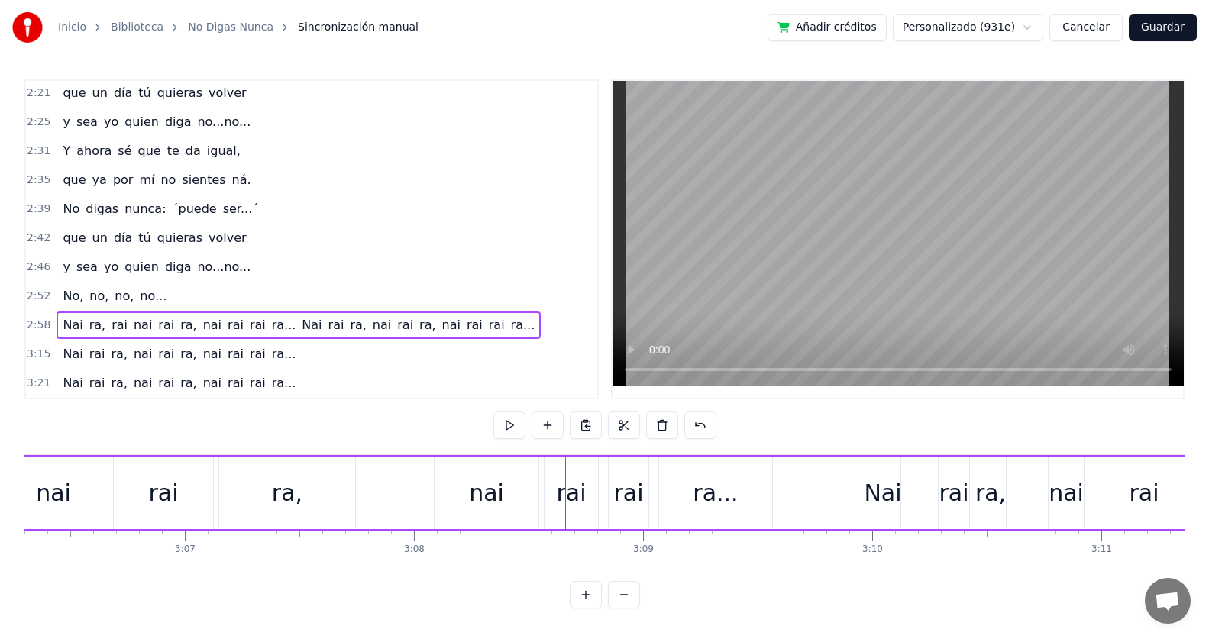
drag, startPoint x: 500, startPoint y: 463, endPoint x: 793, endPoint y: 478, distance: 293.6
click at [793, 478] on div "[PERSON_NAME], [PERSON_NAME] [PERSON_NAME], [PERSON_NAME] [PERSON_NAME]... Nai …" at bounding box center [170, 493] width 3855 height 76
click at [734, 486] on div "ra..." at bounding box center [715, 493] width 113 height 73
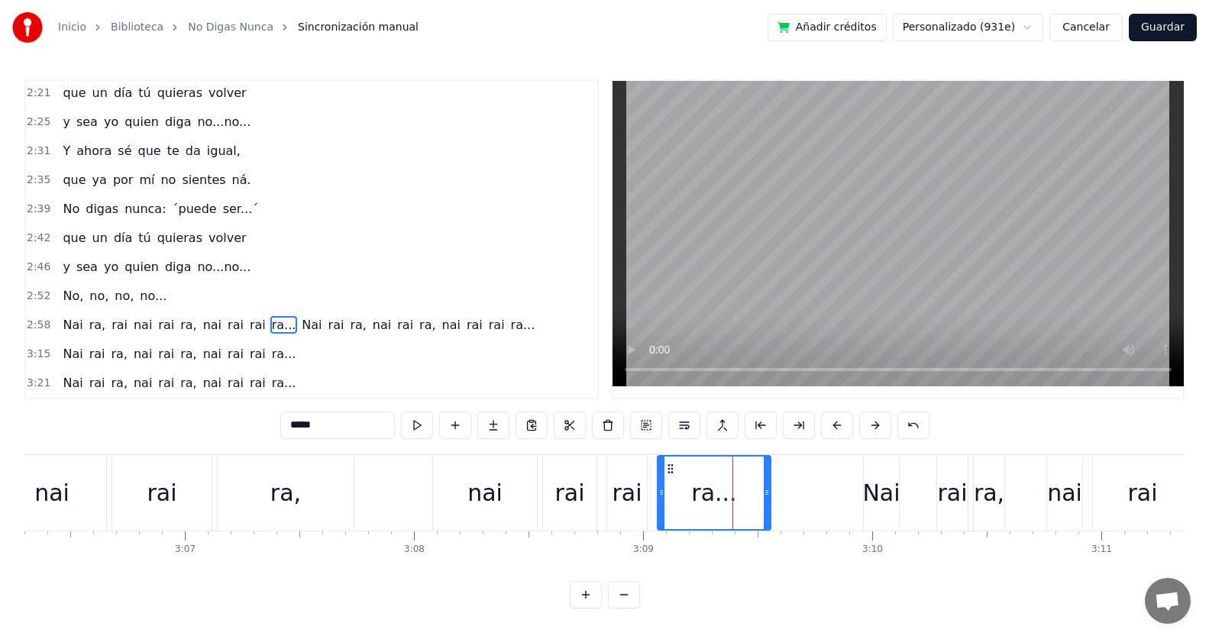
click at [492, 483] on div "nai" at bounding box center [484, 493] width 35 height 34
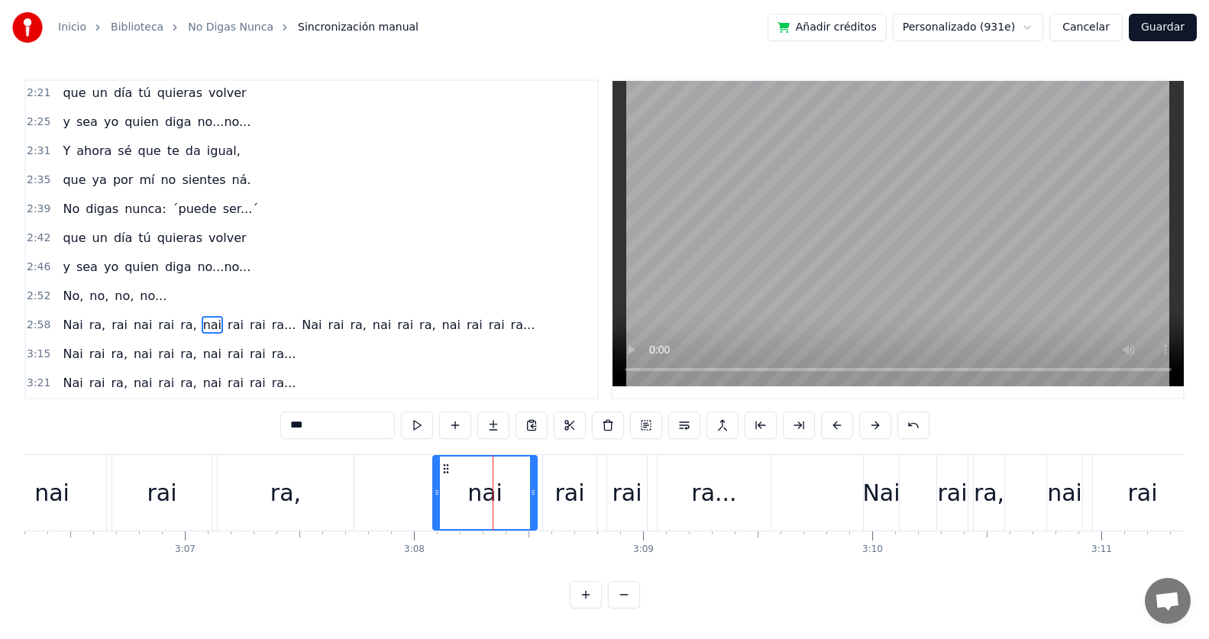
click at [570, 488] on div "rai" at bounding box center [569, 493] width 30 height 34
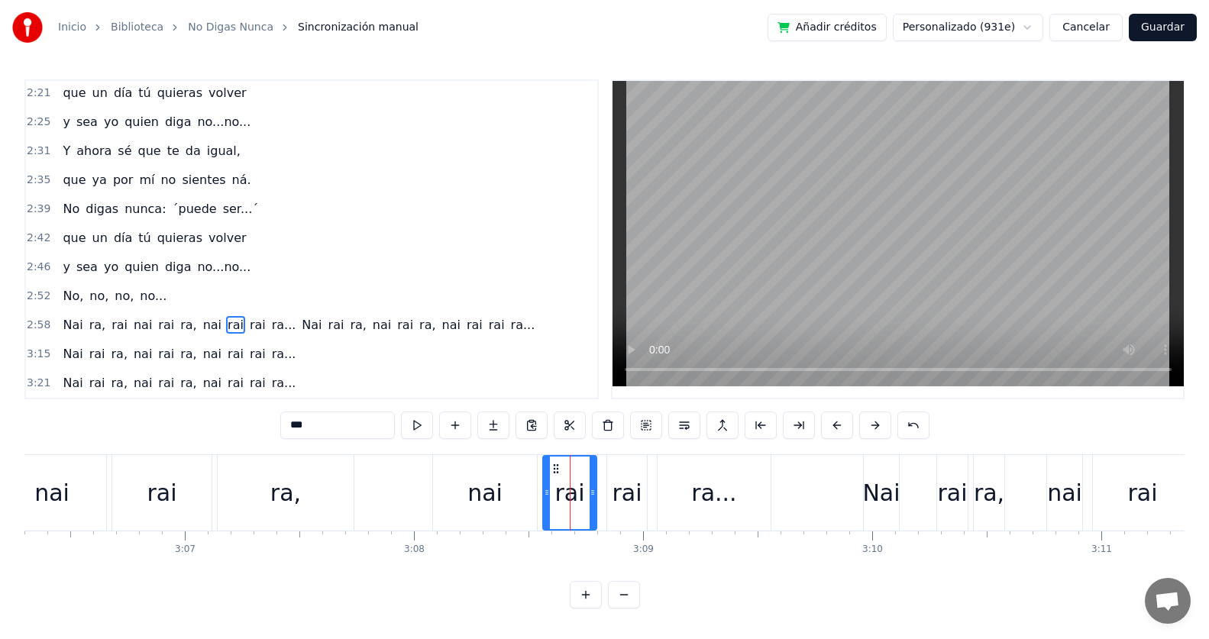
click at [300, 320] on span "Nai" at bounding box center [311, 325] width 23 height 18
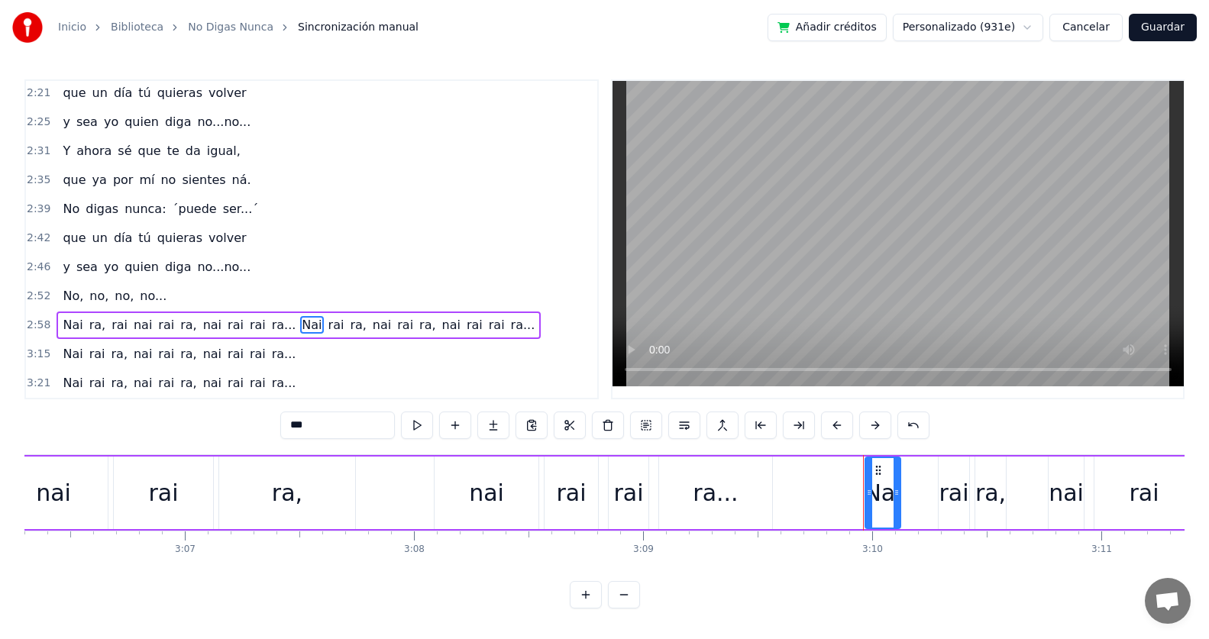
click at [226, 321] on span "rai" at bounding box center [235, 325] width 19 height 18
type input "***"
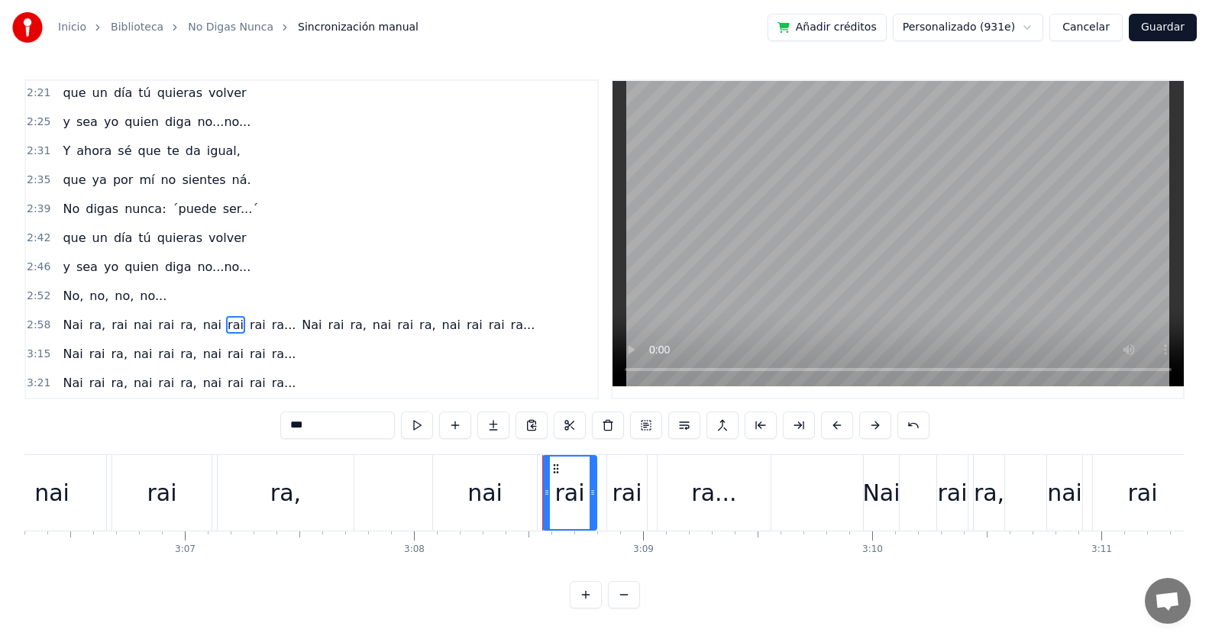
click at [179, 321] on div "[PERSON_NAME], [PERSON_NAME] [PERSON_NAME], [PERSON_NAME] [PERSON_NAME]... Nai …" at bounding box center [299, 325] width 484 height 27
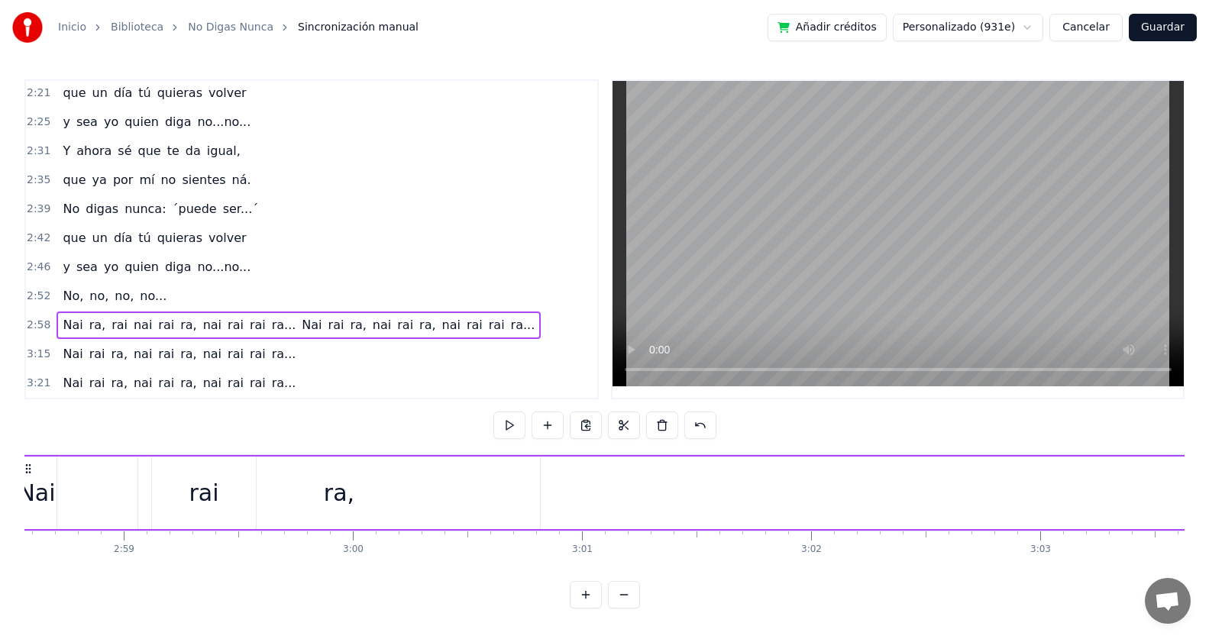
scroll to position [0, 40818]
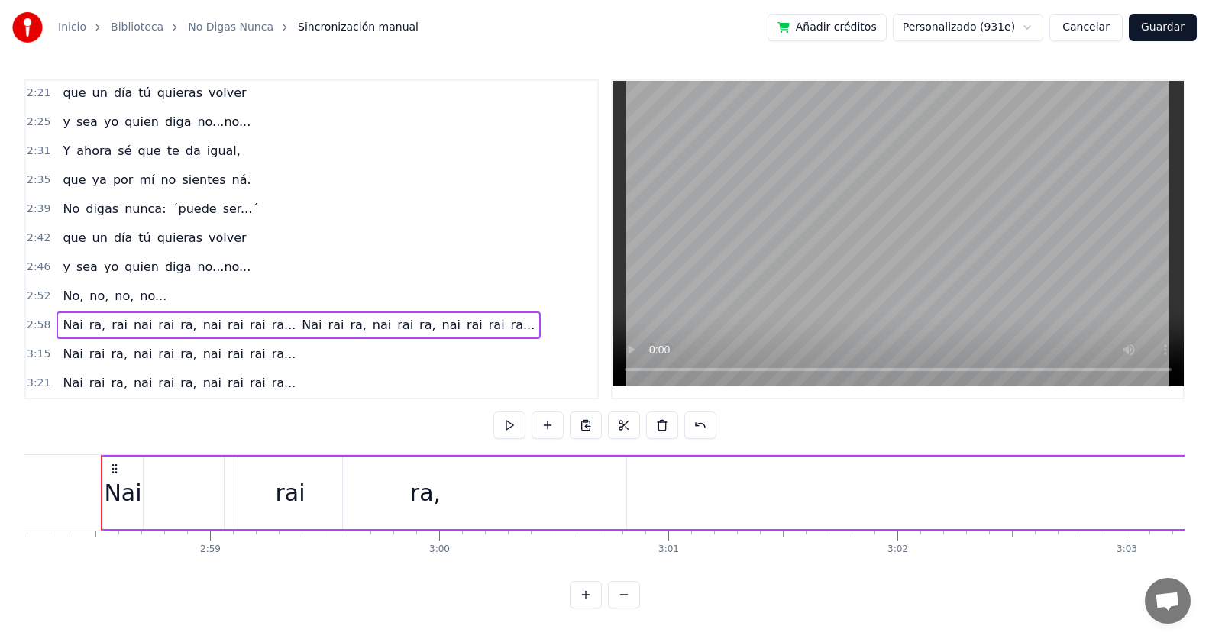
click at [130, 476] on div "Nai" at bounding box center [122, 493] width 37 height 34
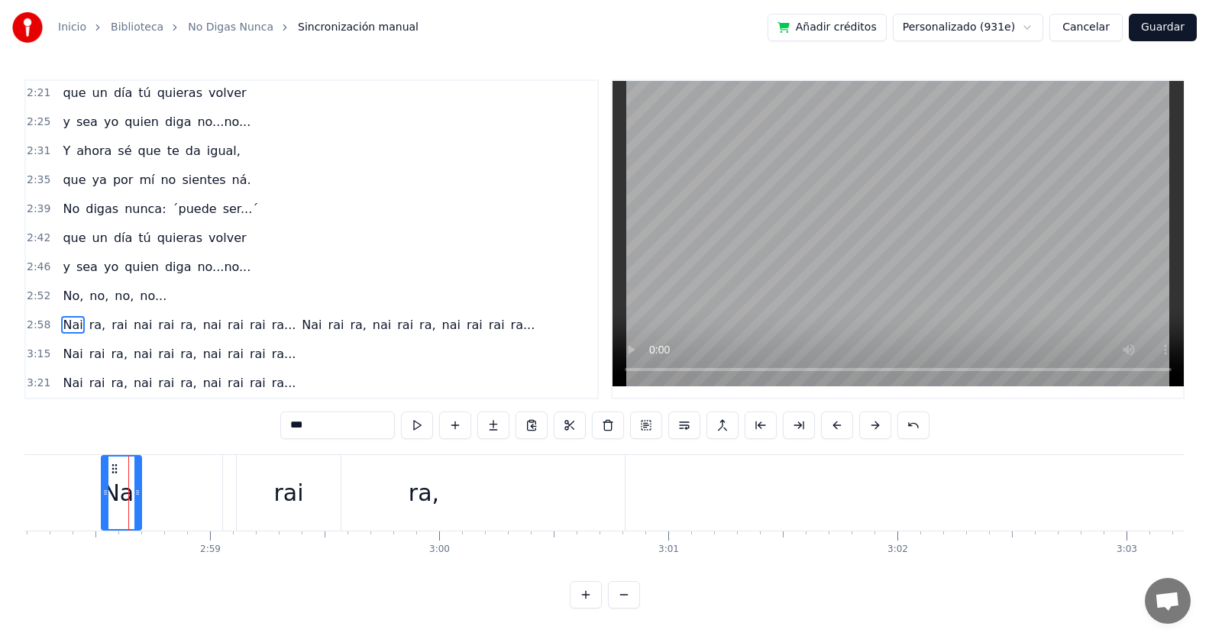
click at [299, 499] on div "rai" at bounding box center [288, 493] width 30 height 34
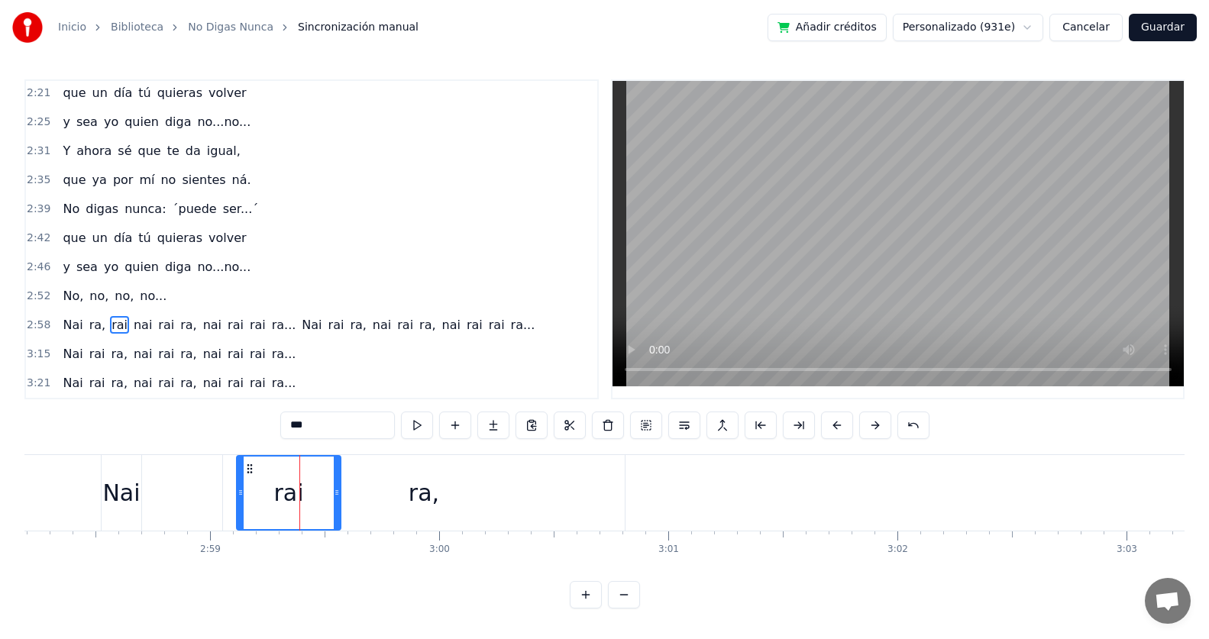
click at [119, 488] on div "Nai" at bounding box center [120, 493] width 37 height 34
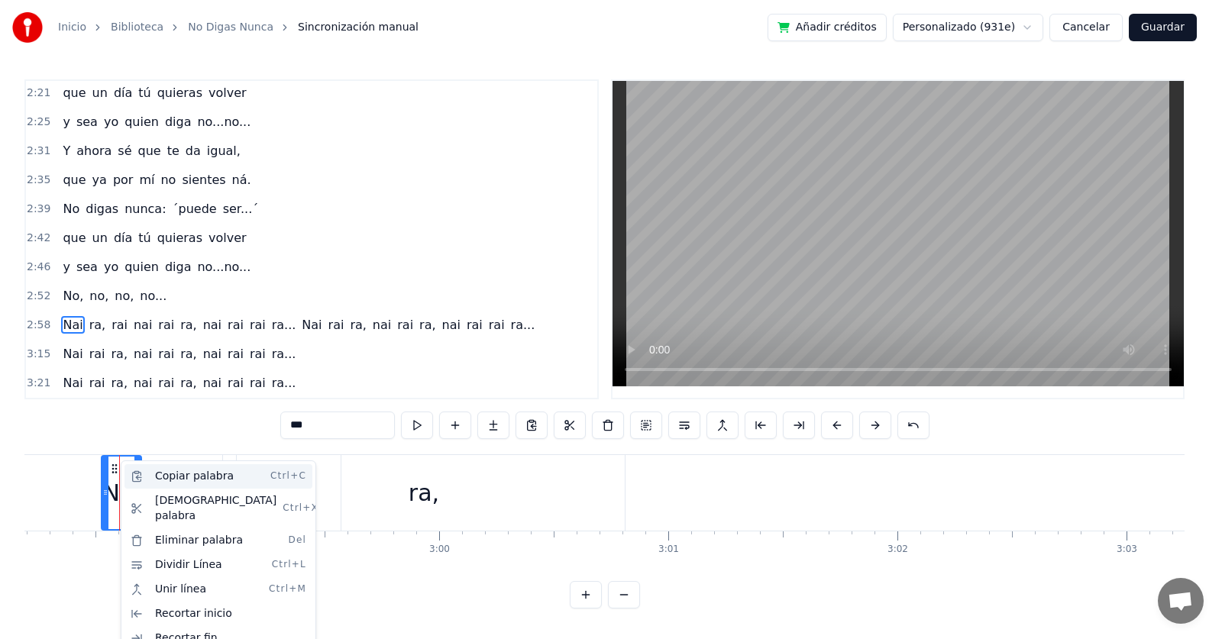
click at [150, 486] on div "Copiar palabra Ctrl+C" at bounding box center [218, 476] width 188 height 24
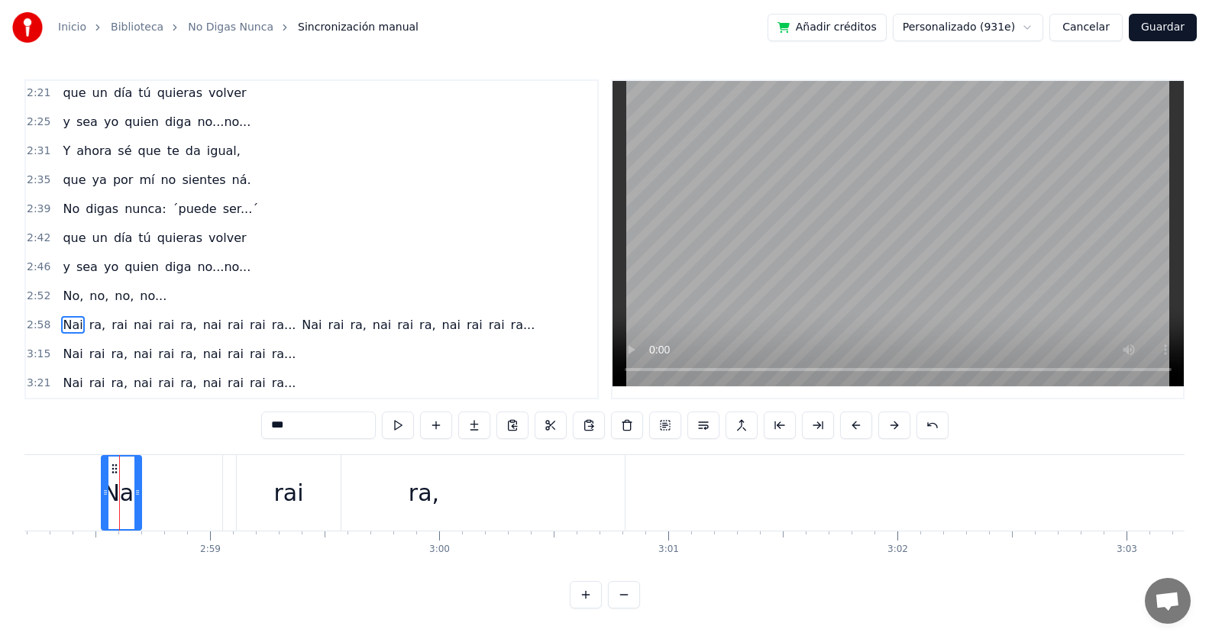
click at [557, 490] on div "ra," at bounding box center [424, 493] width 402 height 76
type input "***"
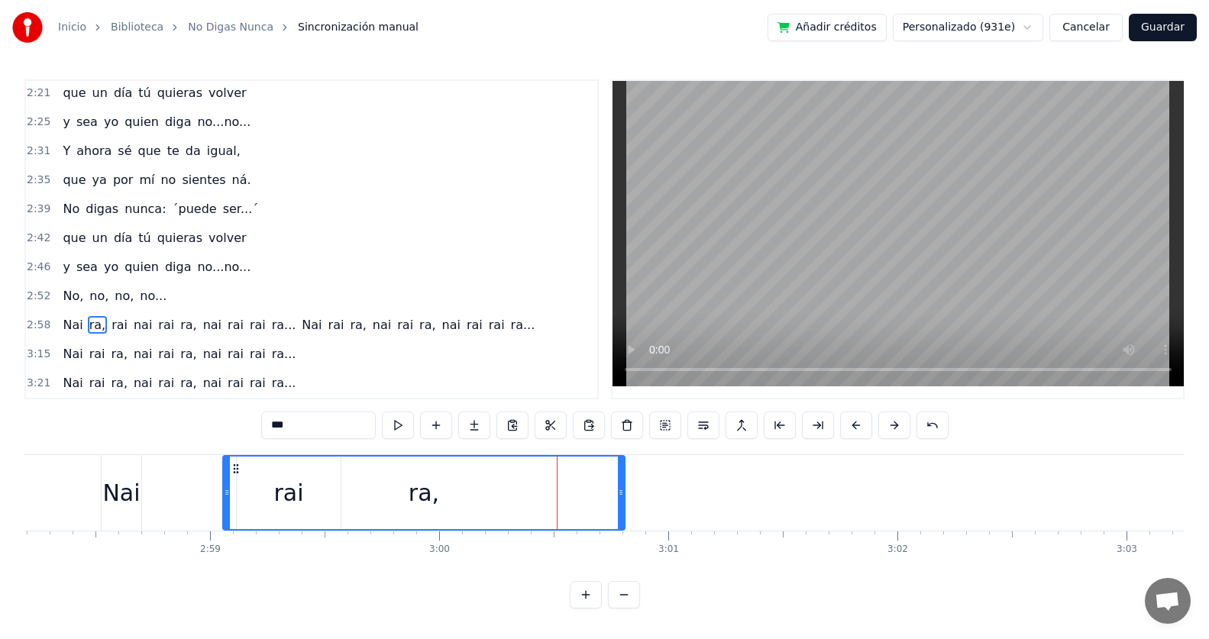
click at [621, 489] on icon at bounding box center [621, 492] width 6 height 12
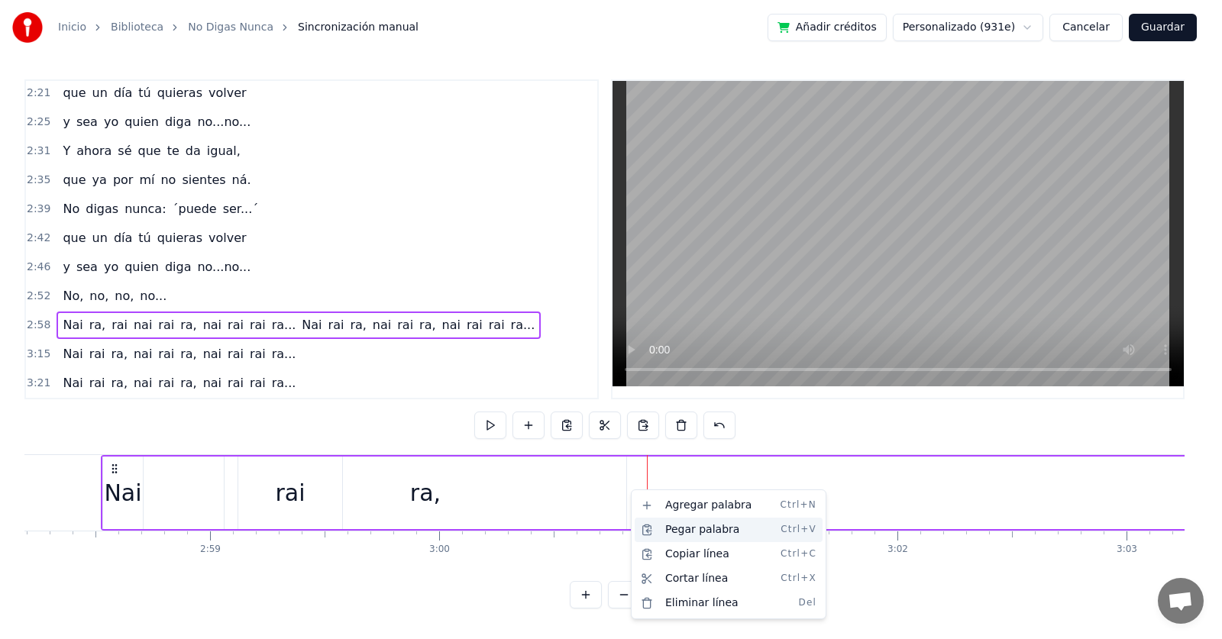
click at [659, 529] on div "Pegar palabra Ctrl+V" at bounding box center [729, 530] width 188 height 24
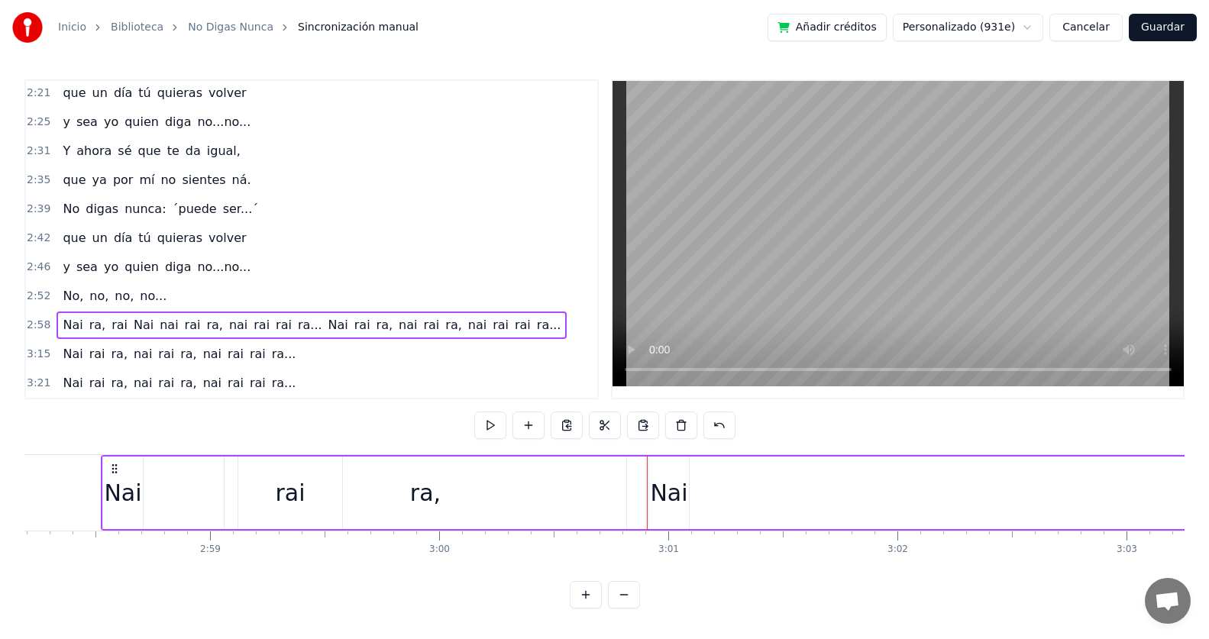
drag, startPoint x: 669, startPoint y: 492, endPoint x: 586, endPoint y: 492, distance: 83.2
click at [289, 482] on div "rai" at bounding box center [290, 493] width 30 height 34
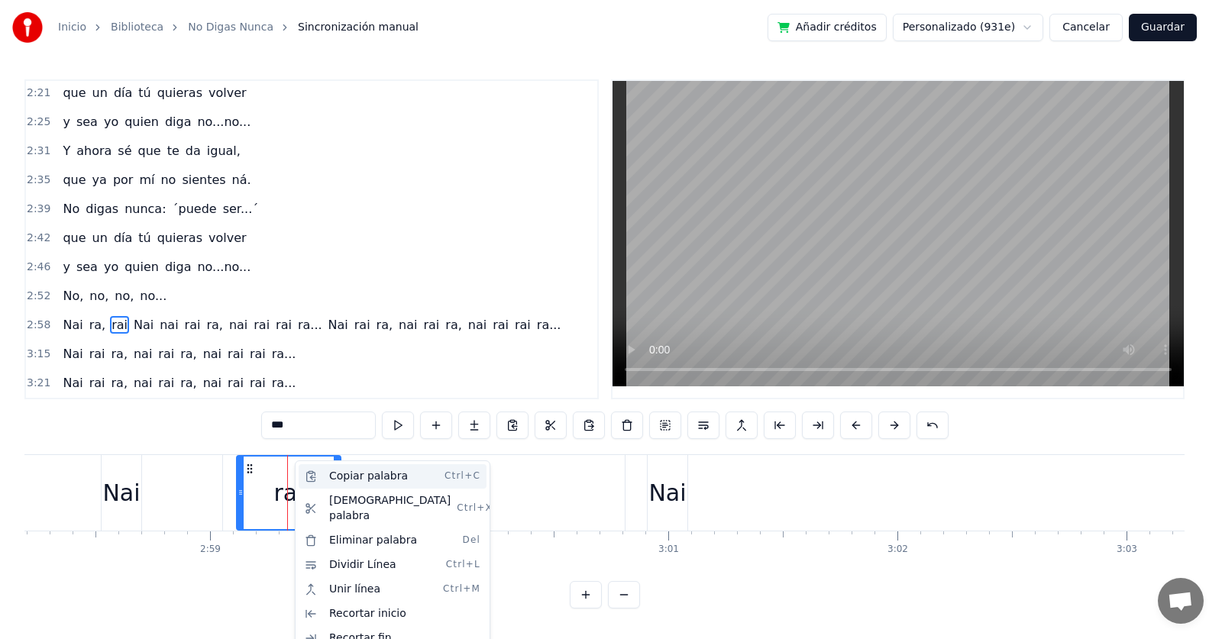
click at [367, 480] on div "Copiar palabra Ctrl+C" at bounding box center [393, 476] width 188 height 24
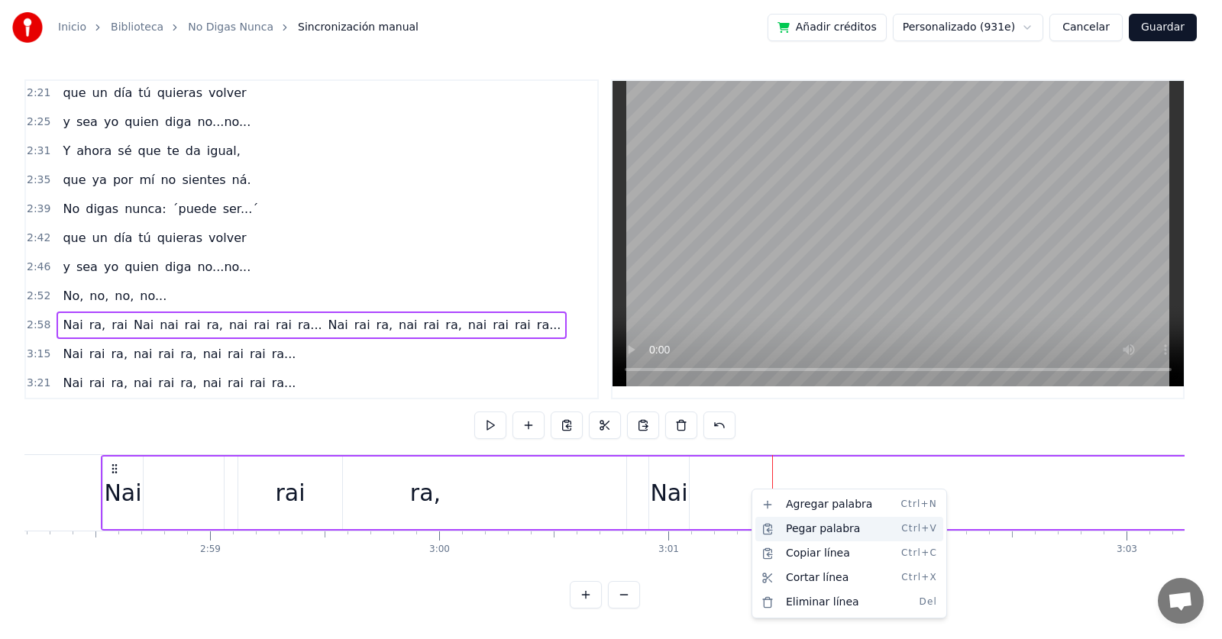
click at [788, 531] on div "Pegar palabra Ctrl+V" at bounding box center [849, 529] width 188 height 24
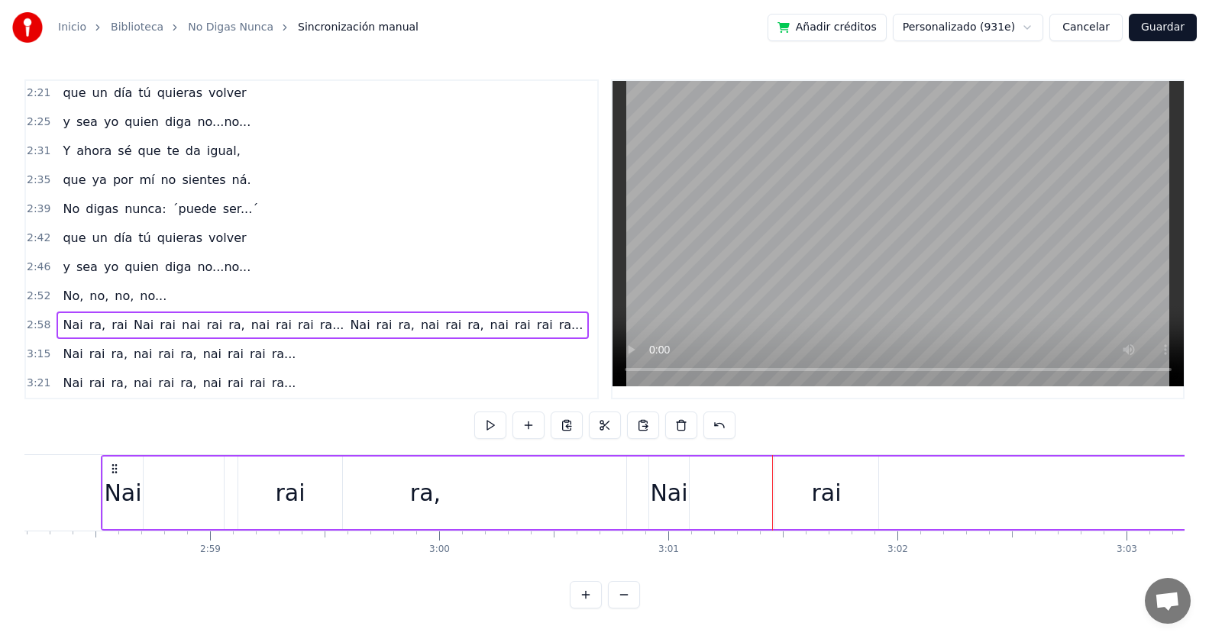
click at [428, 494] on div "ra," at bounding box center [425, 493] width 31 height 34
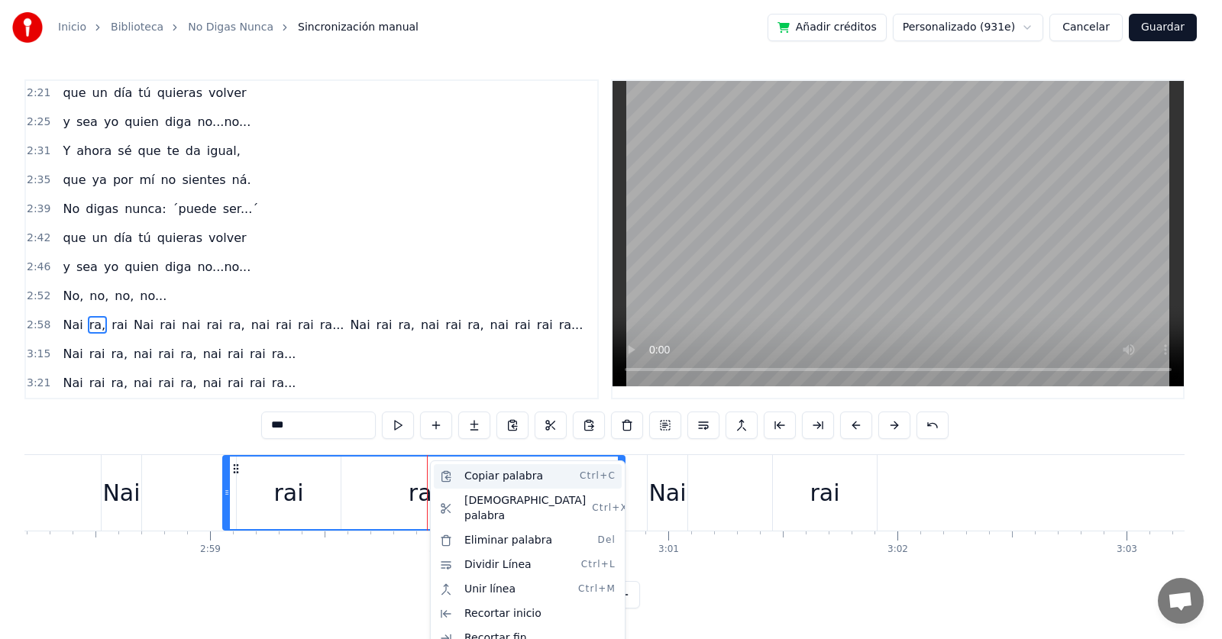
click at [495, 478] on div "Copiar palabra Ctrl+C" at bounding box center [528, 476] width 188 height 24
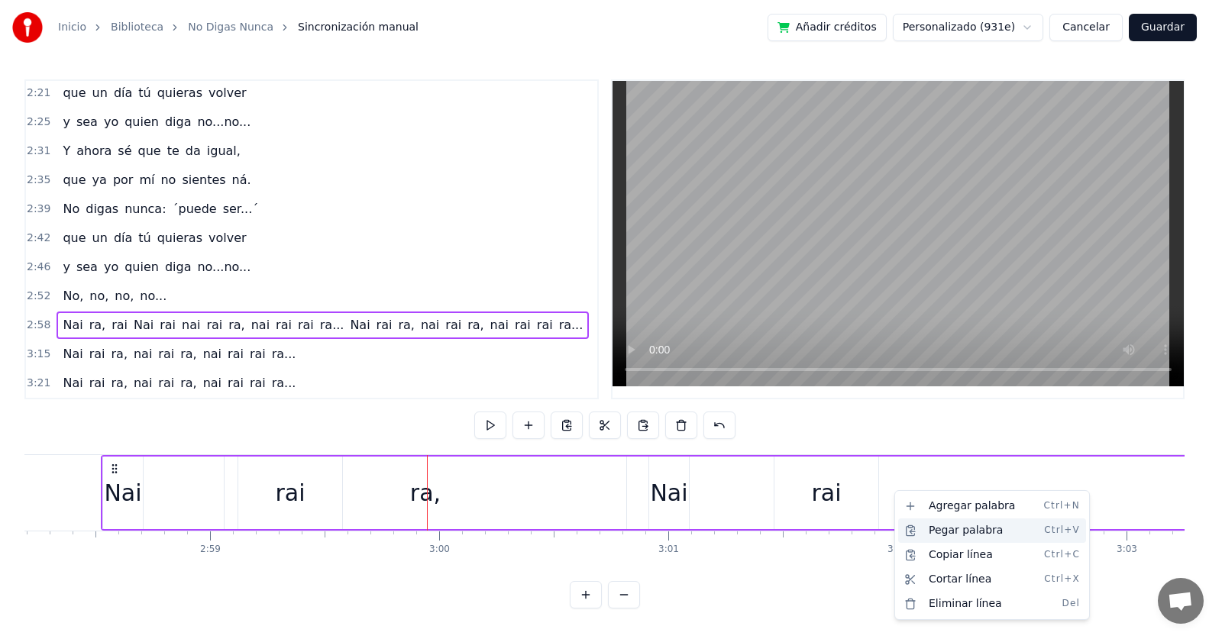
click at [931, 532] on div "Pegar palabra Ctrl+V" at bounding box center [992, 530] width 188 height 24
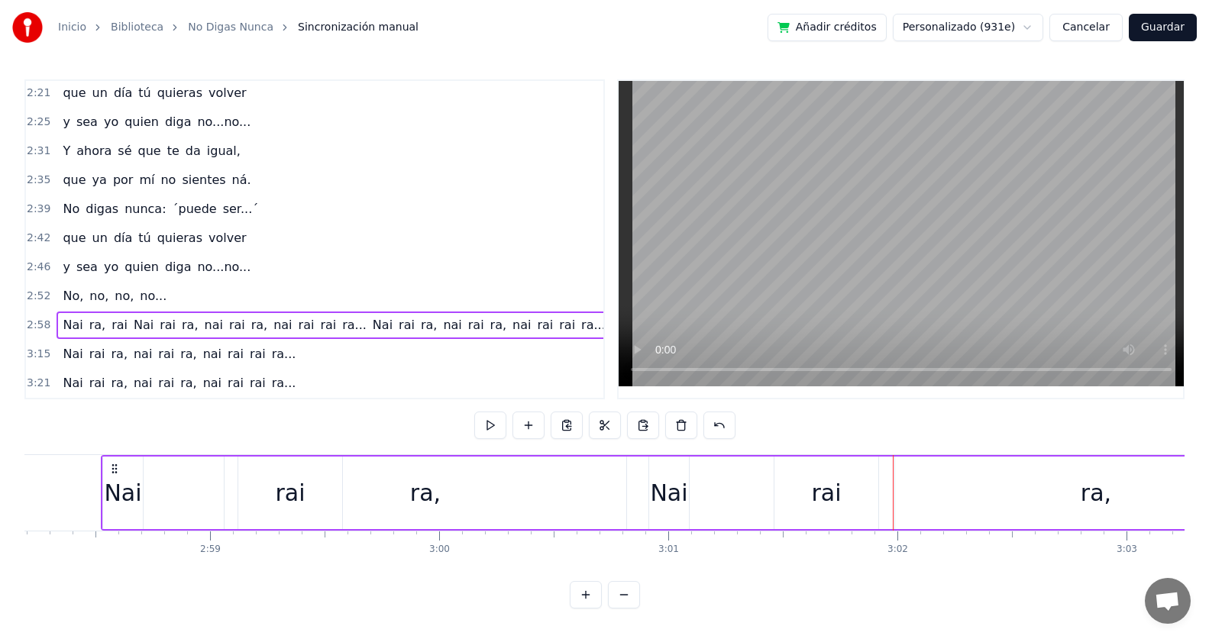
drag, startPoint x: 1104, startPoint y: 492, endPoint x: 1067, endPoint y: 493, distance: 36.7
click at [1067, 493] on div "ra," at bounding box center [1096, 493] width 402 height 73
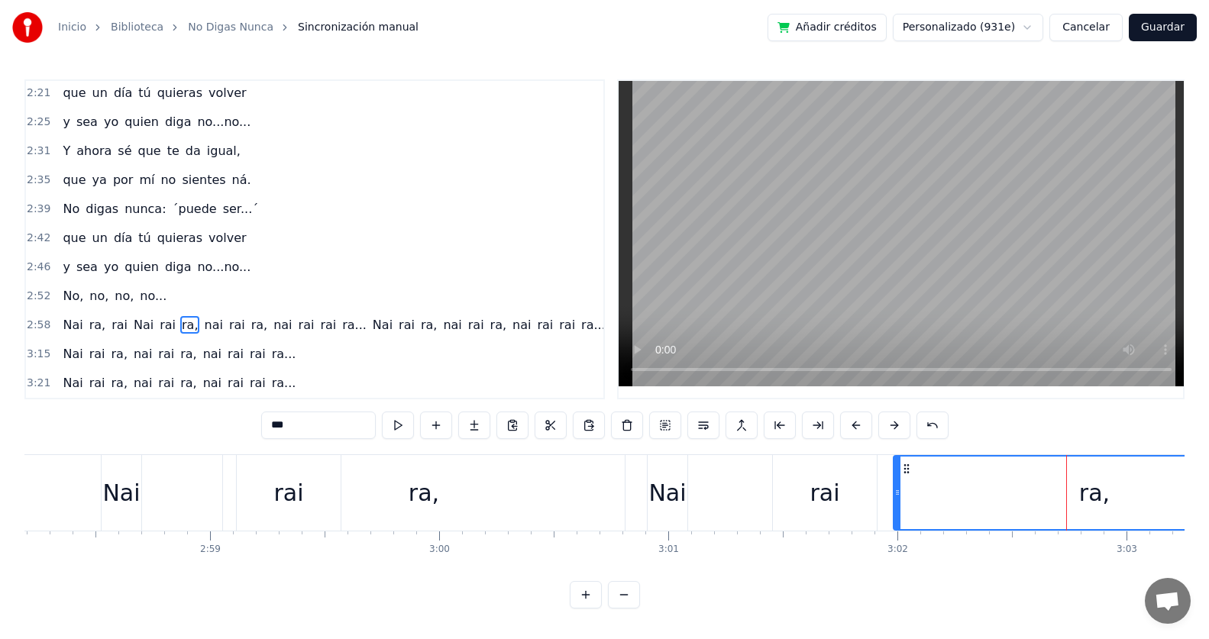
click at [61, 317] on span "Nai" at bounding box center [72, 325] width 23 height 18
type input "***"
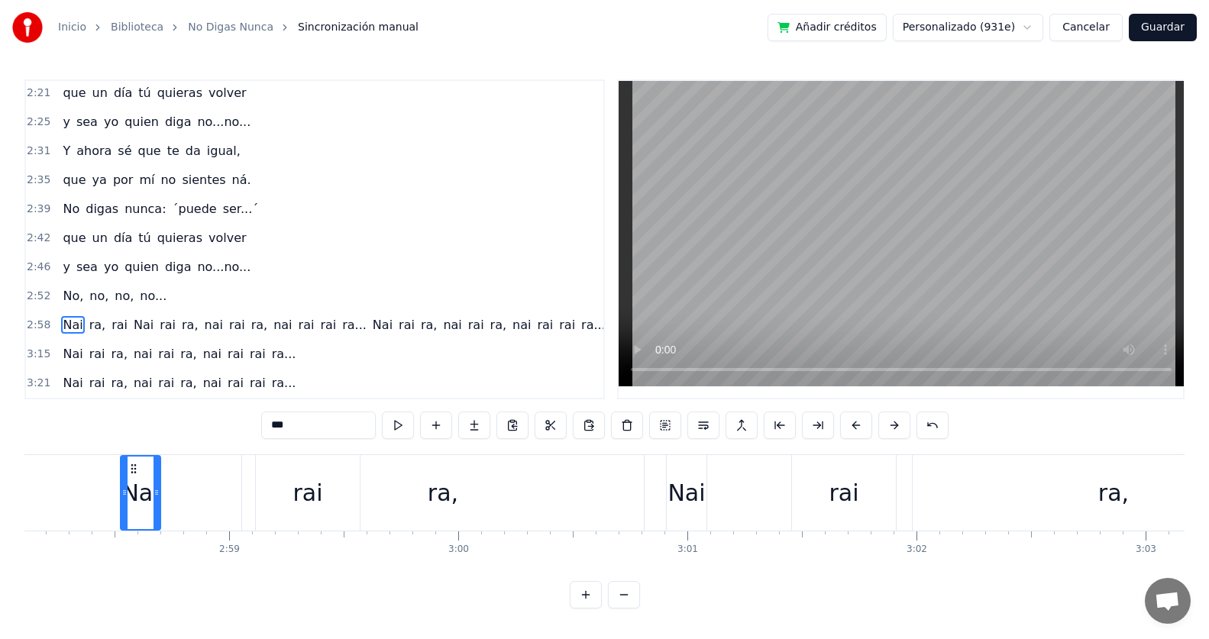
scroll to position [0, 40897]
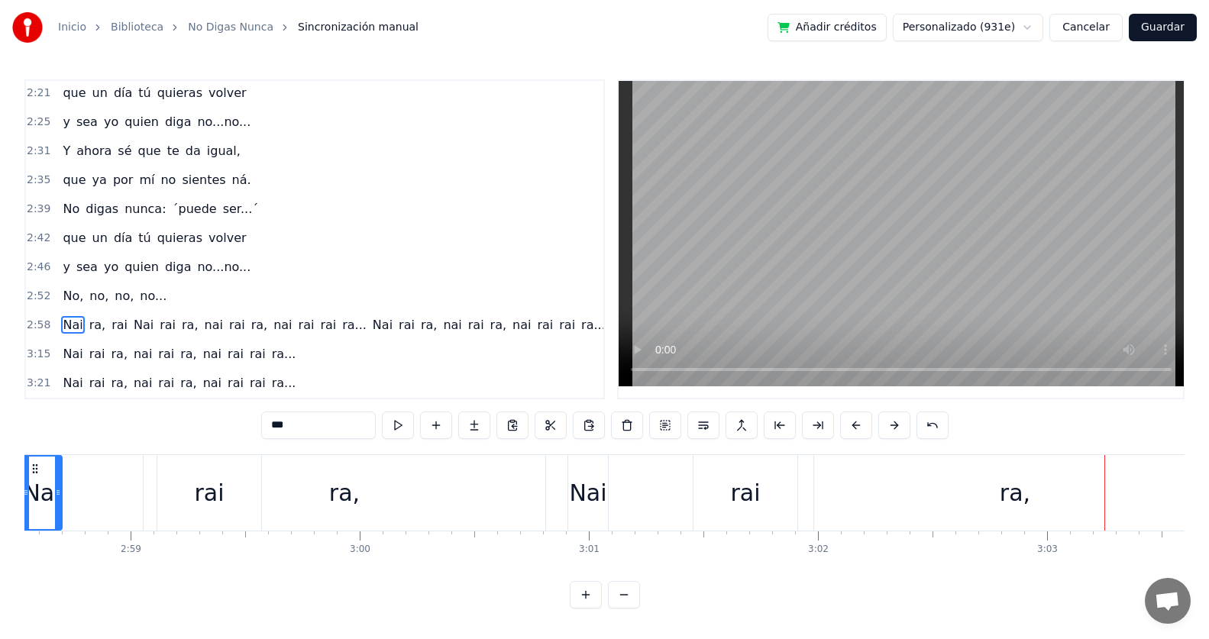
drag, startPoint x: 596, startPoint y: 493, endPoint x: 622, endPoint y: 493, distance: 25.2
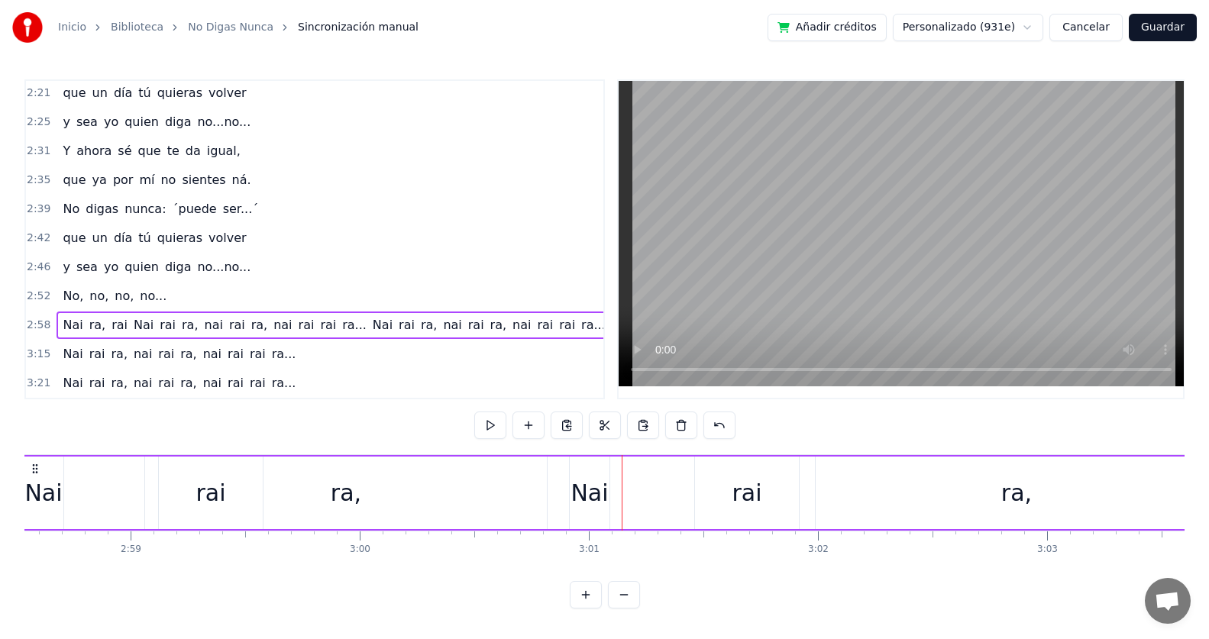
click at [741, 492] on div "rai" at bounding box center [746, 493] width 30 height 34
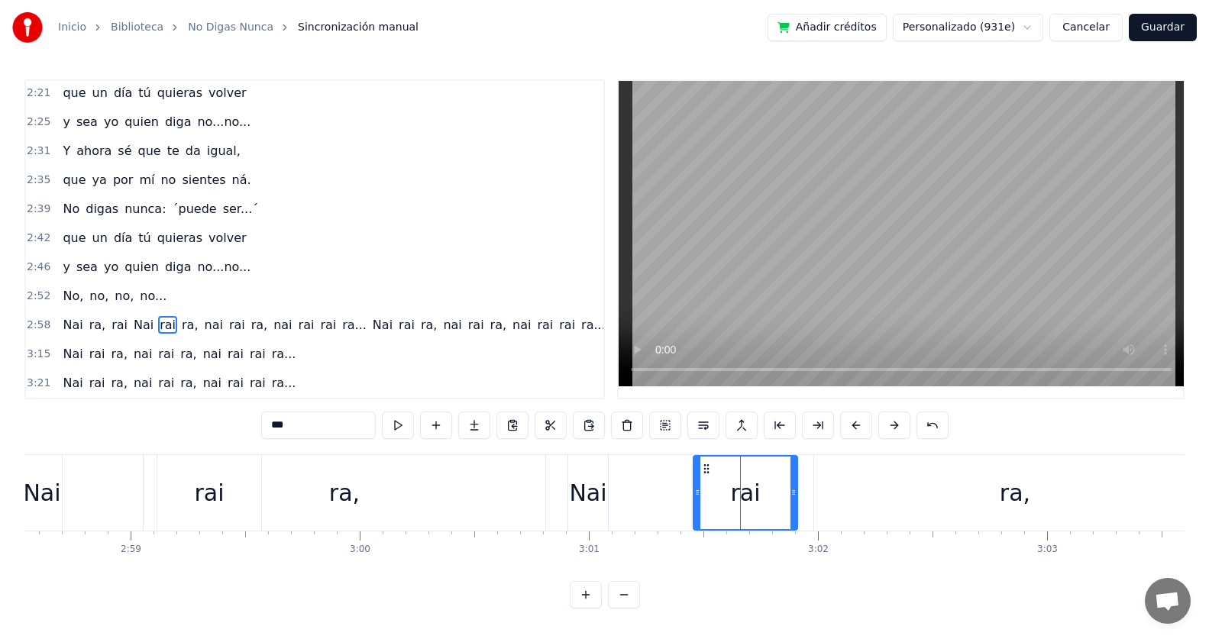
drag, startPoint x: 753, startPoint y: 491, endPoint x: 810, endPoint y: 492, distance: 57.3
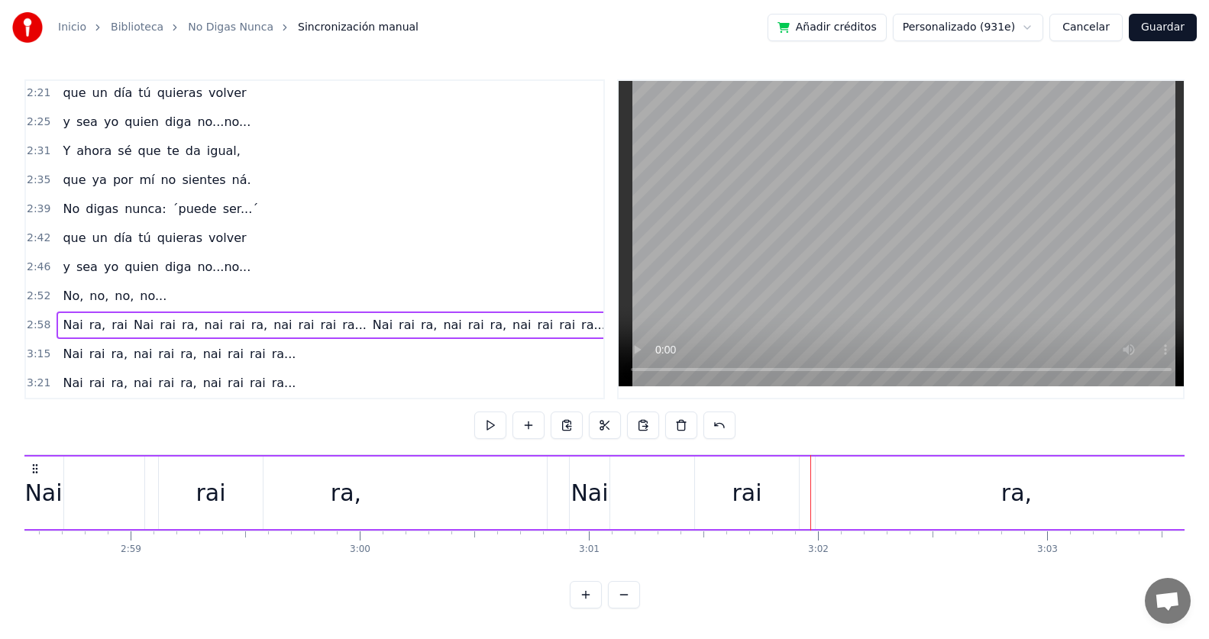
click at [1017, 492] on div "ra," at bounding box center [1016, 493] width 31 height 34
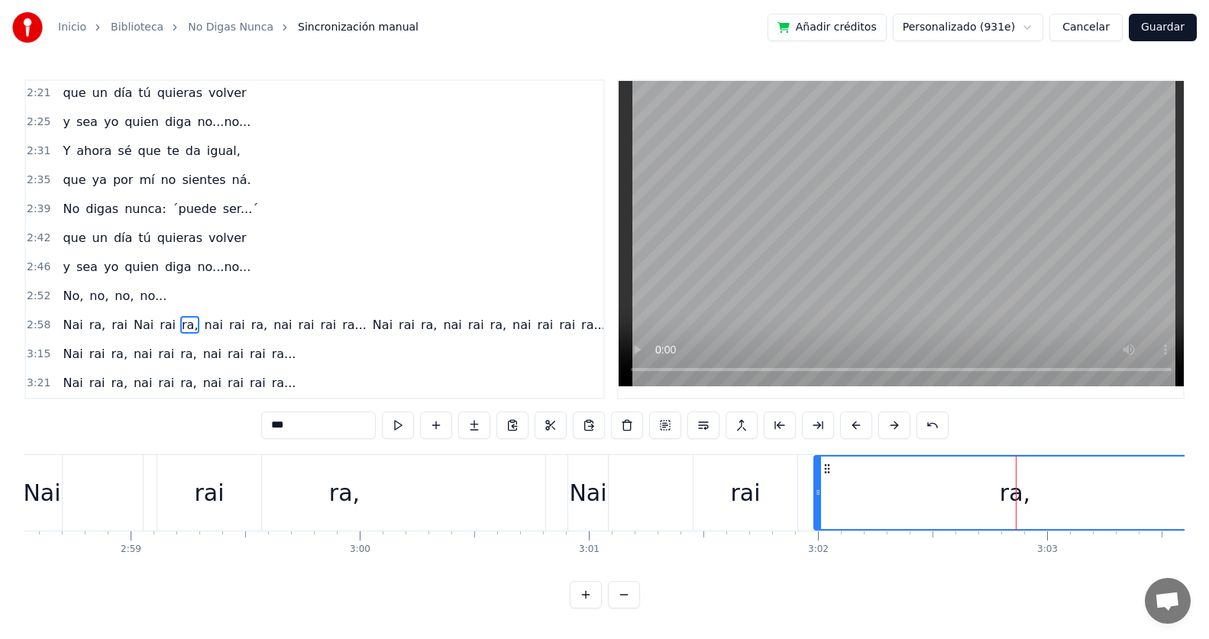
click at [1015, 495] on div "ra," at bounding box center [1015, 493] width 31 height 34
click at [70, 320] on span "Nai" at bounding box center [72, 325] width 23 height 18
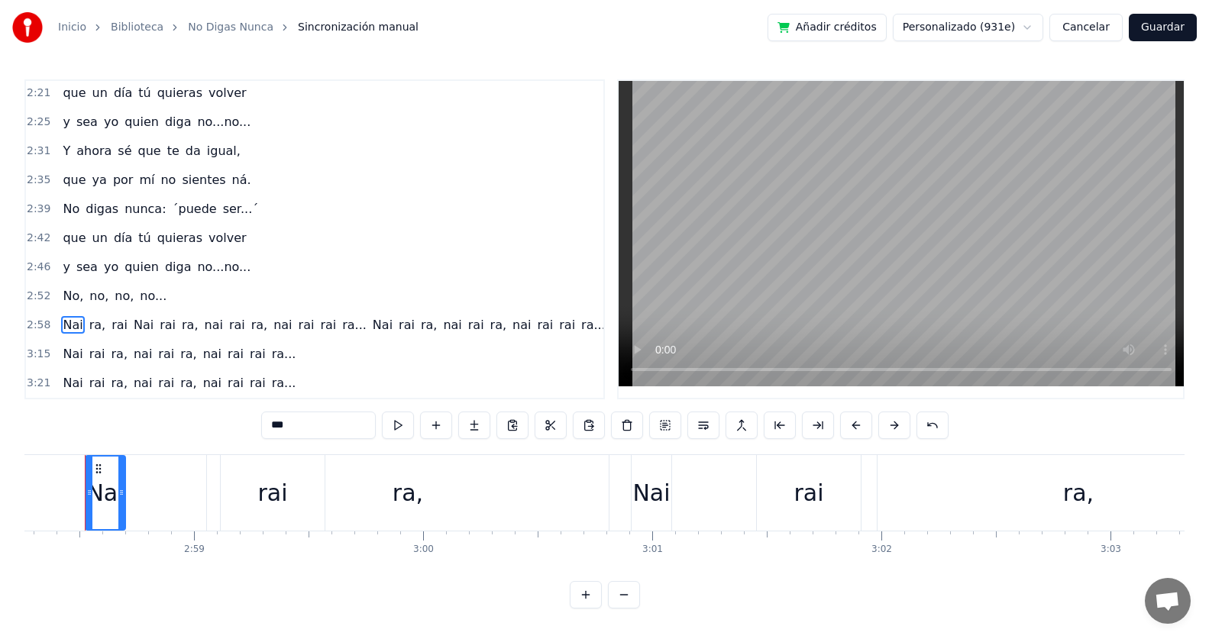
scroll to position [0, 40818]
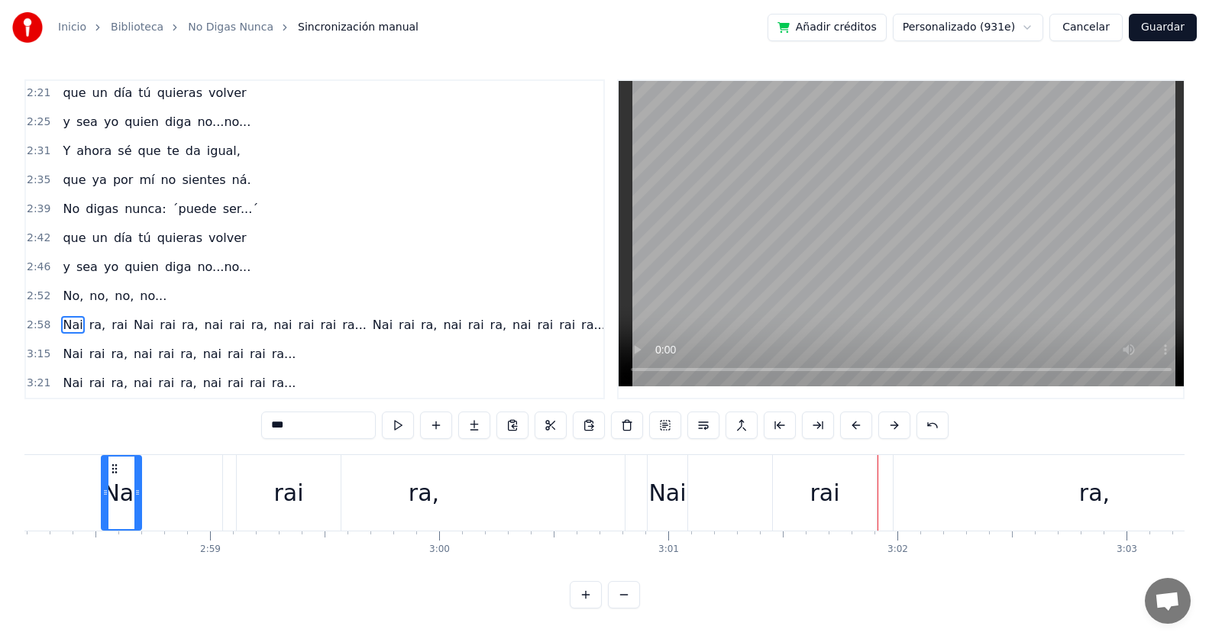
drag, startPoint x: 827, startPoint y: 491, endPoint x: 818, endPoint y: 491, distance: 9.2
click at [818, 491] on div "rai" at bounding box center [824, 493] width 30 height 34
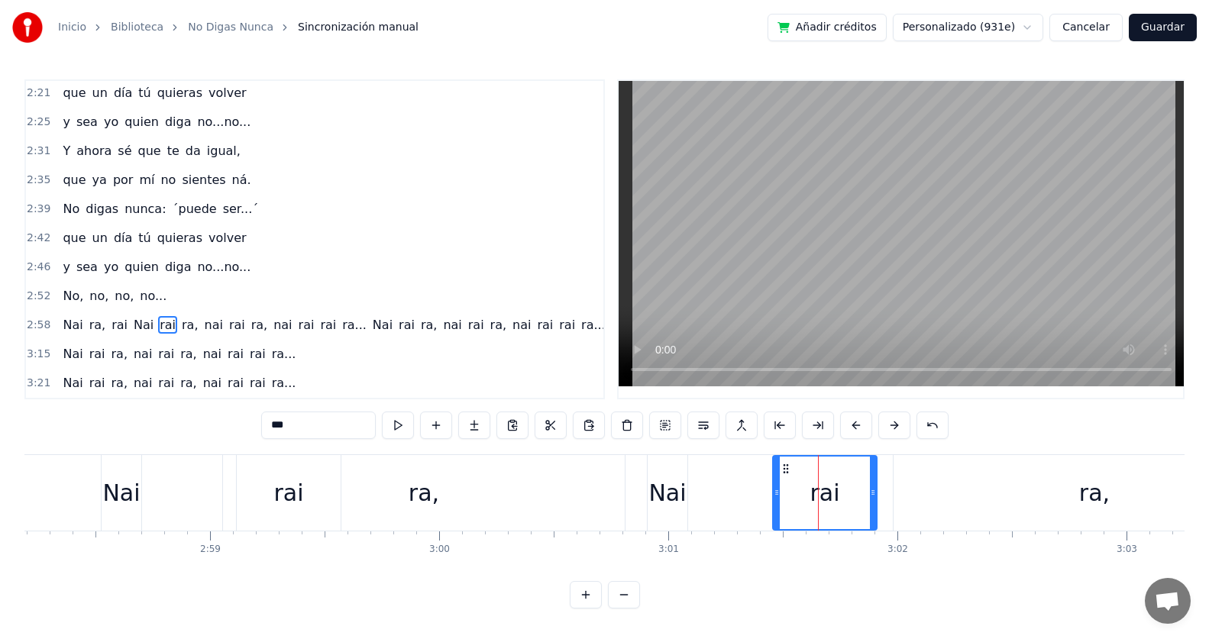
drag, startPoint x: 786, startPoint y: 470, endPoint x: 773, endPoint y: 470, distance: 13.7
click at [773, 470] on div "rai" at bounding box center [824, 493] width 102 height 73
drag, startPoint x: 786, startPoint y: 464, endPoint x: 753, endPoint y: 464, distance: 32.8
click at [753, 464] on icon at bounding box center [753, 469] width 12 height 12
click at [673, 476] on div "Nai" at bounding box center [666, 493] width 37 height 34
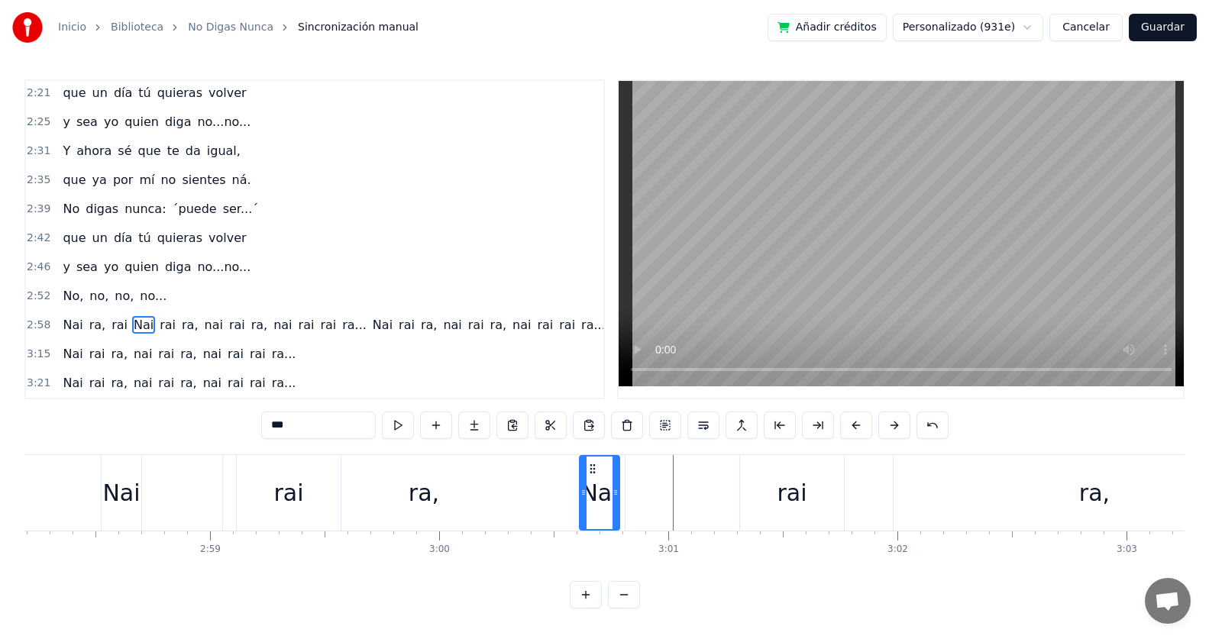
drag, startPoint x: 662, startPoint y: 465, endPoint x: 594, endPoint y: 467, distance: 68.0
click at [594, 467] on icon at bounding box center [592, 469] width 12 height 12
click at [407, 487] on div "ra," at bounding box center [424, 493] width 402 height 76
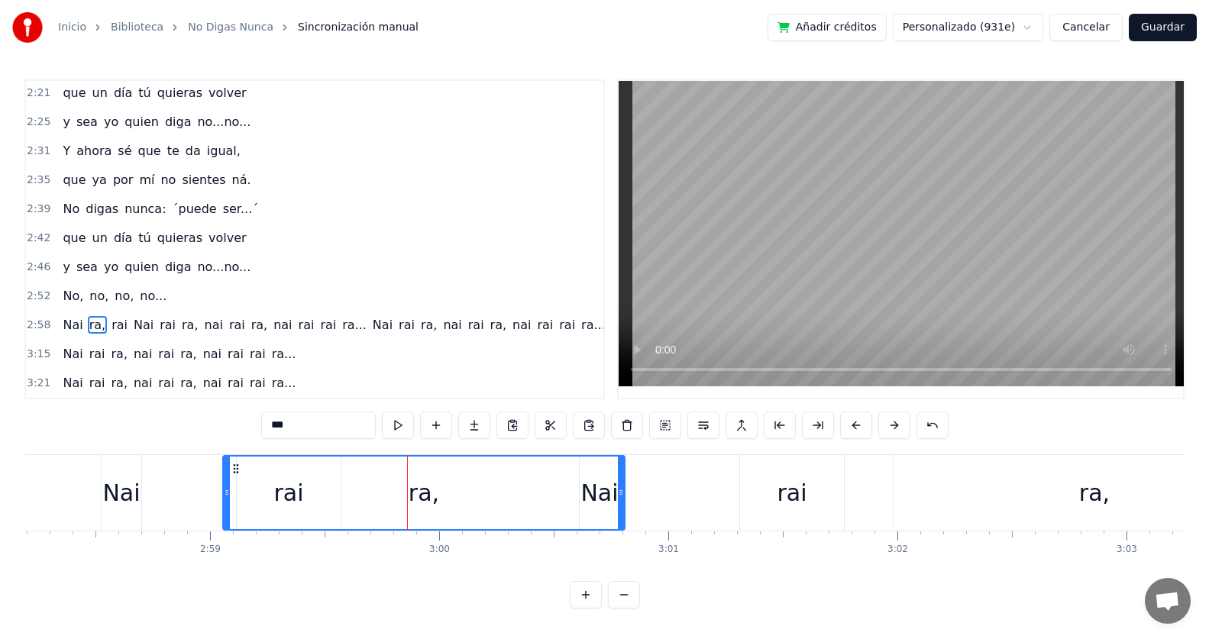
click at [363, 470] on div "ra," at bounding box center [424, 493] width 400 height 73
click at [418, 487] on div "ra," at bounding box center [424, 493] width 31 height 34
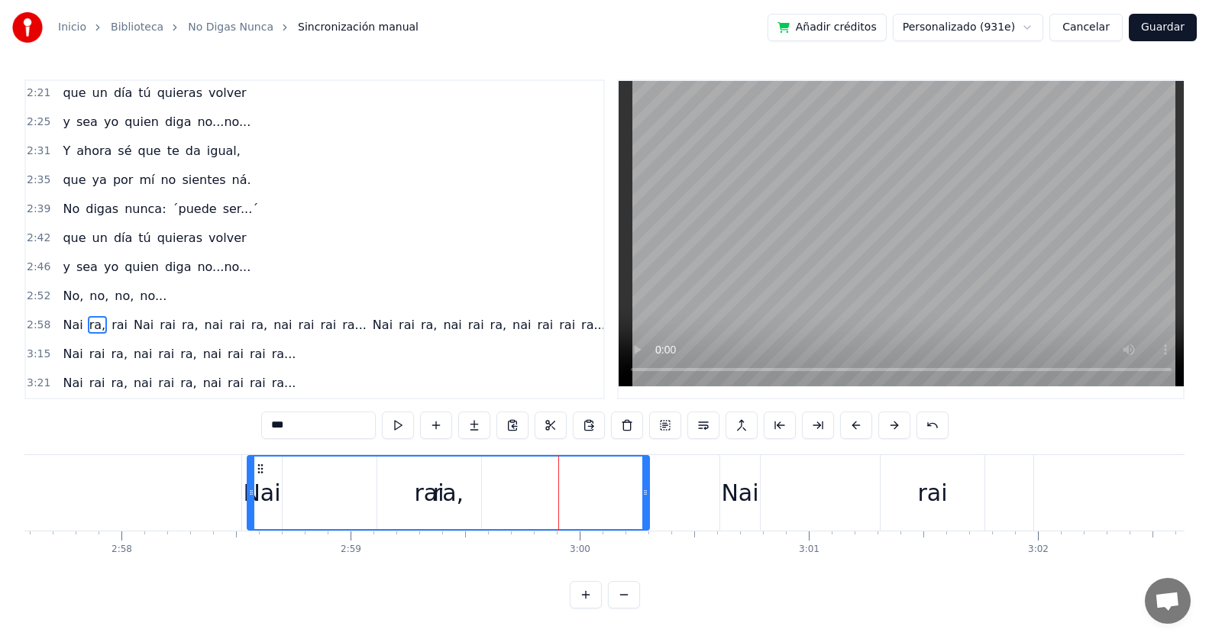
scroll to position [0, 40667]
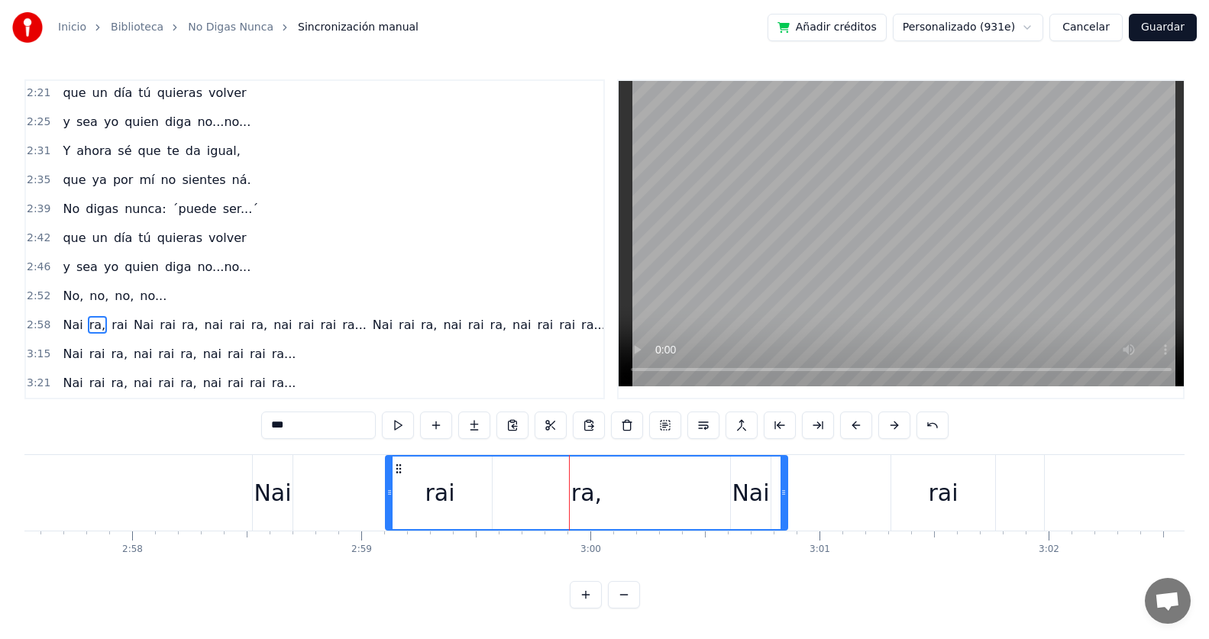
drag, startPoint x: 234, startPoint y: 463, endPoint x: 397, endPoint y: 467, distance: 162.7
click at [397, 467] on icon at bounding box center [398, 469] width 12 height 12
drag, startPoint x: 783, startPoint y: 488, endPoint x: 687, endPoint y: 488, distance: 95.4
click at [687, 488] on icon at bounding box center [688, 492] width 6 height 12
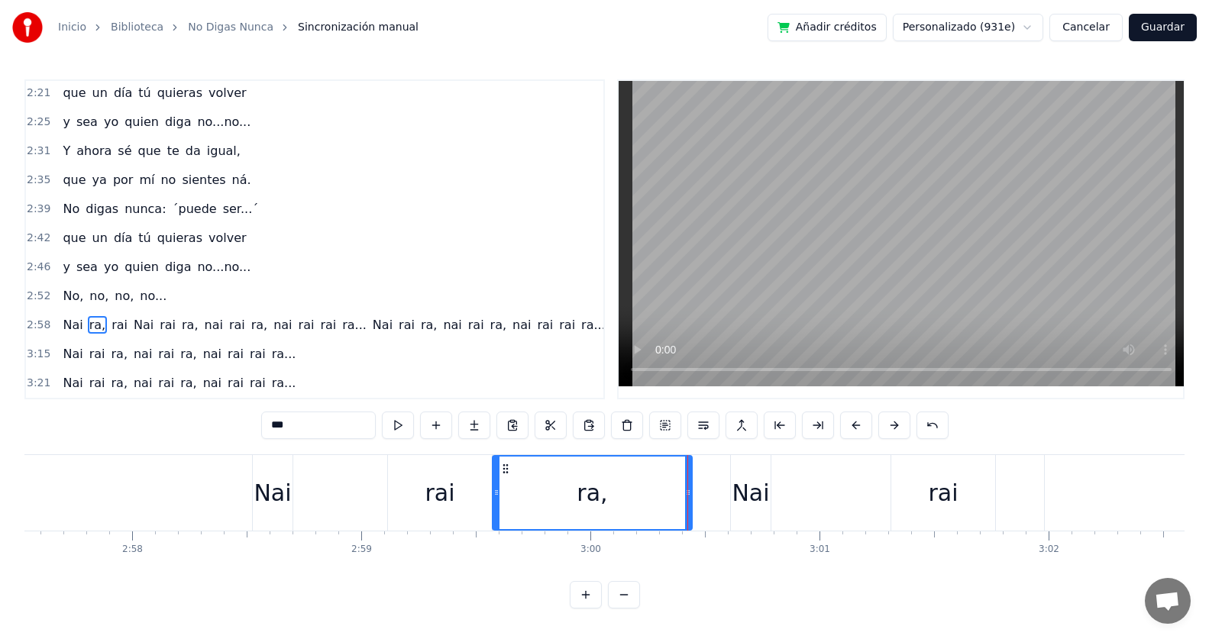
drag, startPoint x: 389, startPoint y: 486, endPoint x: 496, endPoint y: 488, distance: 106.9
click at [63, 299] on span "No," at bounding box center [73, 296] width 24 height 18
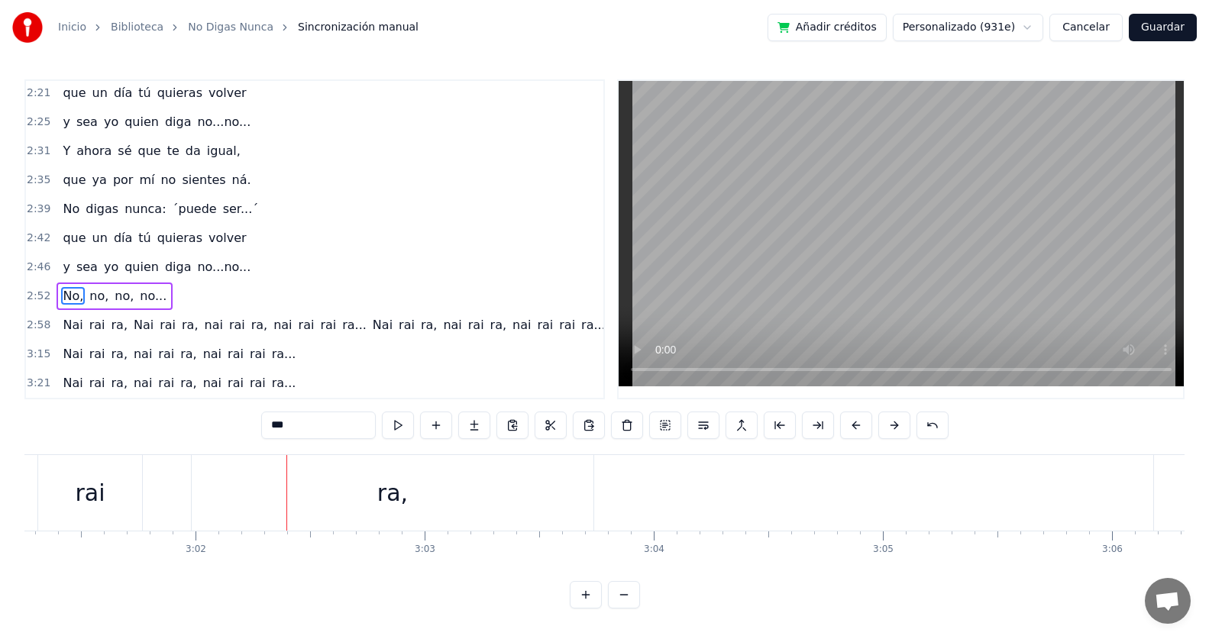
scroll to position [0, 41642]
drag, startPoint x: 273, startPoint y: 496, endPoint x: 242, endPoint y: 496, distance: 31.3
click at [242, 496] on div "ra," at bounding box center [270, 493] width 402 height 76
type input "***"
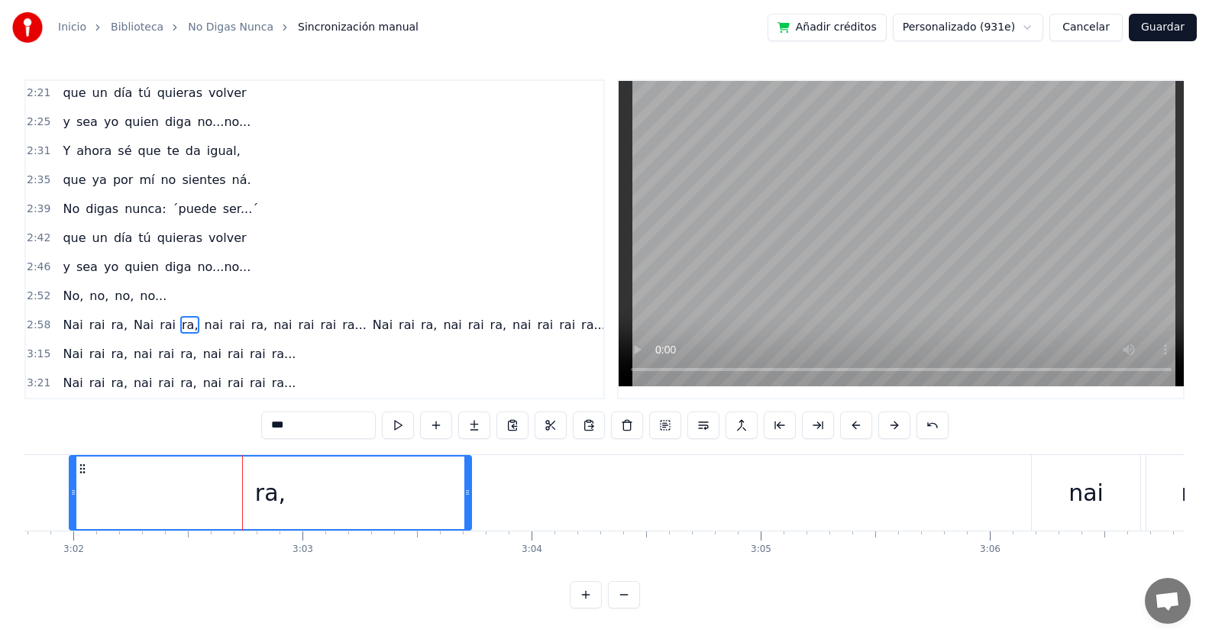
scroll to position [5, 0]
click at [268, 498] on div "ra," at bounding box center [270, 493] width 31 height 34
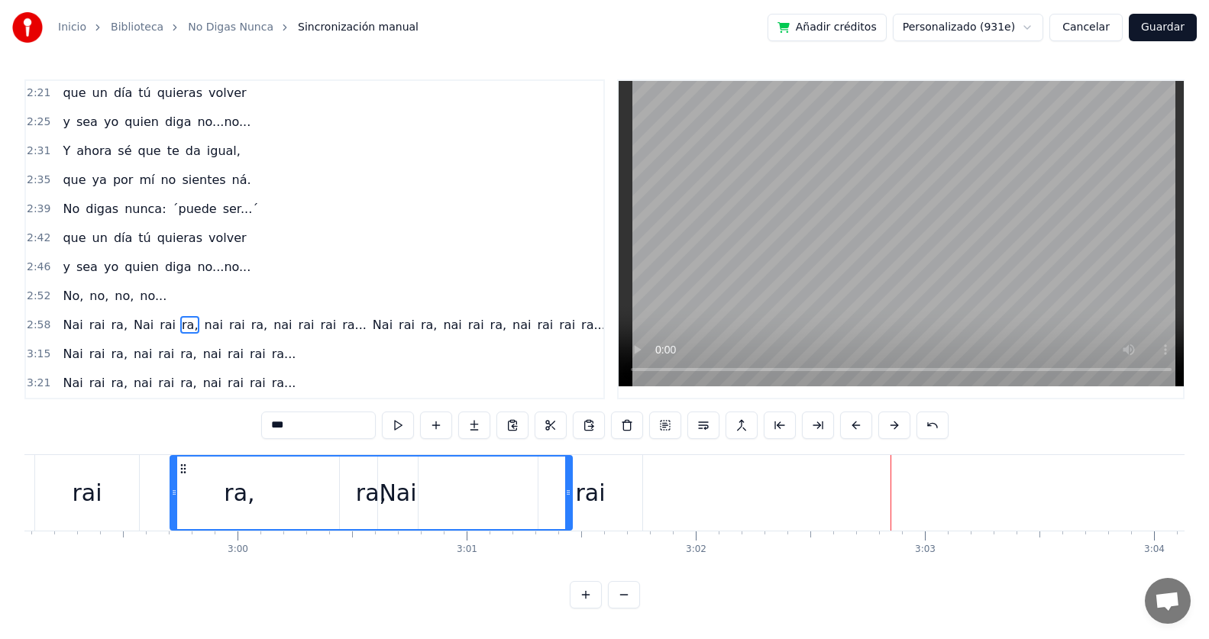
scroll to position [0, 40989]
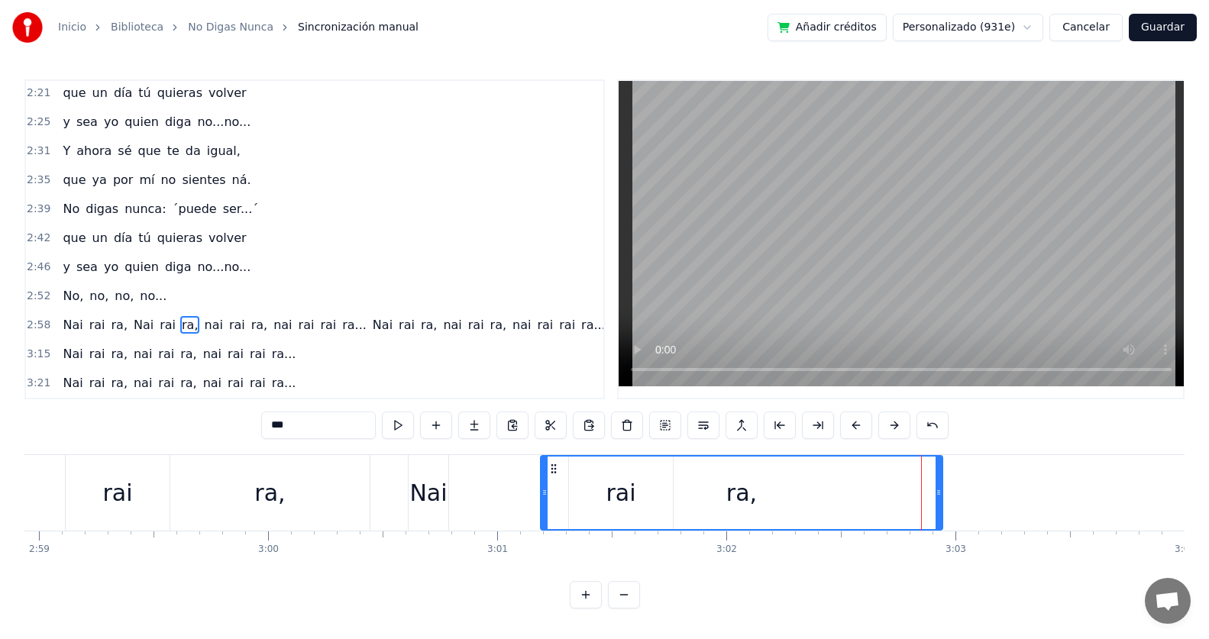
drag, startPoint x: 82, startPoint y: 469, endPoint x: 551, endPoint y: 490, distance: 469.3
click at [551, 490] on div "ra," at bounding box center [741, 493] width 400 height 73
click at [622, 492] on div "ra," at bounding box center [739, 493] width 400 height 73
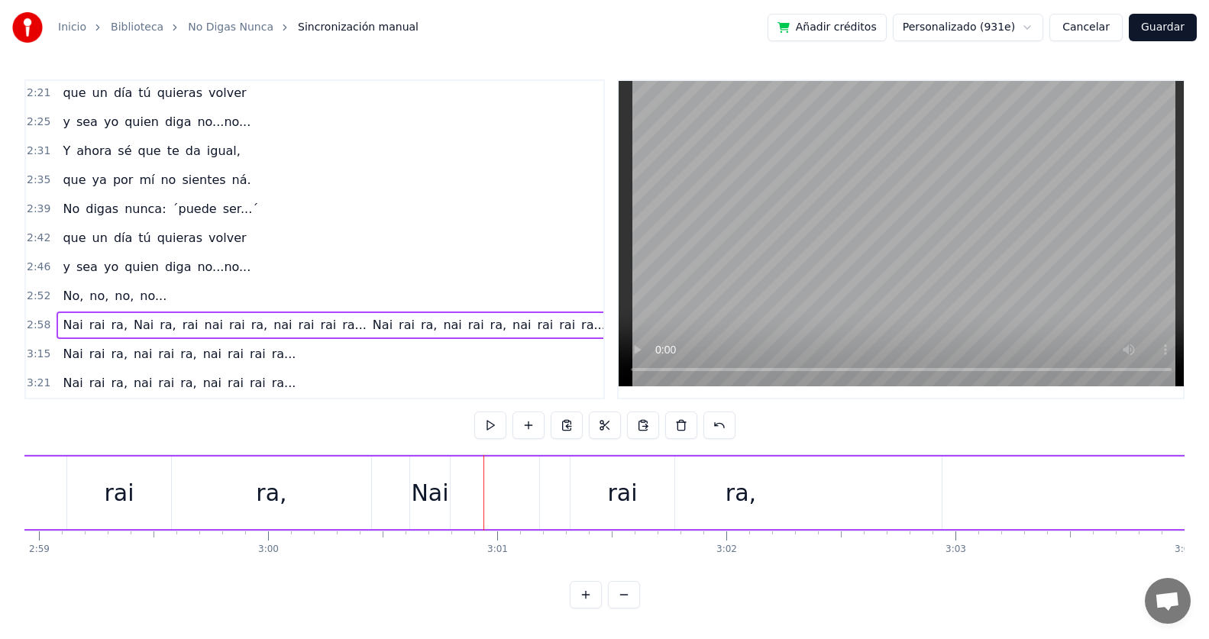
click at [612, 496] on div "rai" at bounding box center [622, 493] width 30 height 34
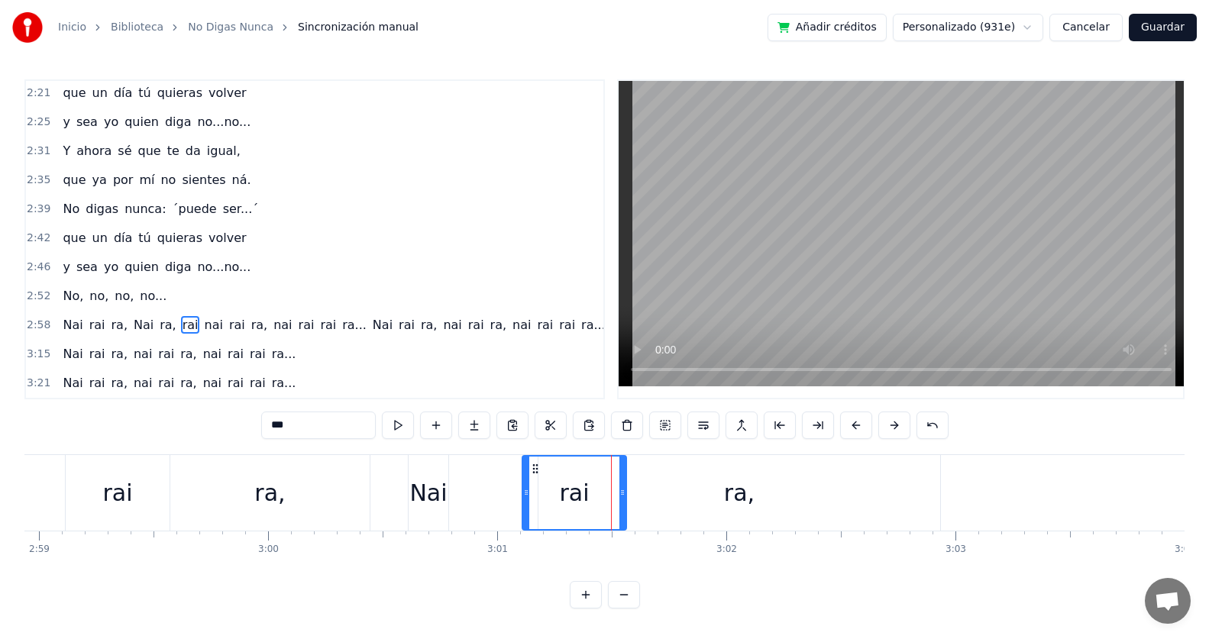
drag, startPoint x: 580, startPoint y: 466, endPoint x: 534, endPoint y: 468, distance: 46.6
click at [534, 468] on icon at bounding box center [535, 469] width 12 height 12
click at [93, 316] on span "rai" at bounding box center [97, 325] width 19 height 18
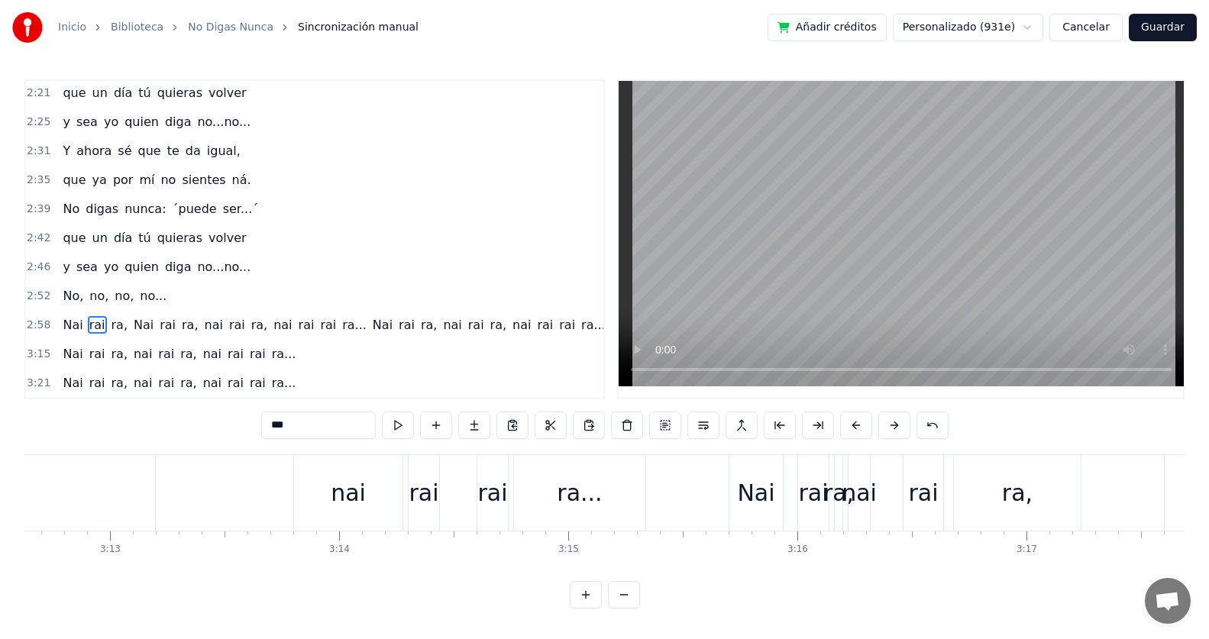
scroll to position [0, 44026]
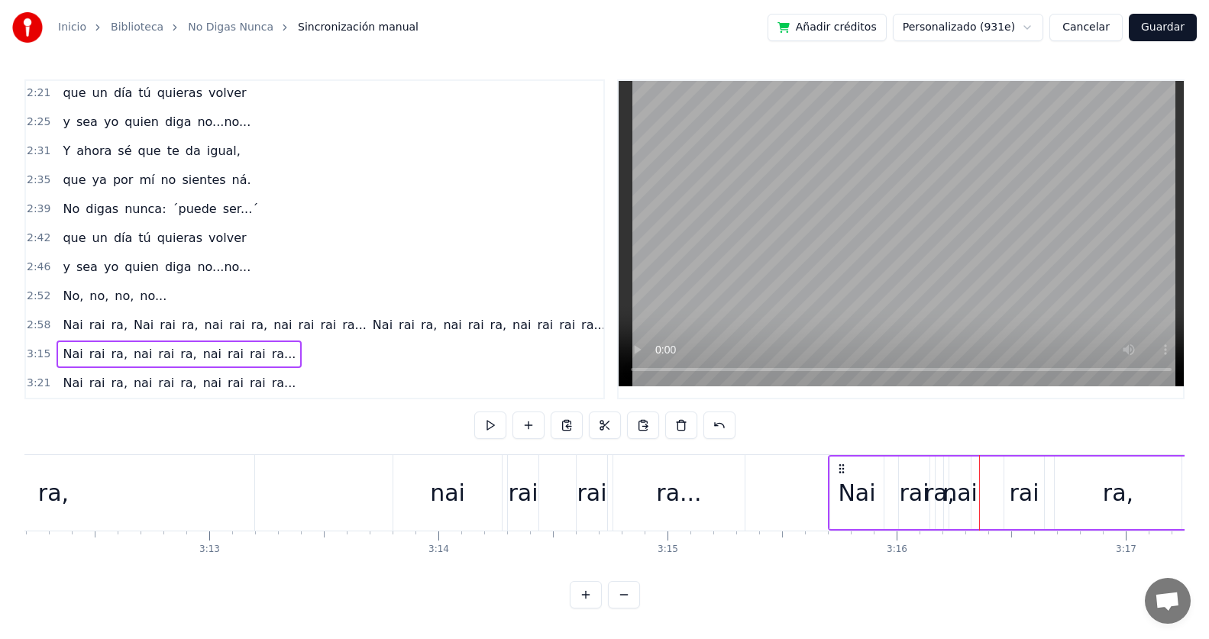
click at [914, 482] on div "rai" at bounding box center [914, 493] width 30 height 34
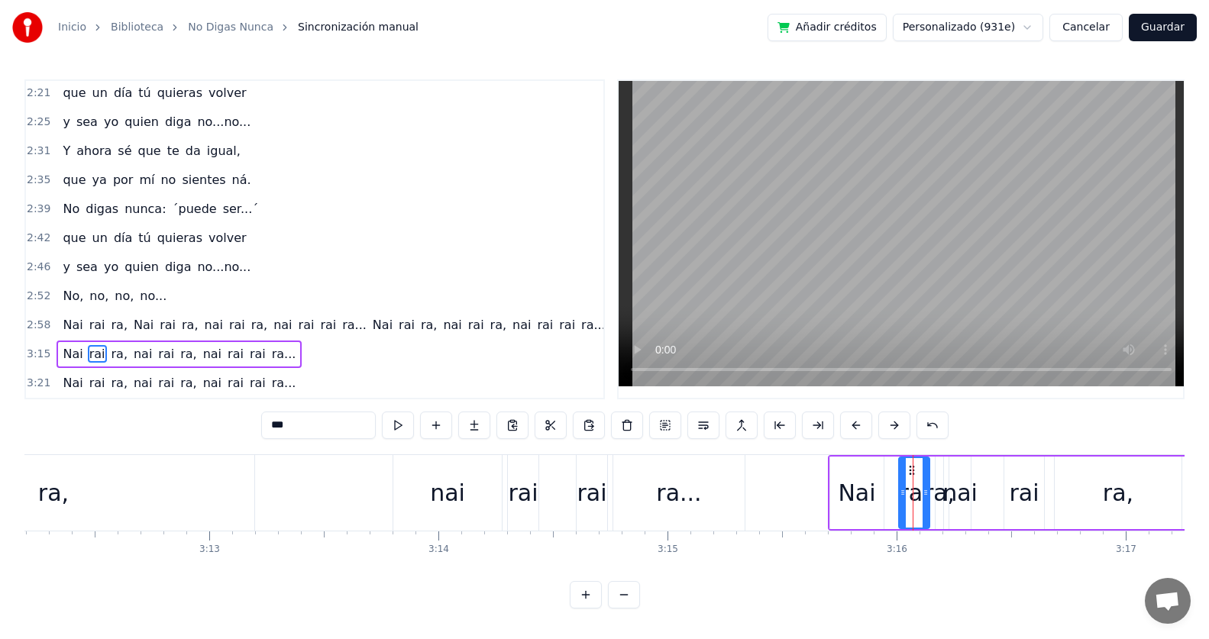
scroll to position [7, 0]
click at [112, 321] on span "ra," at bounding box center [119, 325] width 19 height 18
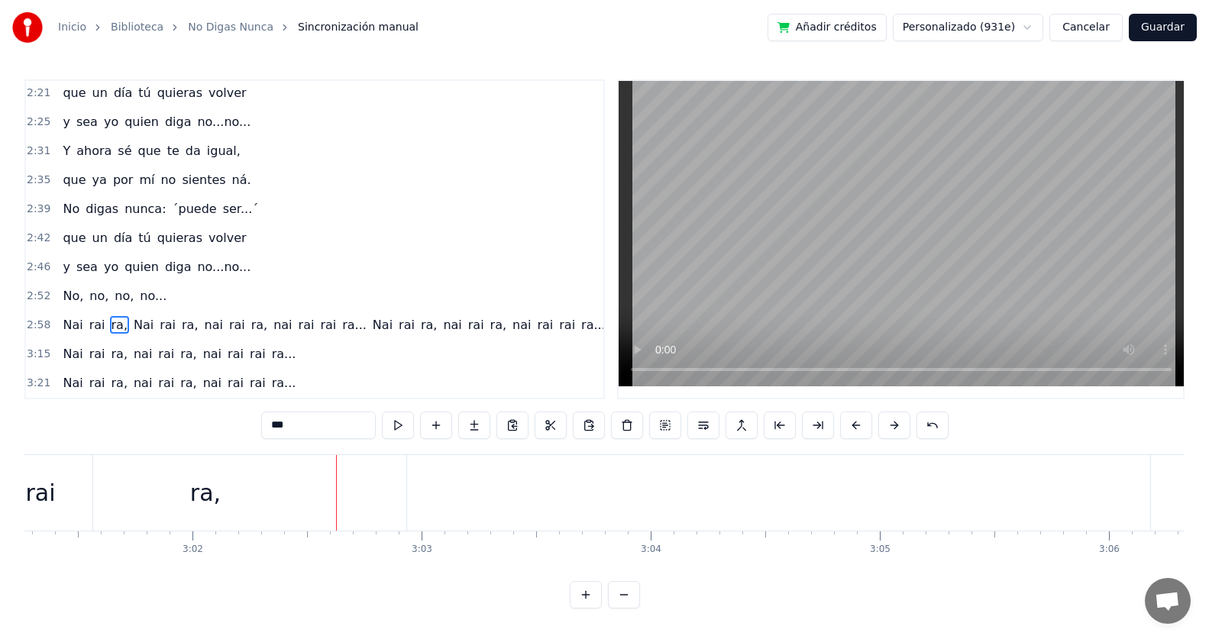
scroll to position [0, 41720]
click at [996, 498] on div "nai" at bounding box center [1007, 493] width 35 height 34
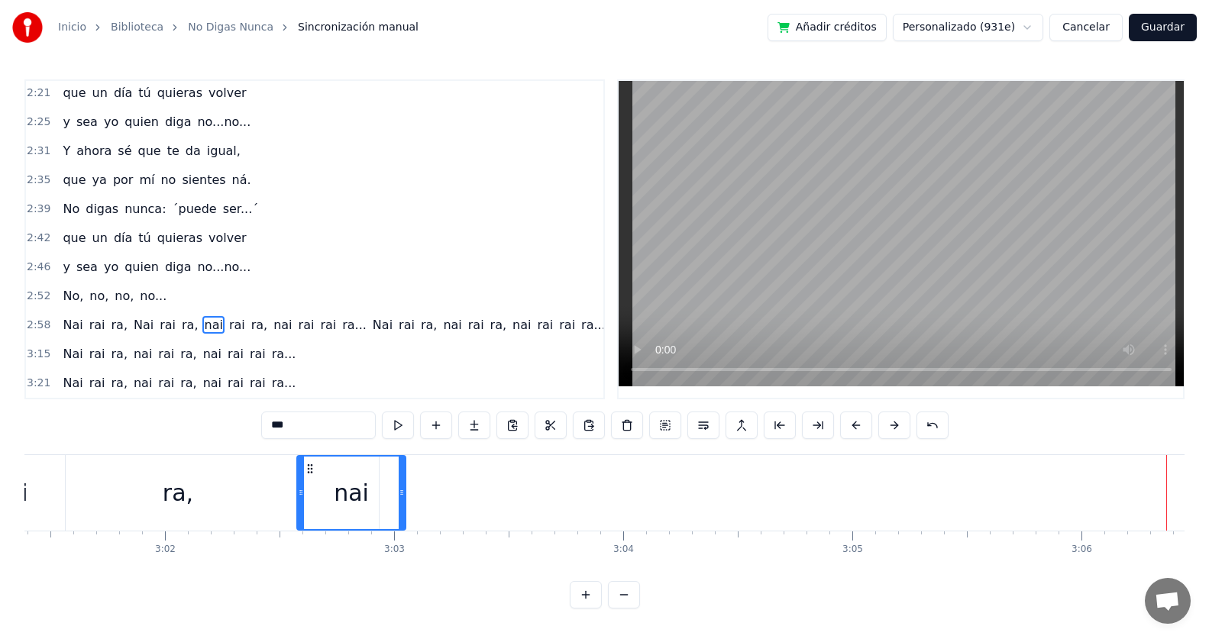
scroll to position [0, 41521]
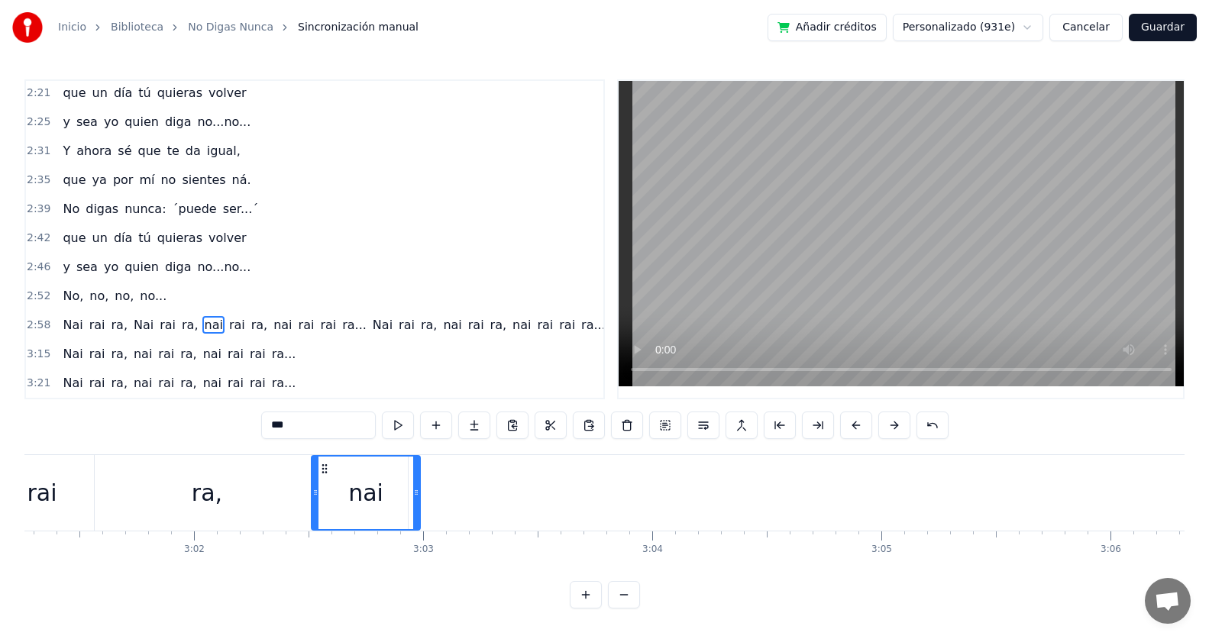
drag, startPoint x: 967, startPoint y: 468, endPoint x: 325, endPoint y: 502, distance: 642.3
click at [325, 502] on div "nai" at bounding box center [365, 493] width 107 height 73
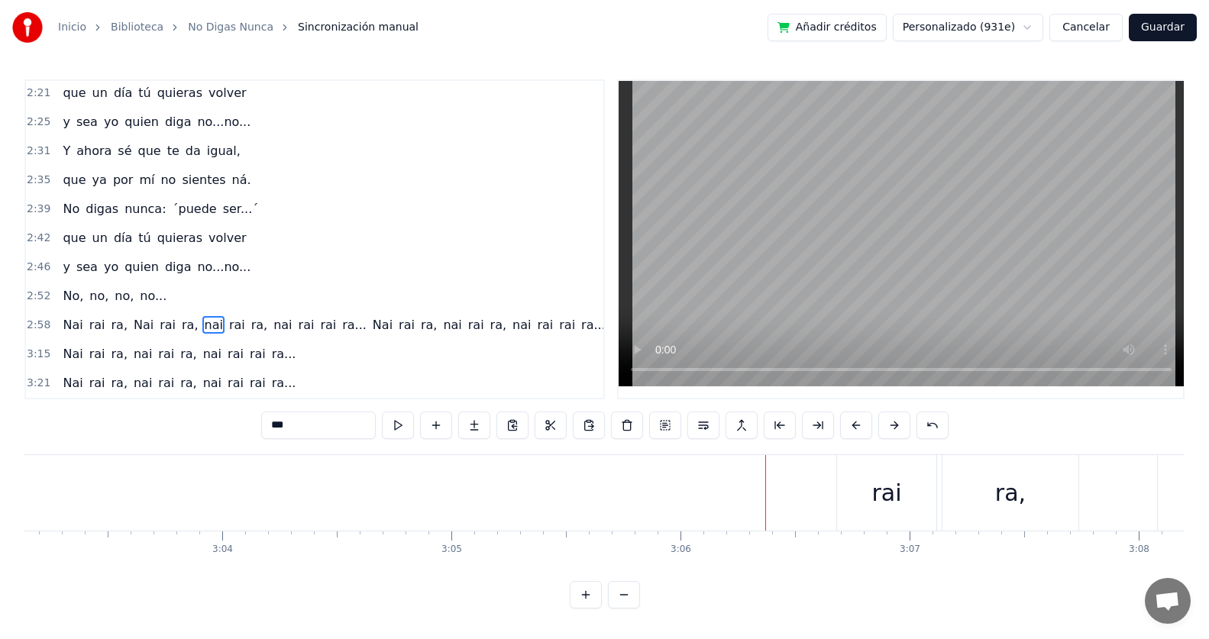
scroll to position [0, 42050]
click at [792, 500] on div "rai" at bounding box center [787, 493] width 30 height 34
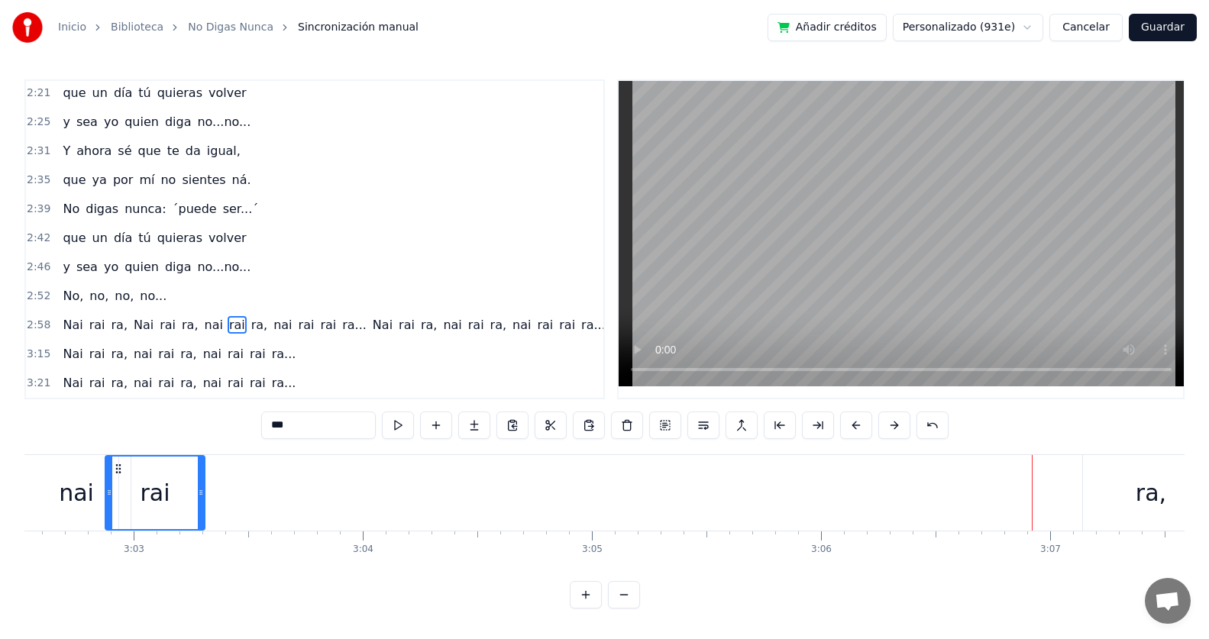
scroll to position [0, 41711]
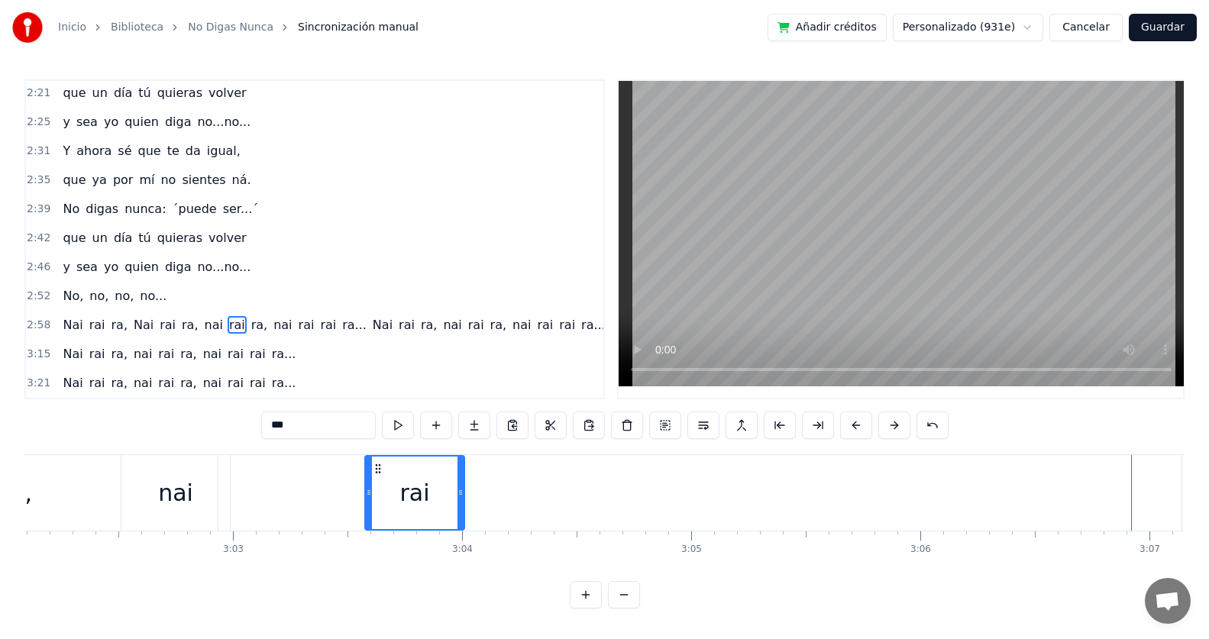
drag, startPoint x: 744, startPoint y: 461, endPoint x: 372, endPoint y: 505, distance: 375.2
click at [372, 505] on div "rai" at bounding box center [415, 493] width 98 height 73
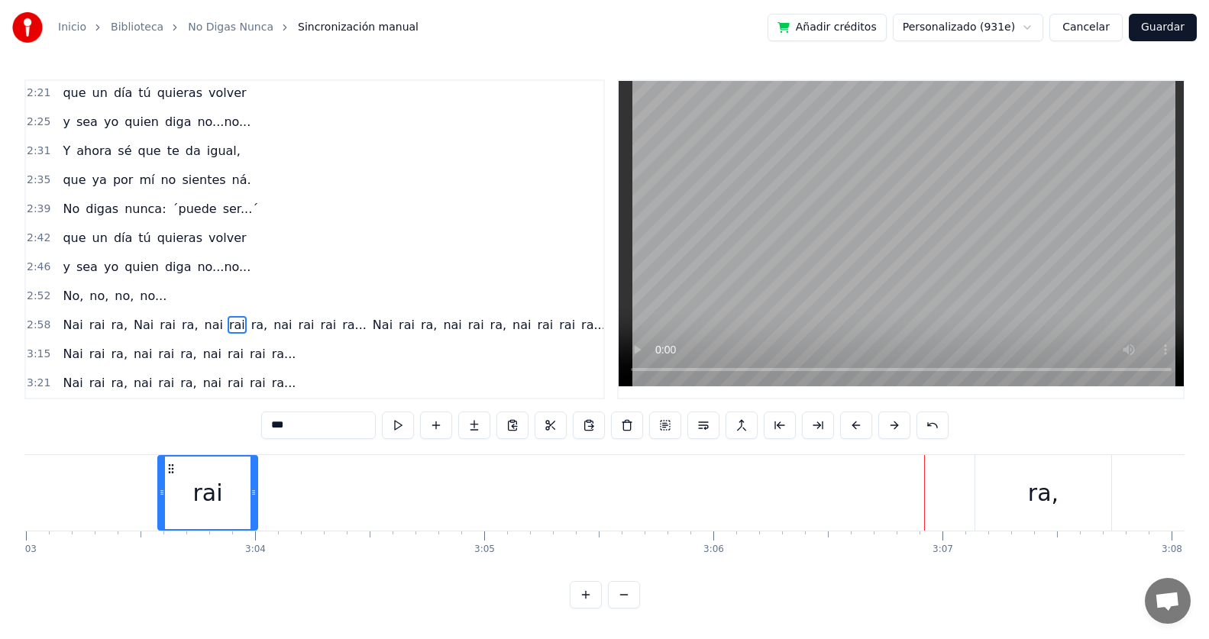
scroll to position [0, 41951]
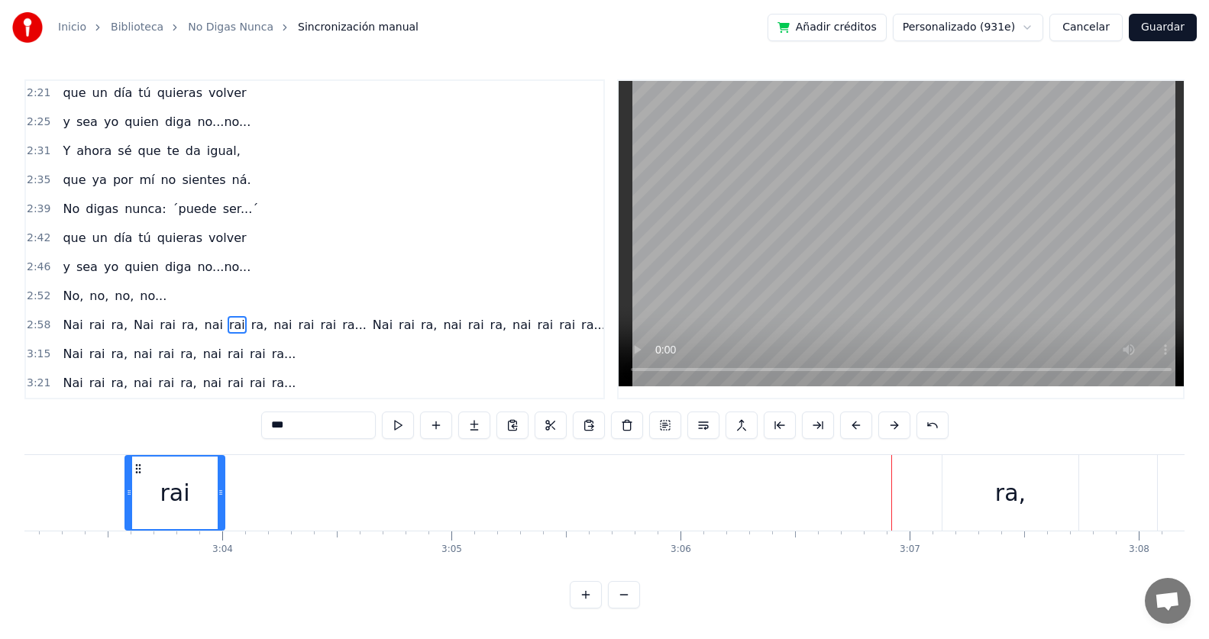
drag, startPoint x: 1010, startPoint y: 492, endPoint x: 998, endPoint y: 492, distance: 12.2
click at [998, 492] on div "ra," at bounding box center [1010, 493] width 31 height 34
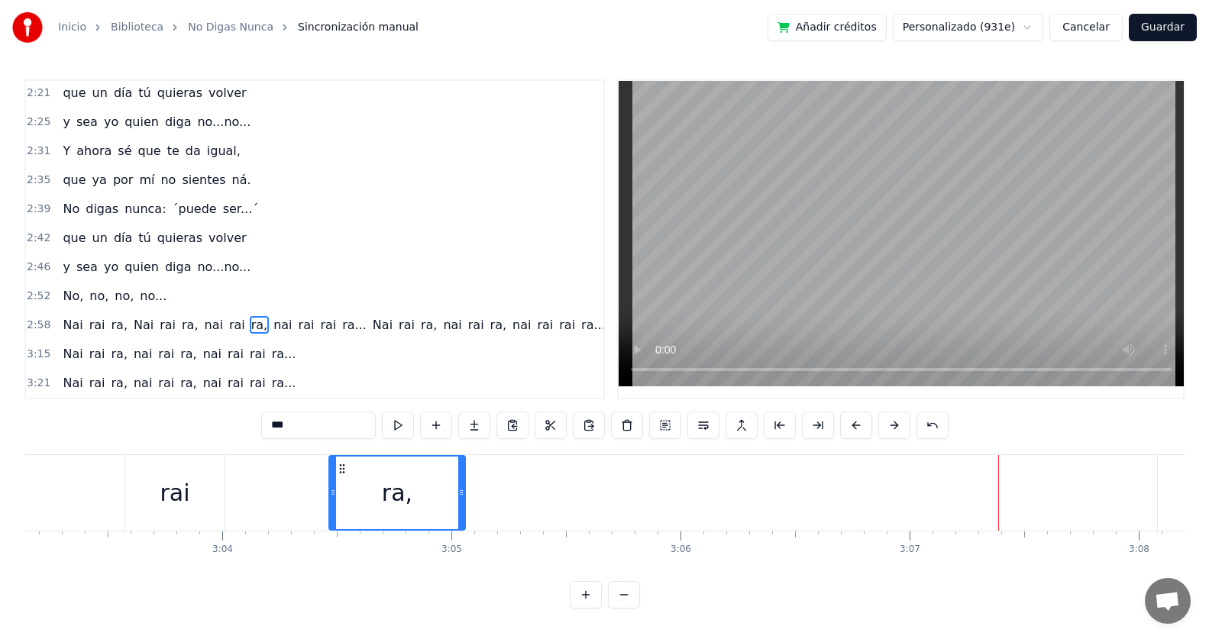
drag, startPoint x: 957, startPoint y: 464, endPoint x: 344, endPoint y: 482, distance: 613.4
click at [344, 482] on div "ra," at bounding box center [397, 493] width 134 height 73
click at [74, 319] on span "Nai" at bounding box center [72, 325] width 23 height 18
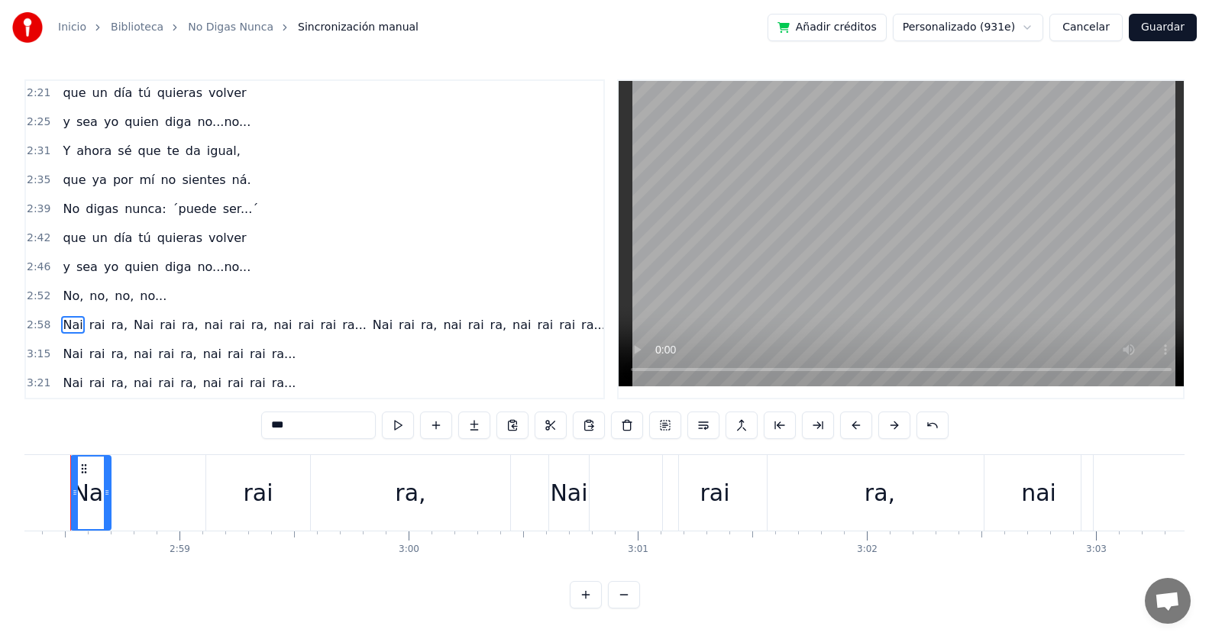
scroll to position [0, 40818]
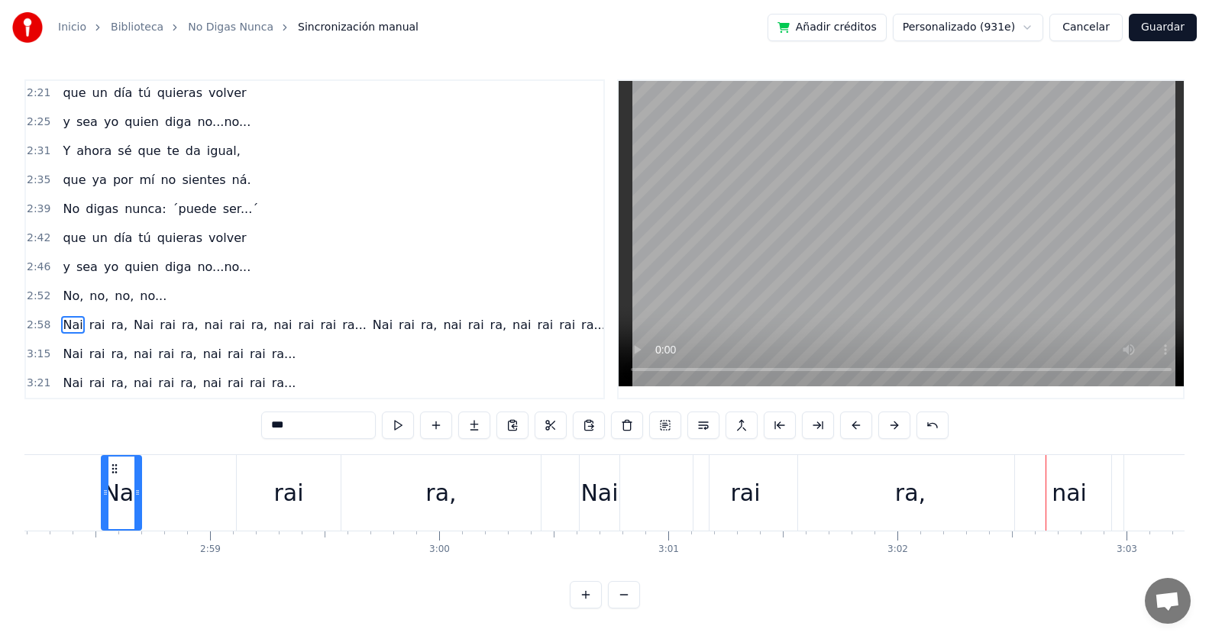
click at [904, 488] on div "ra," at bounding box center [910, 493] width 31 height 34
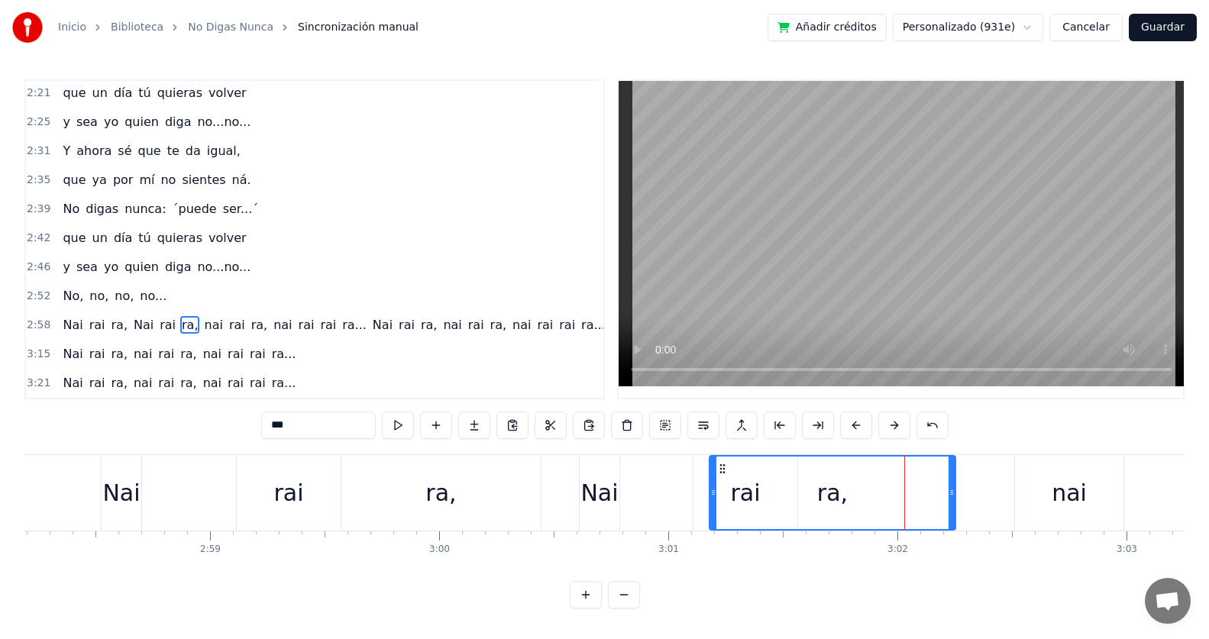
drag, startPoint x: 1108, startPoint y: 486, endPoint x: 952, endPoint y: 489, distance: 155.8
click at [952, 489] on icon at bounding box center [951, 492] width 6 height 12
drag, startPoint x: 714, startPoint y: 486, endPoint x: 776, endPoint y: 487, distance: 61.9
click at [776, 487] on icon at bounding box center [775, 492] width 6 height 12
click at [488, 487] on div "ra," at bounding box center [440, 493] width 199 height 76
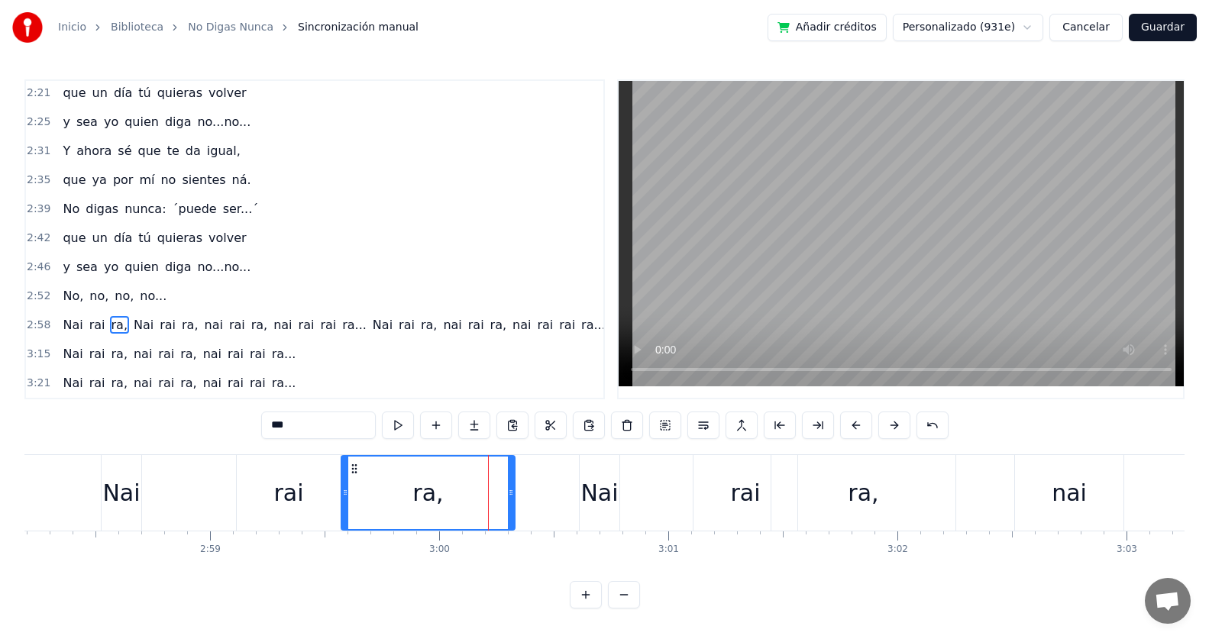
drag, startPoint x: 538, startPoint y: 486, endPoint x: 512, endPoint y: 486, distance: 26.0
click at [512, 490] on circle at bounding box center [512, 490] width 1 height 1
click at [61, 320] on span "Nai" at bounding box center [72, 325] width 23 height 18
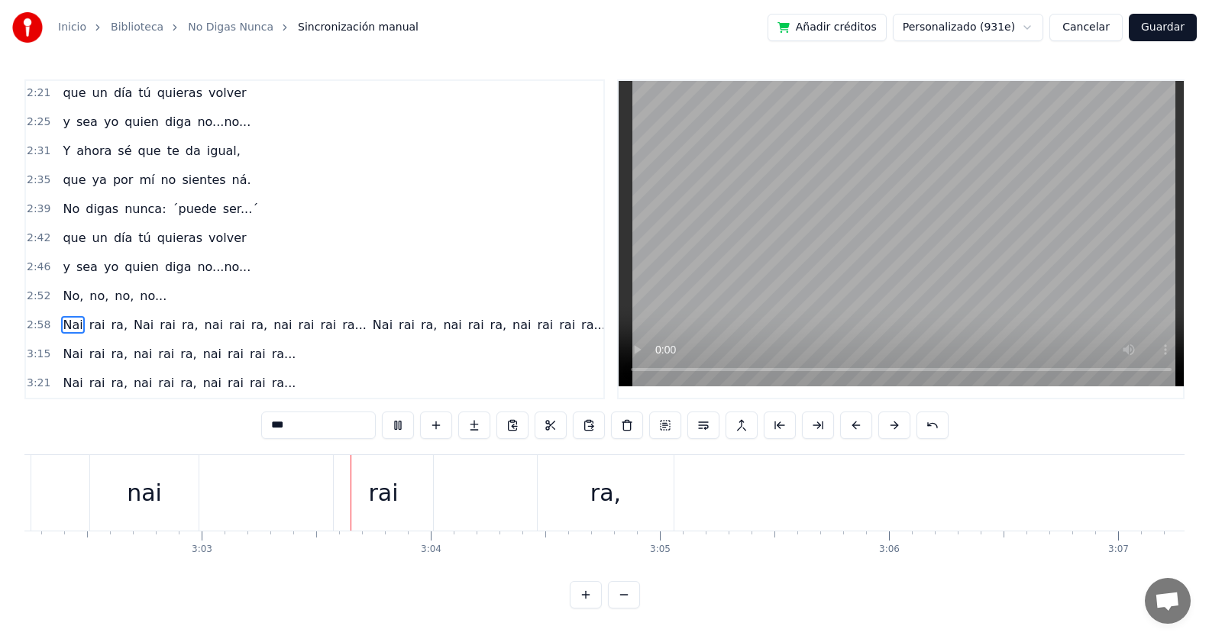
scroll to position [0, 41878]
click at [236, 485] on div "rai" at bounding box center [248, 493] width 30 height 34
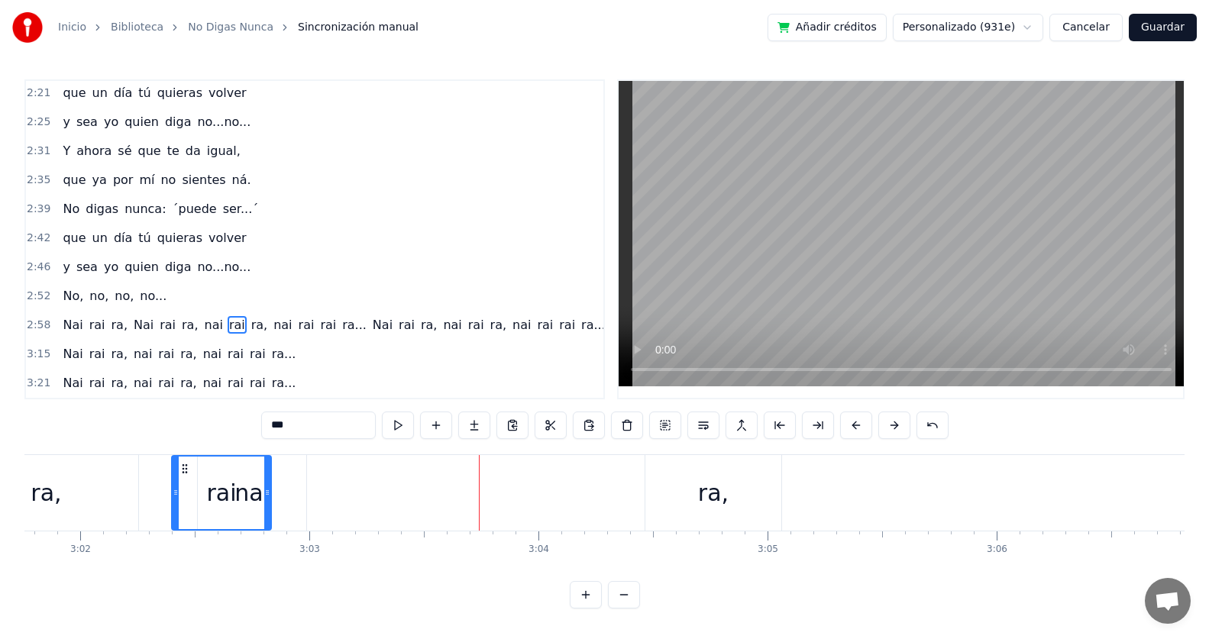
scroll to position [0, 41619]
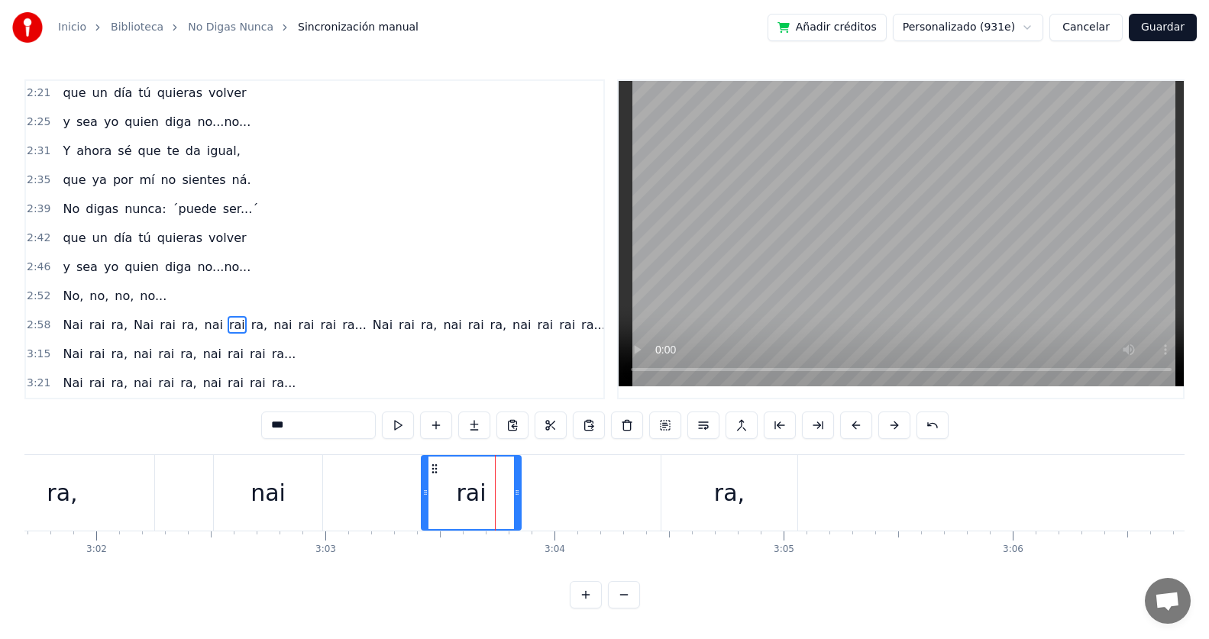
drag, startPoint x: 211, startPoint y: 465, endPoint x: 434, endPoint y: 476, distance: 223.2
click at [434, 476] on div "rai" at bounding box center [471, 493] width 98 height 73
click at [716, 488] on div "ra," at bounding box center [729, 493] width 31 height 34
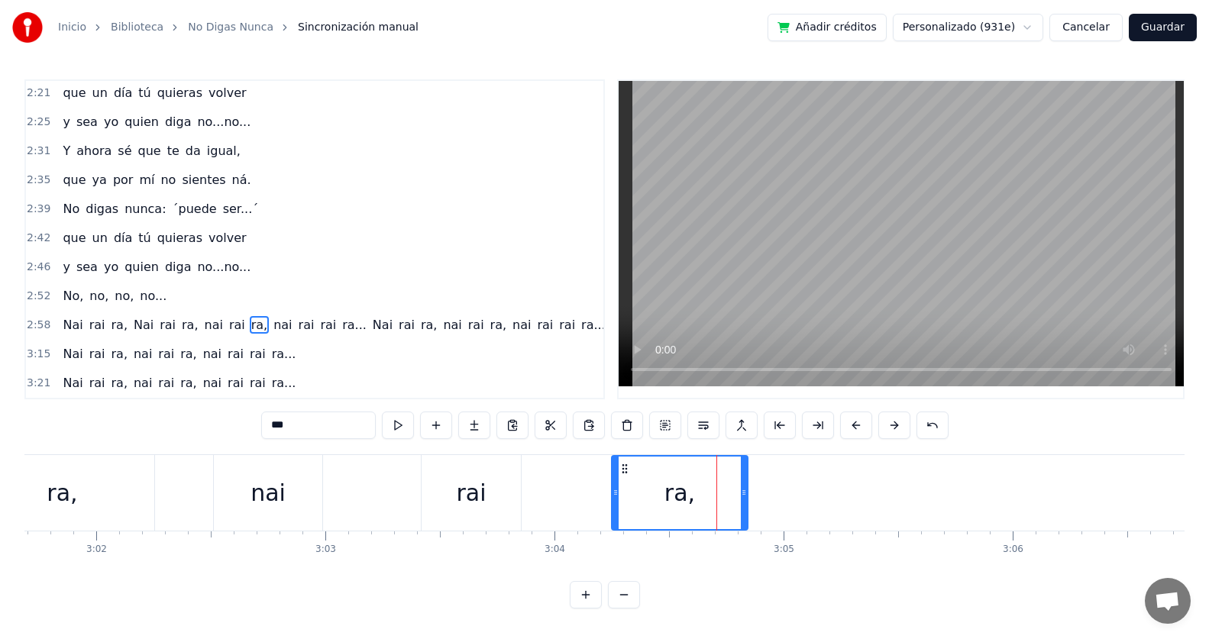
drag, startPoint x: 677, startPoint y: 466, endPoint x: 627, endPoint y: 469, distance: 49.7
click at [627, 469] on icon at bounding box center [624, 469] width 12 height 12
drag, startPoint x: 742, startPoint y: 491, endPoint x: 806, endPoint y: 490, distance: 64.1
click at [806, 490] on icon at bounding box center [808, 492] width 6 height 12
click at [180, 327] on span "ra," at bounding box center [189, 325] width 19 height 18
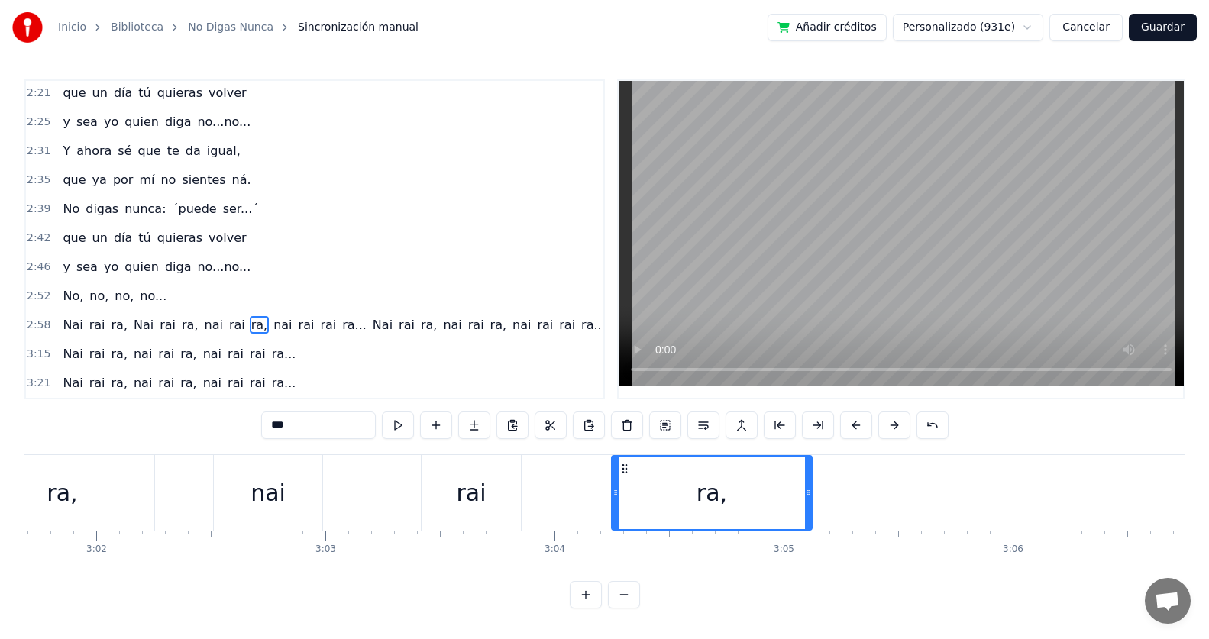
click at [132, 325] on span "Nai" at bounding box center [143, 325] width 23 height 18
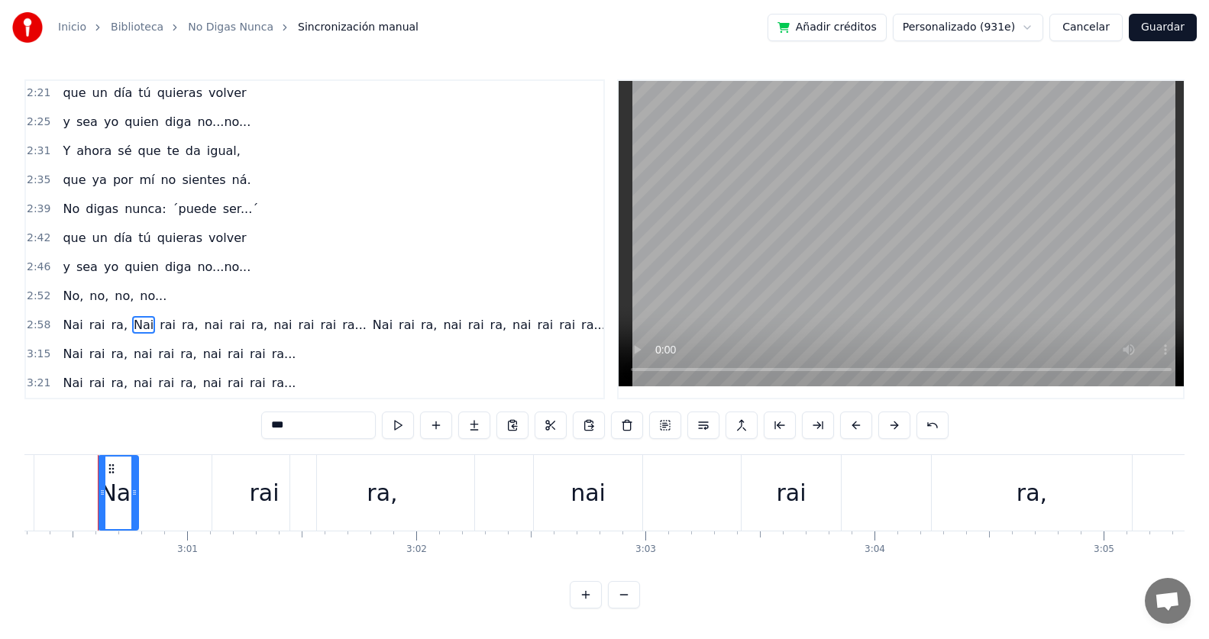
scroll to position [0, 41296]
click at [787, 486] on div "rai" at bounding box center [794, 493] width 30 height 34
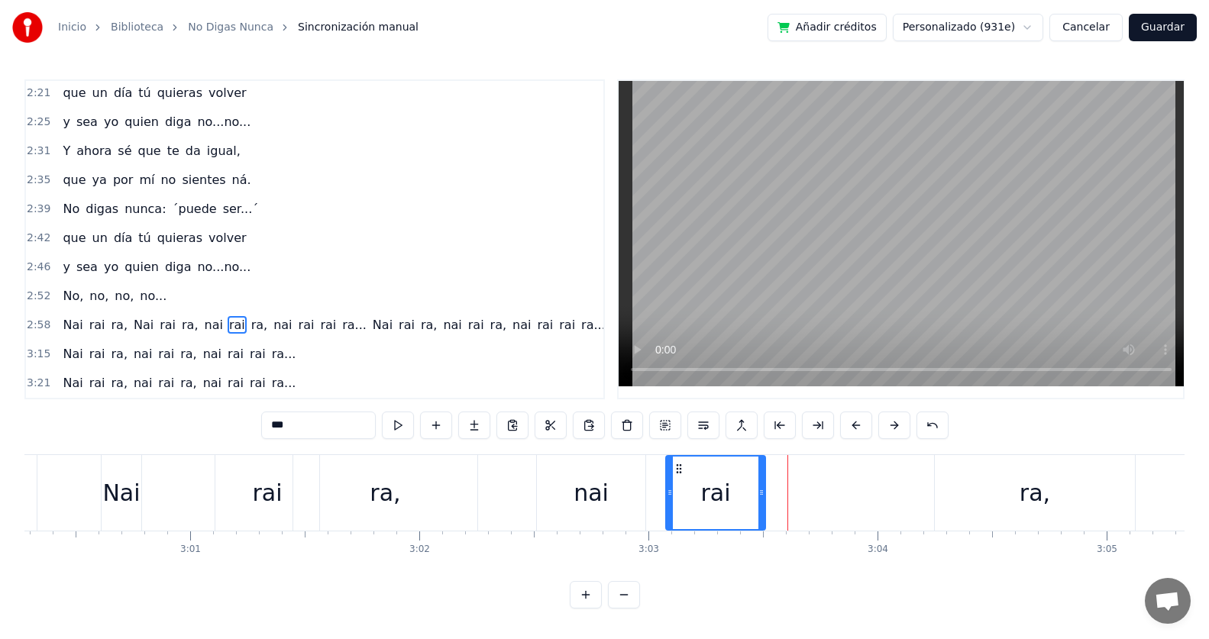
drag, startPoint x: 759, startPoint y: 463, endPoint x: 680, endPoint y: 470, distance: 78.9
click at [680, 470] on div "rai" at bounding box center [716, 493] width 98 height 73
drag, startPoint x: 760, startPoint y: 486, endPoint x: 808, endPoint y: 486, distance: 48.1
click at [808, 486] on icon at bounding box center [807, 492] width 6 height 12
click at [110, 316] on span "ra," at bounding box center [119, 325] width 19 height 18
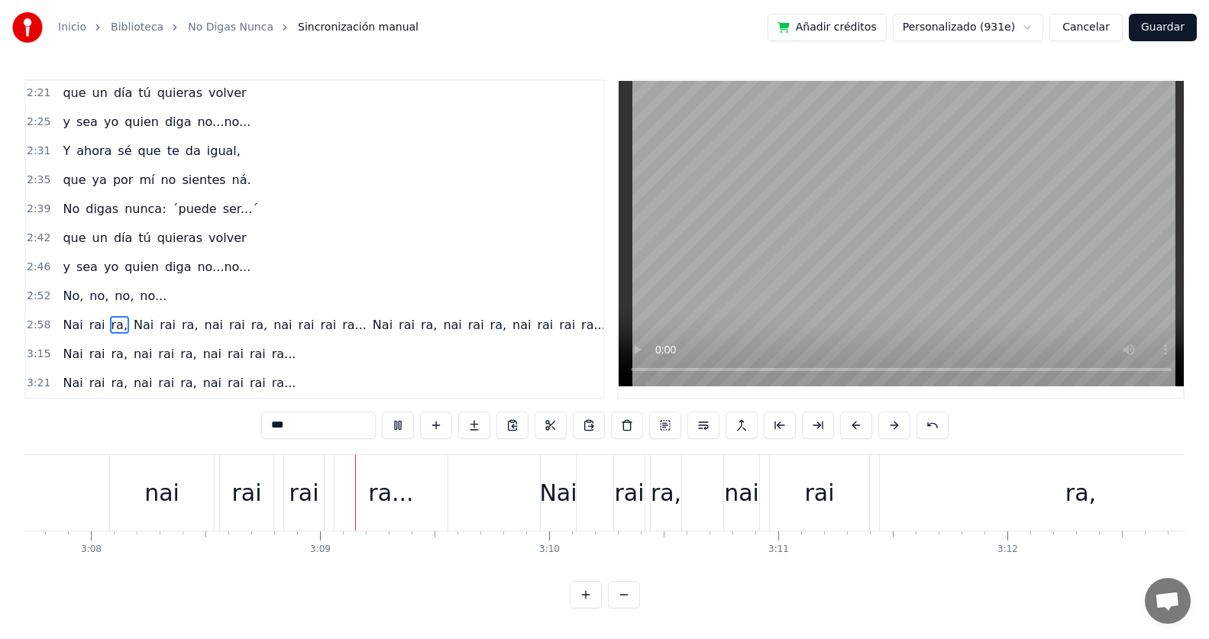
scroll to position [0, 43130]
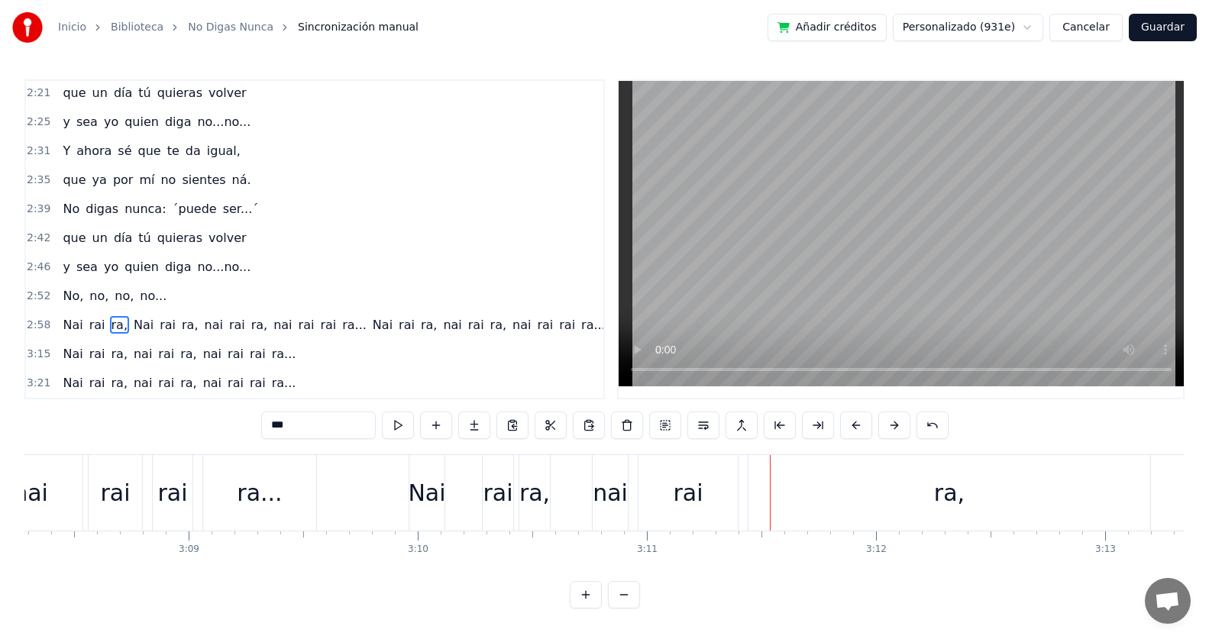
click at [262, 482] on div "ra..." at bounding box center [259, 493] width 45 height 34
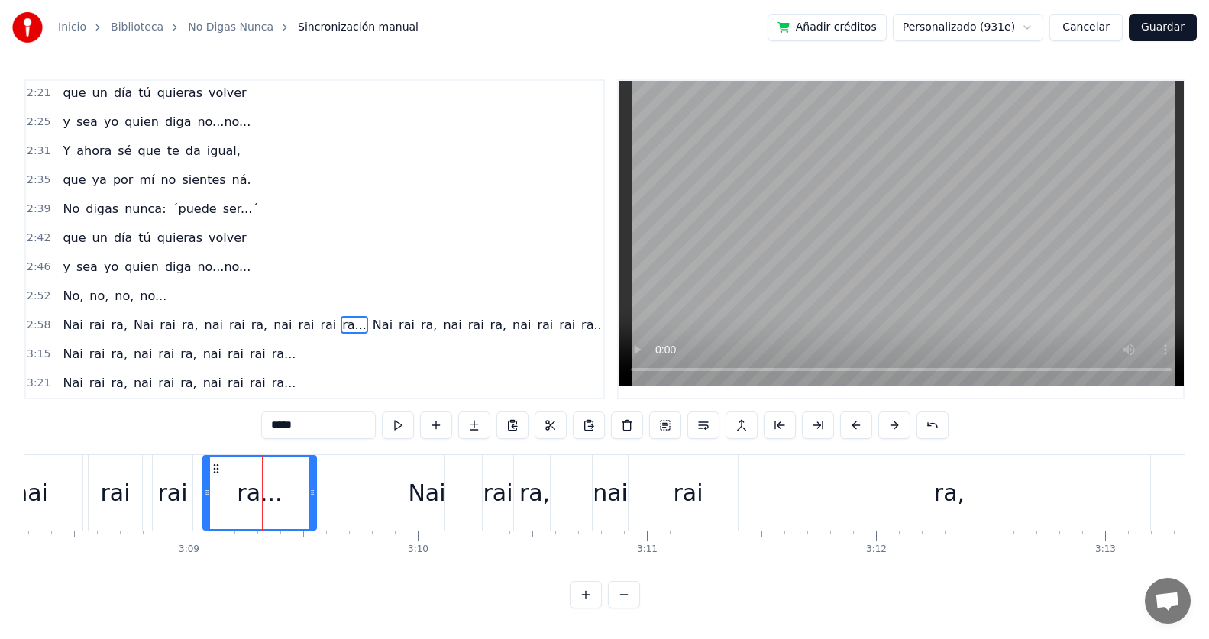
click at [156, 483] on div "rai" at bounding box center [173, 493] width 40 height 76
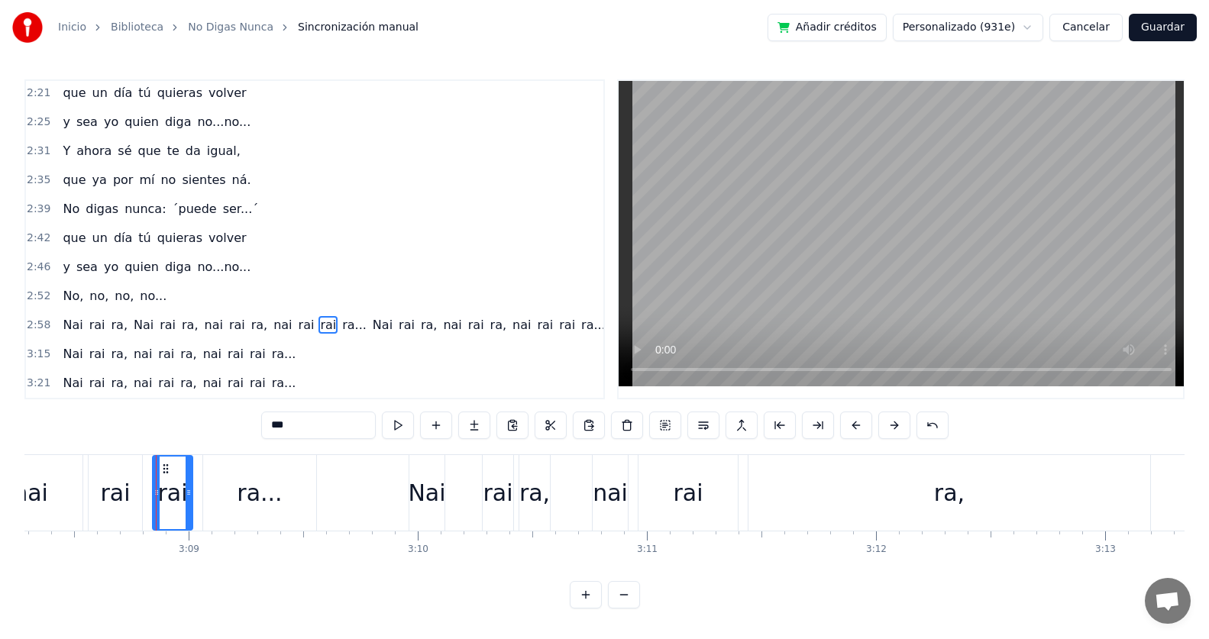
click at [101, 482] on div "rai" at bounding box center [115, 493] width 53 height 76
click at [56, 482] on div "nai" at bounding box center [31, 493] width 104 height 76
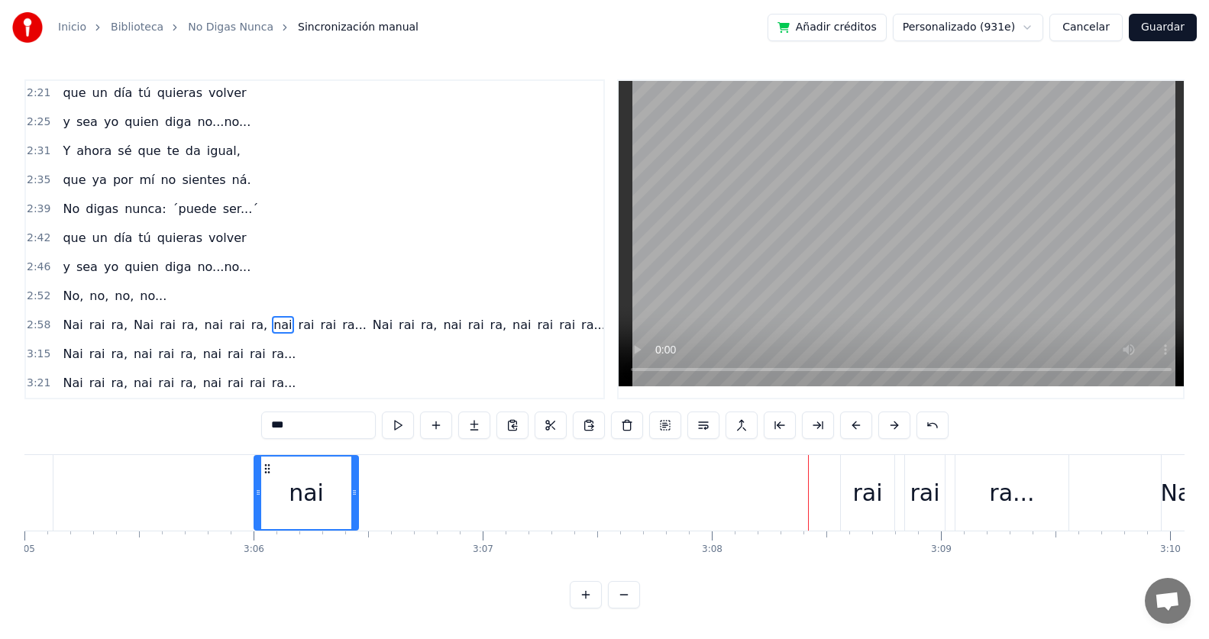
scroll to position [0, 42367]
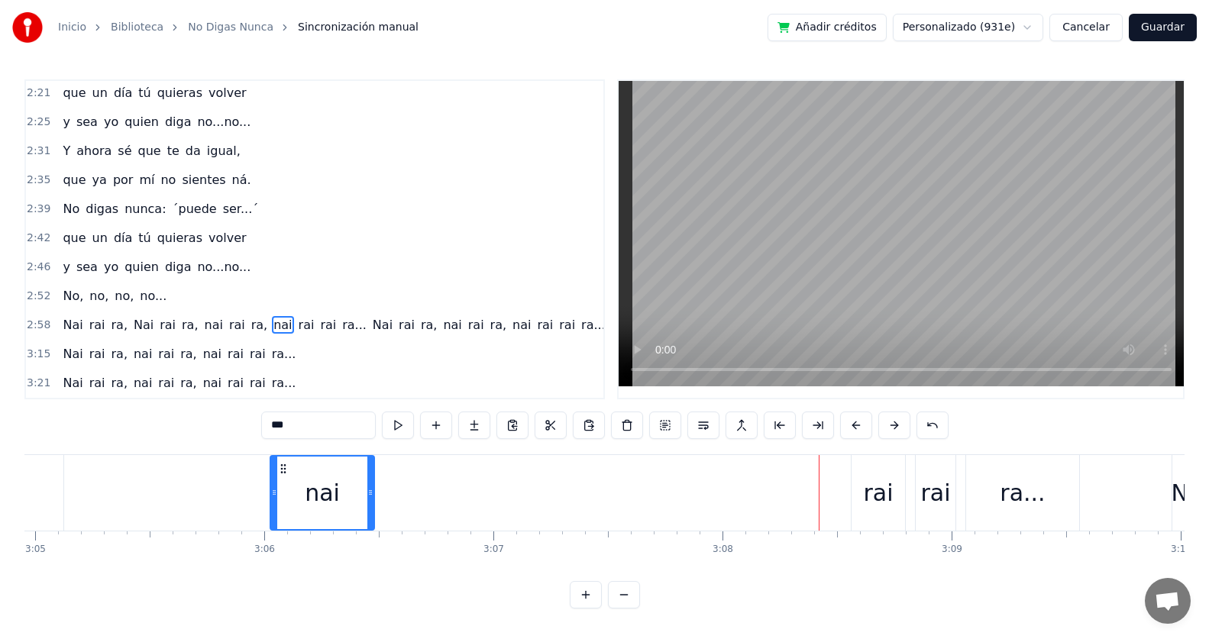
drag, startPoint x: 36, startPoint y: 463, endPoint x: 283, endPoint y: 469, distance: 246.7
click at [283, 469] on icon at bounding box center [283, 469] width 12 height 12
click at [864, 474] on div "rai" at bounding box center [877, 493] width 53 height 76
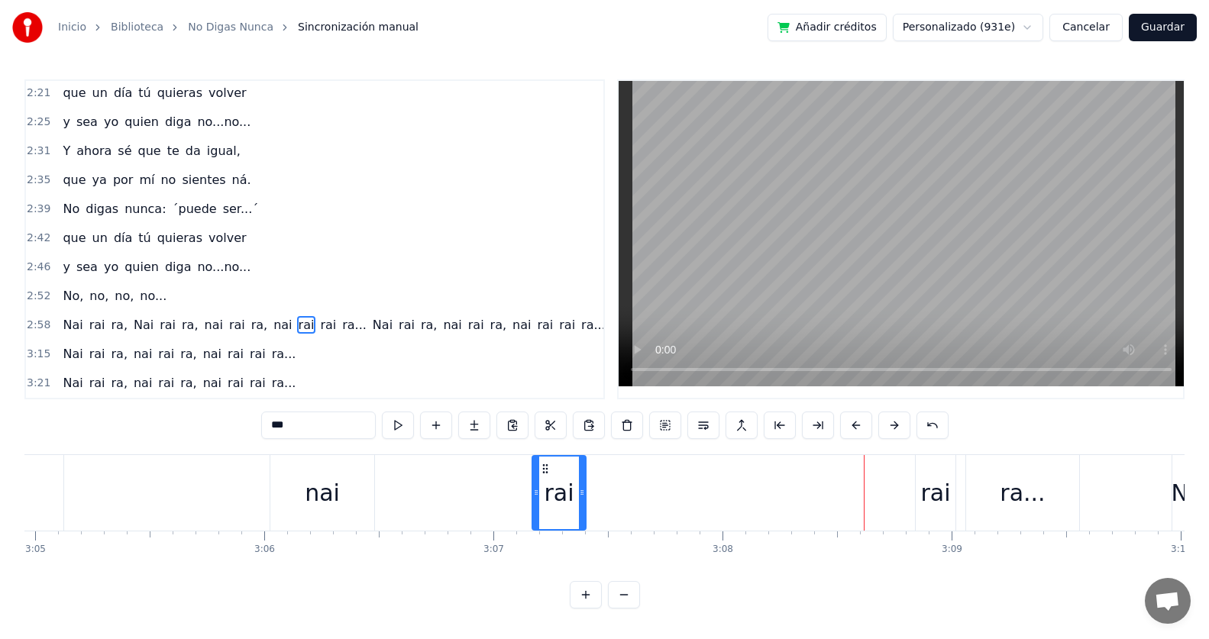
drag, startPoint x: 864, startPoint y: 459, endPoint x: 545, endPoint y: 465, distance: 319.2
click at [545, 465] on icon at bounding box center [545, 469] width 12 height 12
click at [928, 467] on div "rai" at bounding box center [936, 493] width 40 height 76
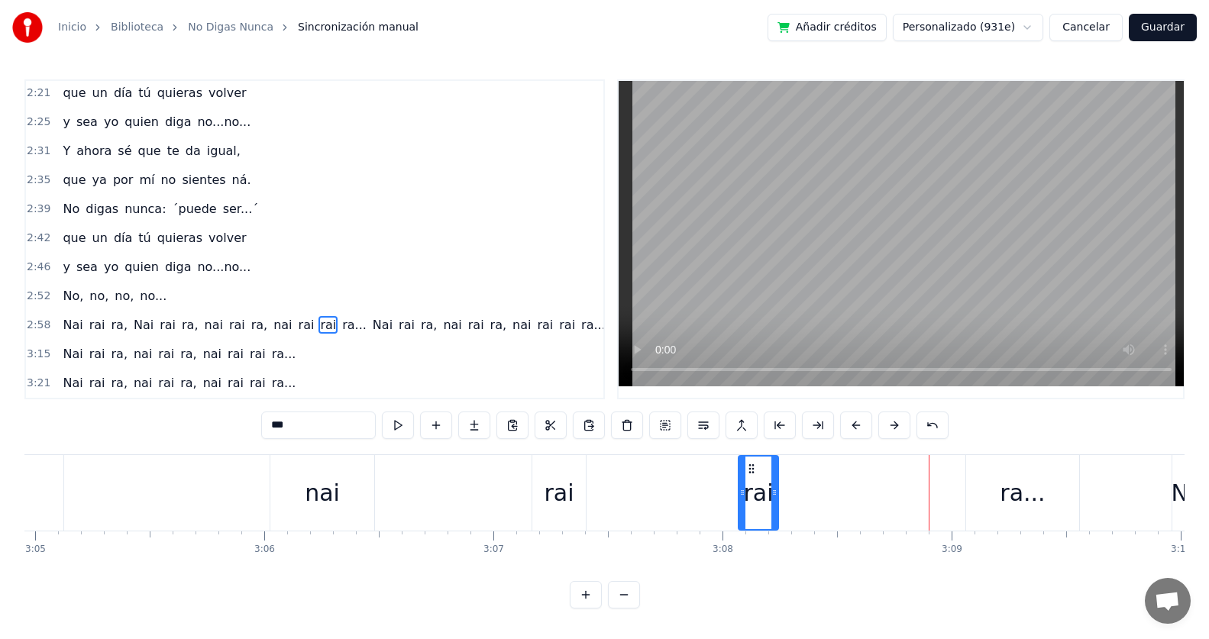
drag, startPoint x: 927, startPoint y: 464, endPoint x: 743, endPoint y: 473, distance: 184.2
click at [743, 473] on div "rai" at bounding box center [758, 493] width 38 height 73
click at [992, 473] on div "ra..." at bounding box center [1022, 493] width 113 height 76
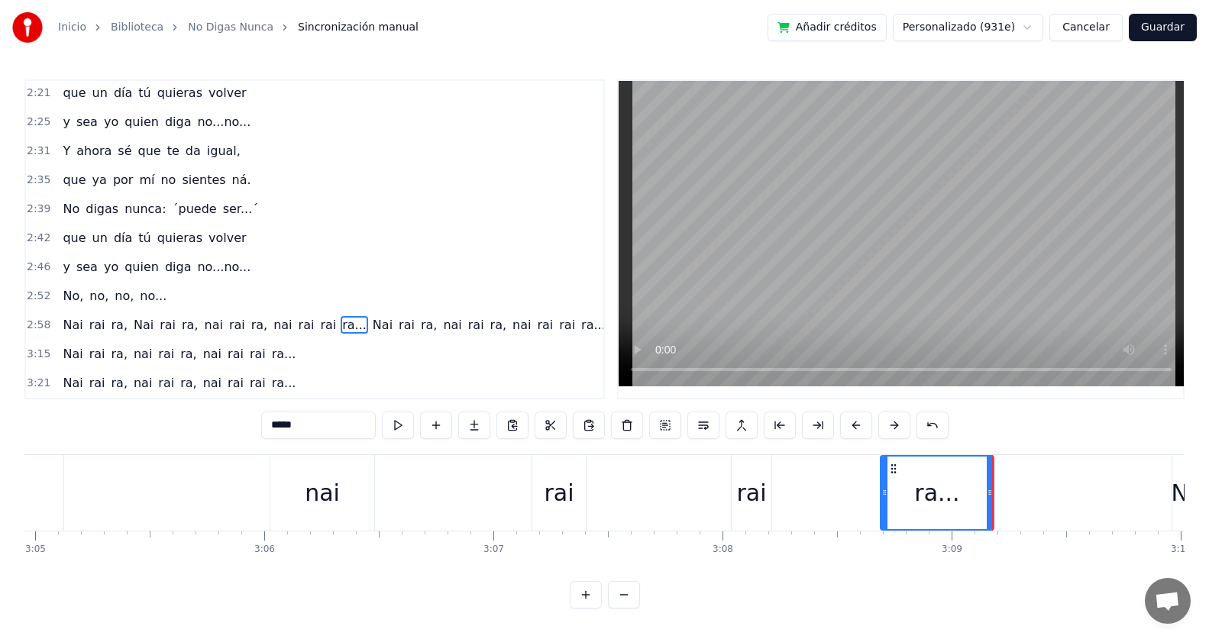
drag, startPoint x: 974, startPoint y: 461, endPoint x: 888, endPoint y: 471, distance: 86.1
click at [888, 471] on div "ra..." at bounding box center [936, 493] width 111 height 73
click at [180, 319] on span "ra," at bounding box center [189, 325] width 19 height 18
type input "***"
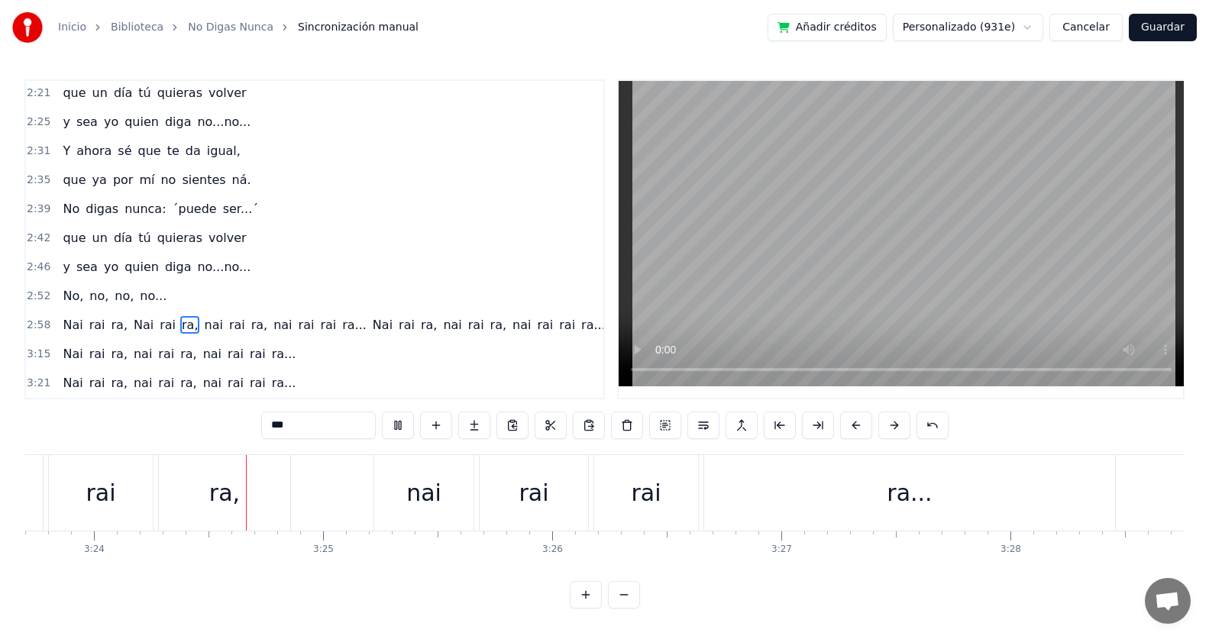
scroll to position [0, 46683]
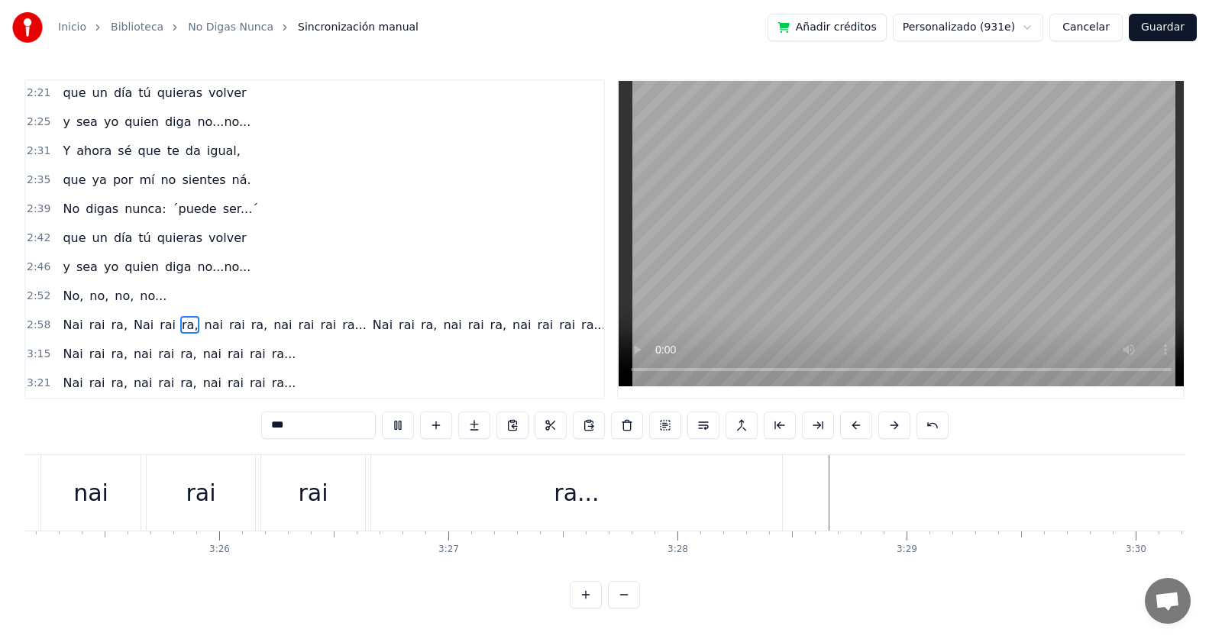
click at [367, 351] on div "3:15 [PERSON_NAME], nai [PERSON_NAME], [PERSON_NAME] [PERSON_NAME]..." at bounding box center [314, 354] width 577 height 29
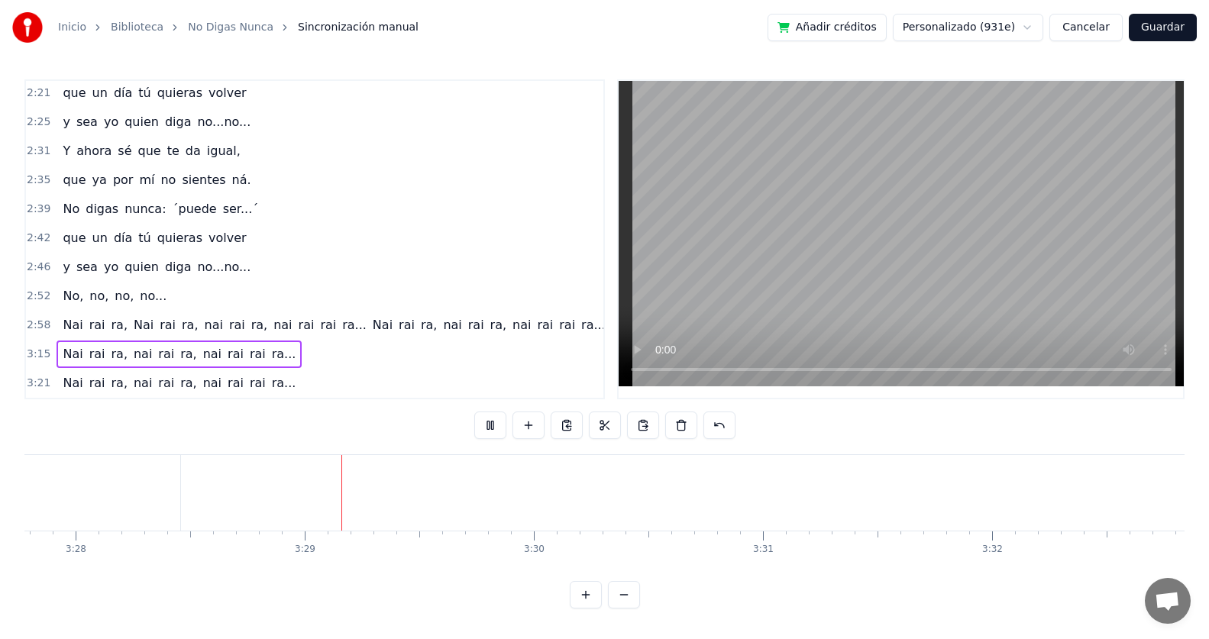
scroll to position [0, 47718]
click at [132, 327] on span "Nai" at bounding box center [143, 325] width 23 height 18
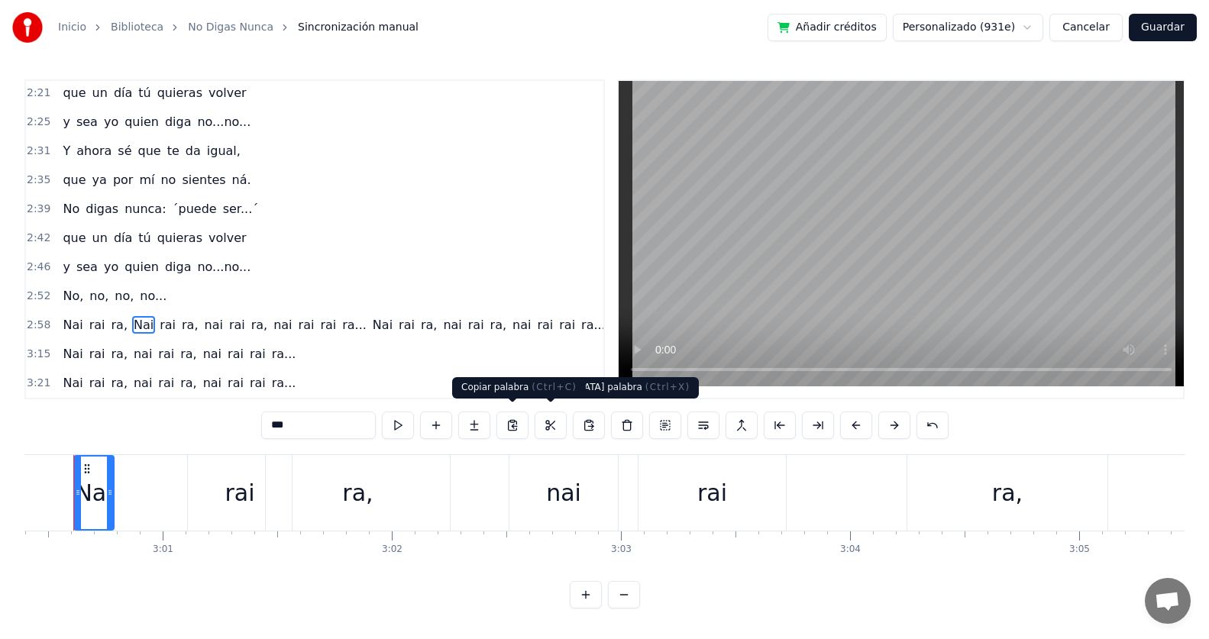
scroll to position [0, 41296]
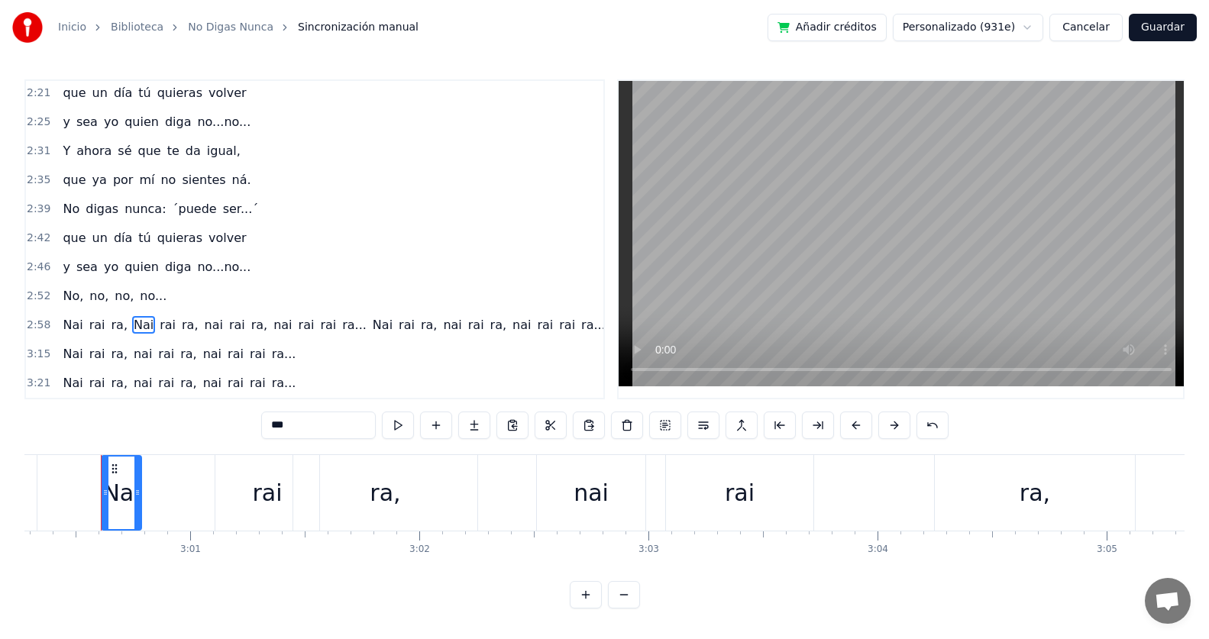
click at [71, 318] on span "Nai" at bounding box center [72, 325] width 23 height 18
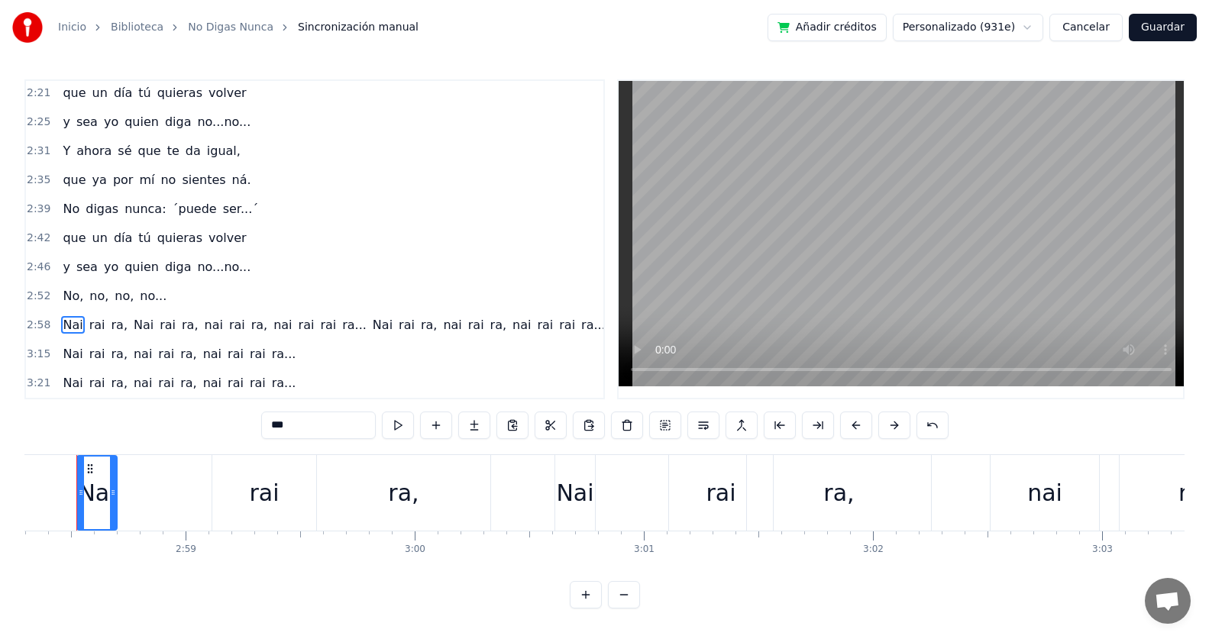
scroll to position [0, 40818]
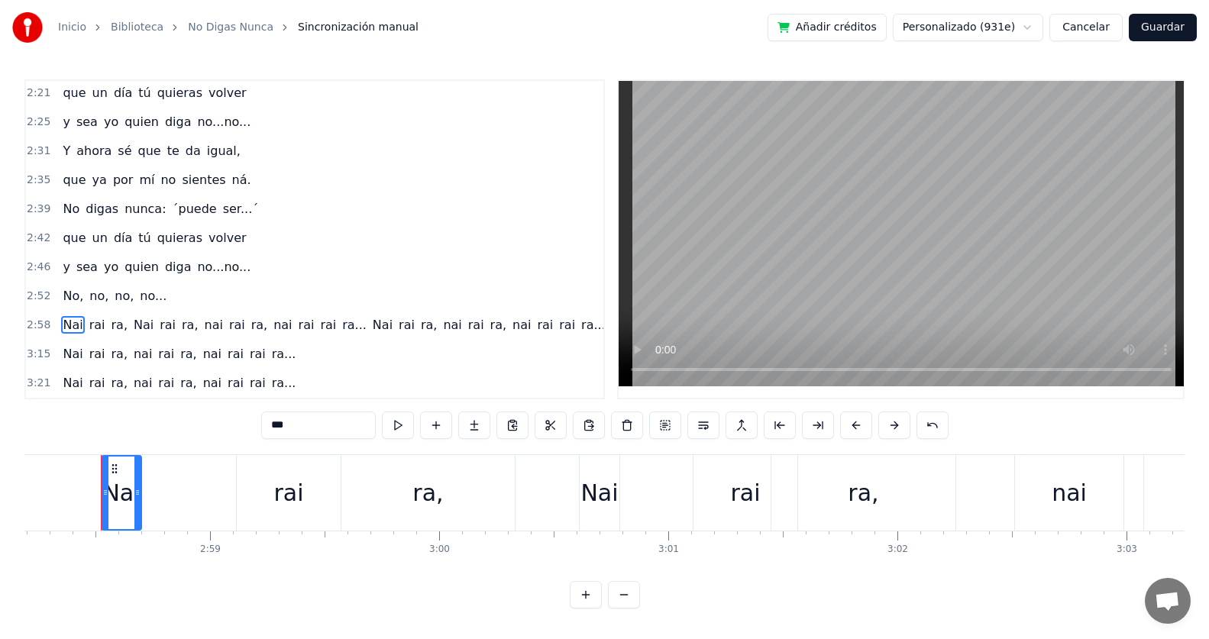
click at [248, 355] on span "rai" at bounding box center [257, 354] width 19 height 18
type input "***"
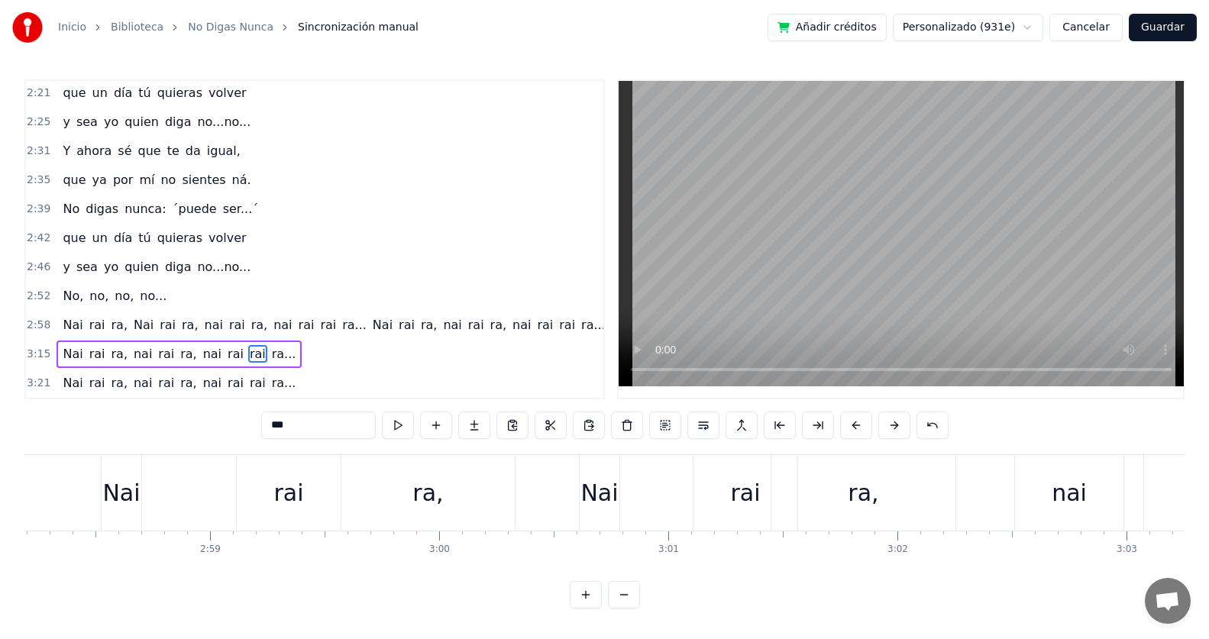
scroll to position [7, 0]
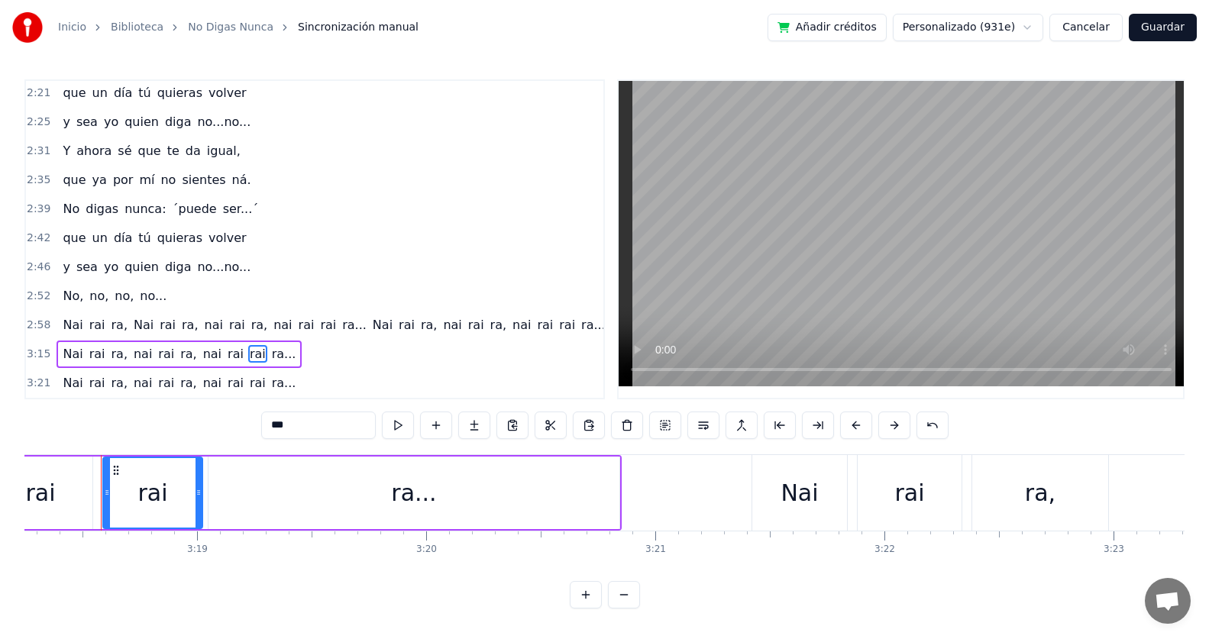
click at [270, 354] on div "3:15 [PERSON_NAME], nai [PERSON_NAME], [PERSON_NAME] [PERSON_NAME]..." at bounding box center [314, 354] width 577 height 29
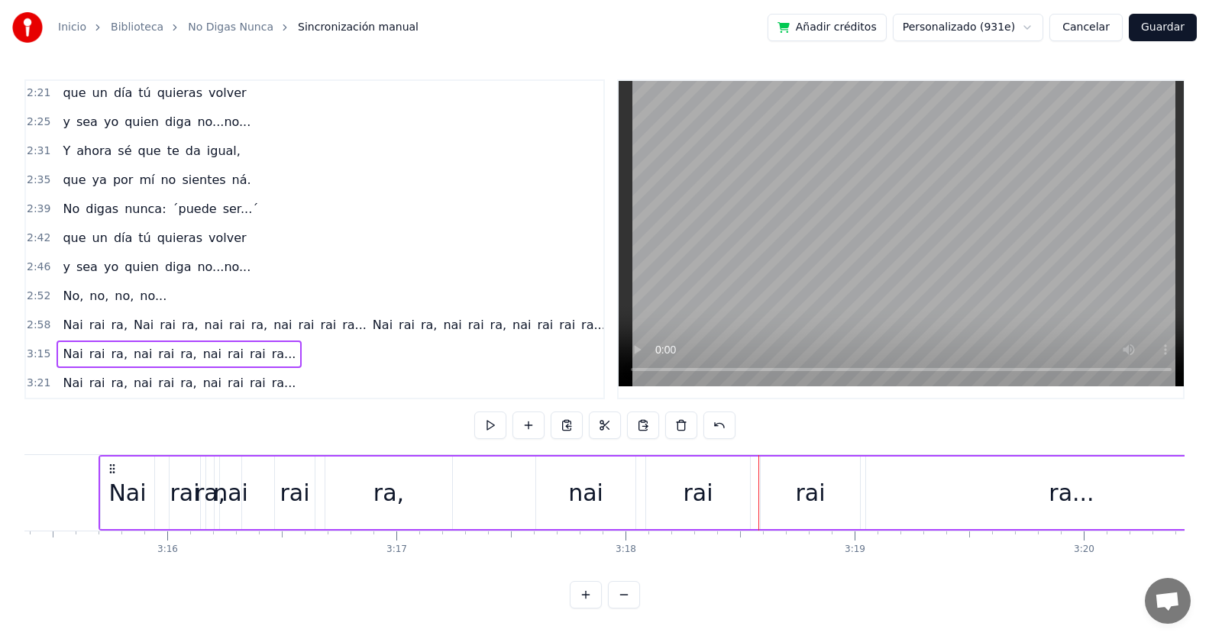
scroll to position [0, 44753]
click at [267, 353] on div "[PERSON_NAME], [PERSON_NAME], [PERSON_NAME] [PERSON_NAME]..." at bounding box center [179, 354] width 245 height 27
click at [57, 341] on div "[PERSON_NAME], [PERSON_NAME], [PERSON_NAME] [PERSON_NAME]..." at bounding box center [179, 354] width 245 height 27
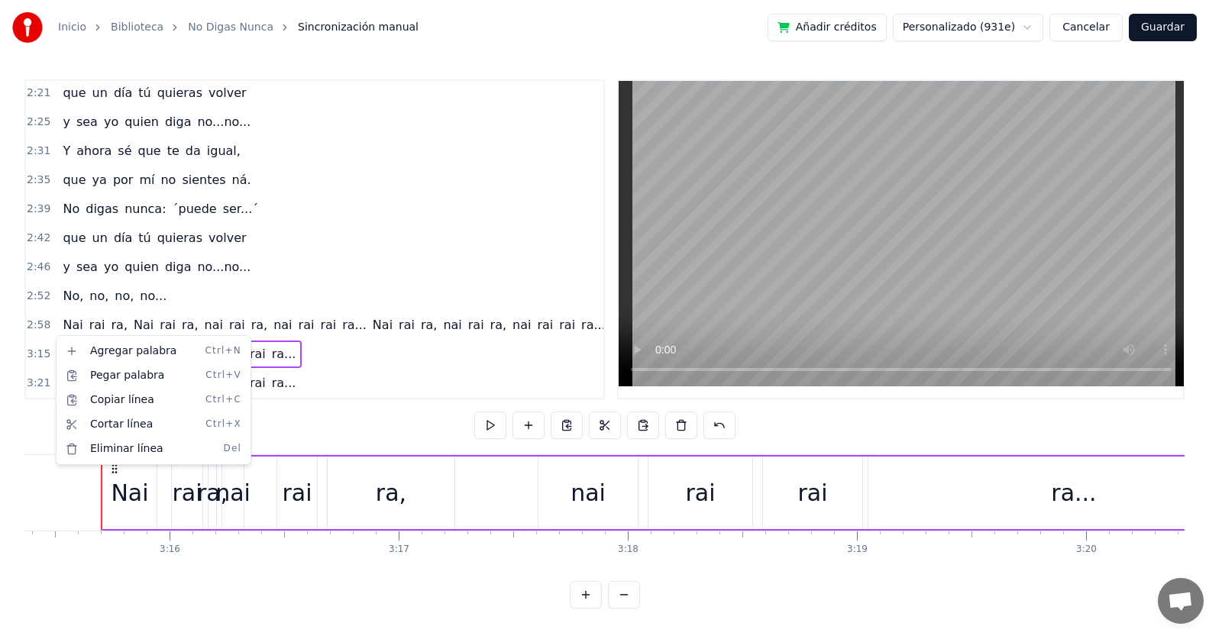
click at [330, 363] on html "Inicio Biblioteca No Digas Nunca Sincronización manual Añadir créditos Personal…" at bounding box center [611, 316] width 1222 height 633
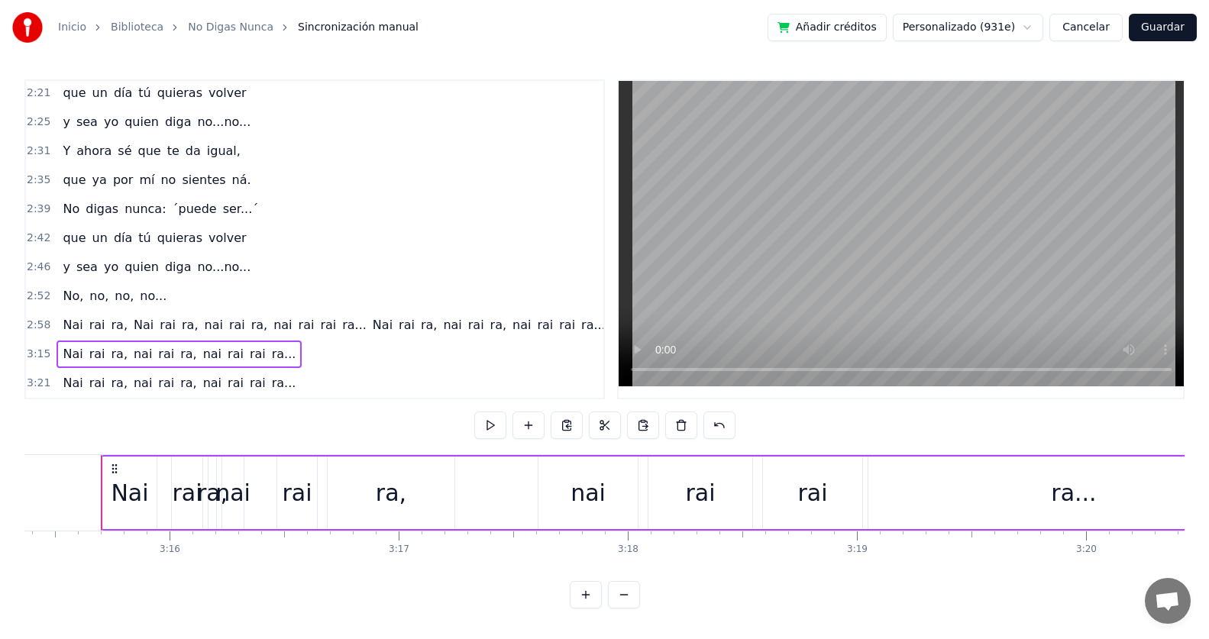
click at [1104, 33] on button "Cancelar" at bounding box center [1085, 27] width 73 height 27
